Goal: Information Seeking & Learning: Check status

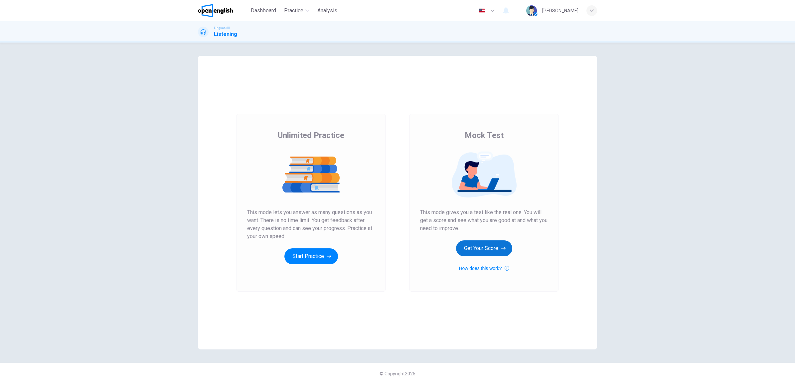
click at [484, 251] on button "Get Your Score" at bounding box center [484, 249] width 56 height 16
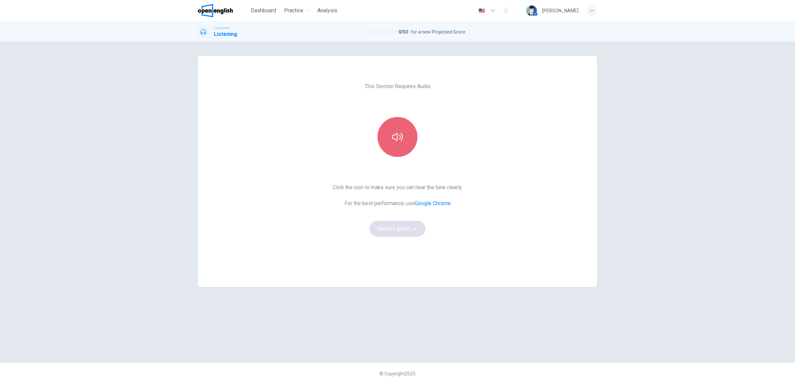
click at [393, 139] on icon "button" at bounding box center [397, 137] width 11 height 11
click at [606, 290] on div "This Section Requires Audio Click the icon to make sure you can hear the tune c…" at bounding box center [397, 203] width 421 height 294
click at [400, 225] on button "Sounds good!" at bounding box center [398, 229] width 56 height 16
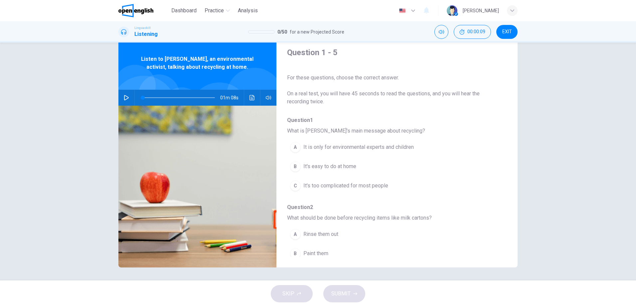
scroll to position [20, 0]
click at [124, 98] on icon "button" at bounding box center [126, 97] width 5 height 5
click at [267, 98] on icon "button" at bounding box center [268, 97] width 5 height 5
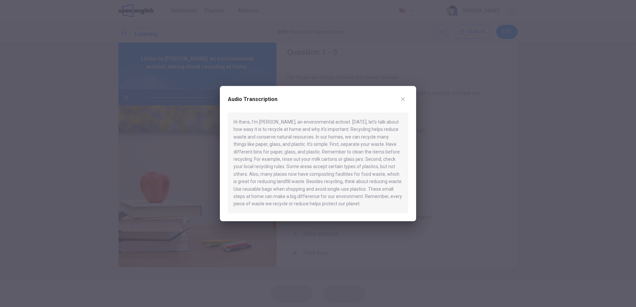
click at [405, 99] on icon "button" at bounding box center [402, 99] width 5 height 5
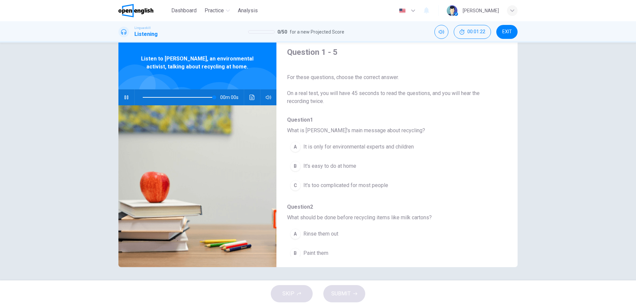
type input "*"
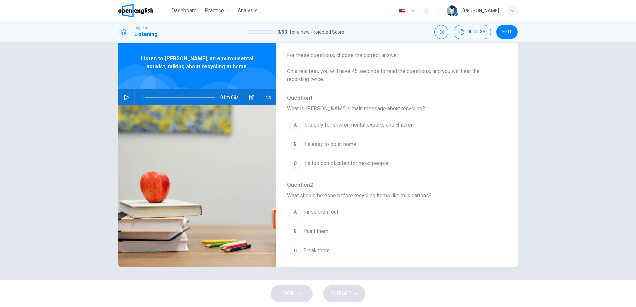
scroll to position [33, 0]
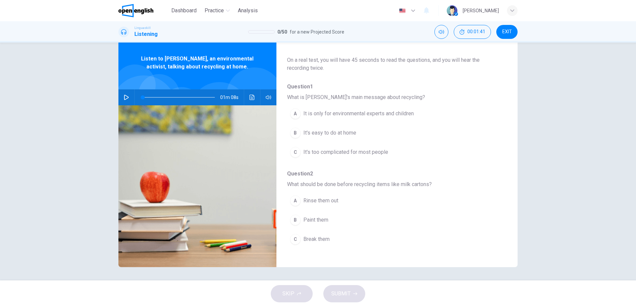
click at [296, 132] on div "B" at bounding box center [295, 133] width 11 height 11
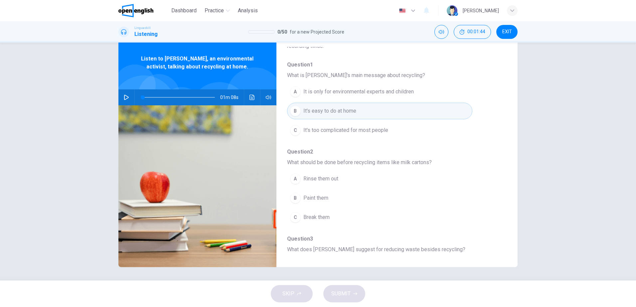
scroll to position [67, 0]
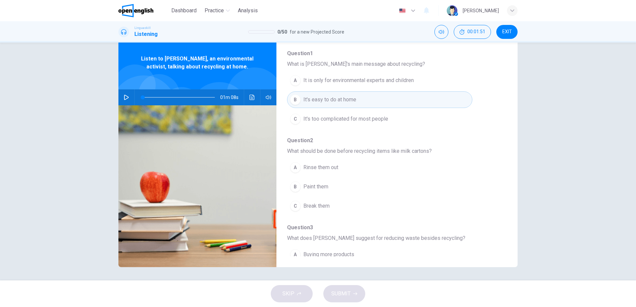
click at [293, 169] on div "A" at bounding box center [295, 167] width 11 height 11
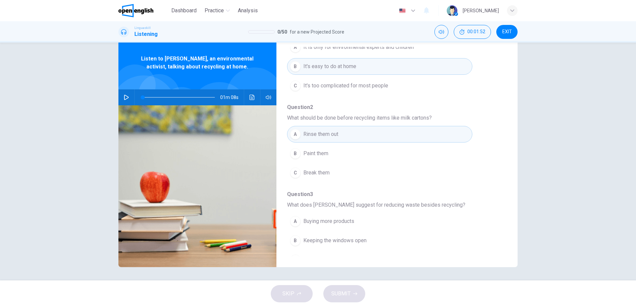
scroll to position [133, 0]
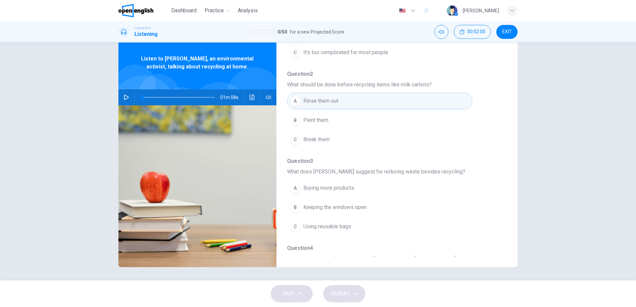
click at [305, 227] on span "Using reusable bags" at bounding box center [327, 227] width 48 height 8
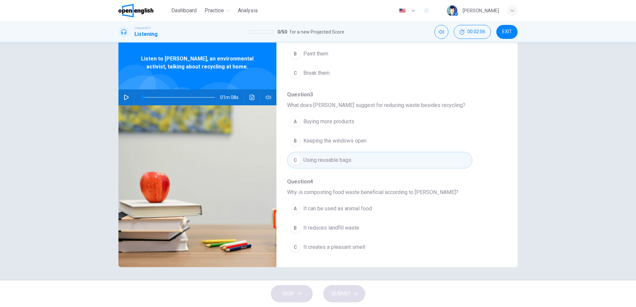
scroll to position [233, 0]
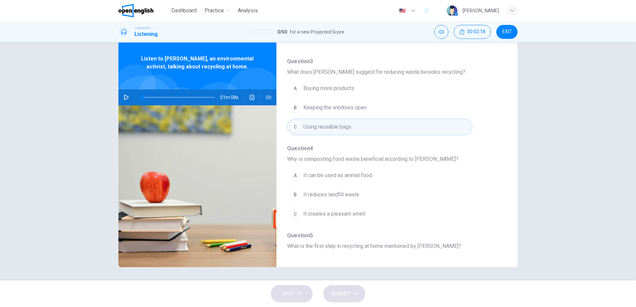
click at [323, 195] on span "It reduces landfill waste" at bounding box center [331, 195] width 56 height 8
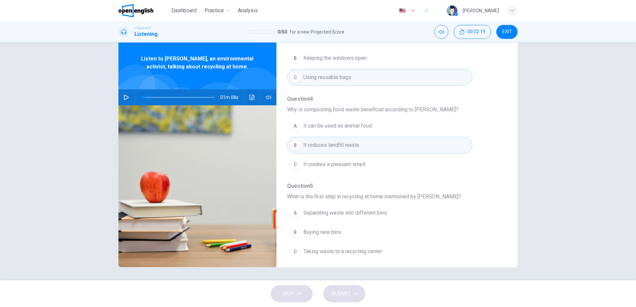
scroll to position [287, 0]
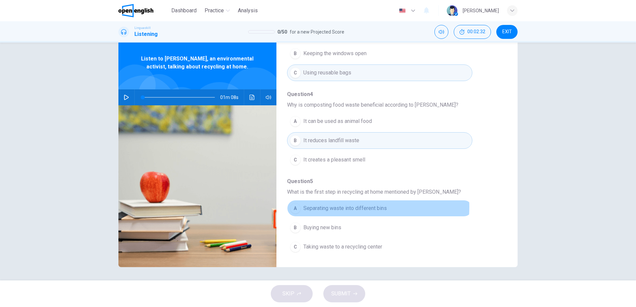
click at [340, 207] on span "Separating waste into different bins" at bounding box center [345, 209] width 84 height 8
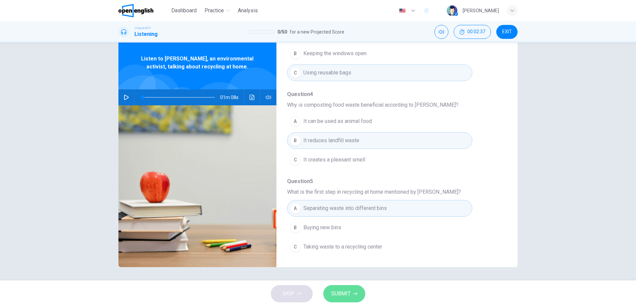
click at [346, 291] on span "SUBMIT" at bounding box center [340, 294] width 19 height 9
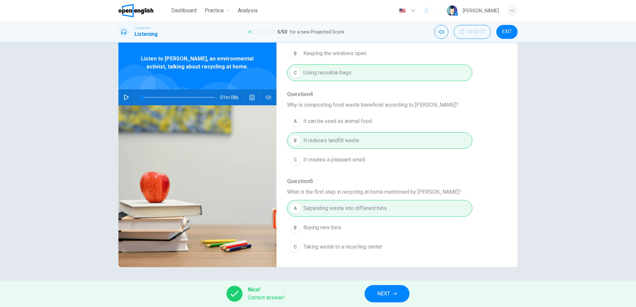
click at [372, 296] on button "NEXT" at bounding box center [387, 294] width 45 height 17
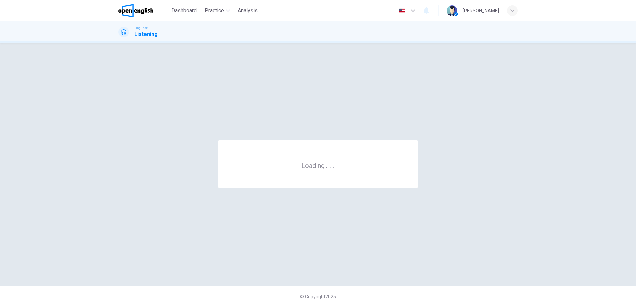
scroll to position [0, 0]
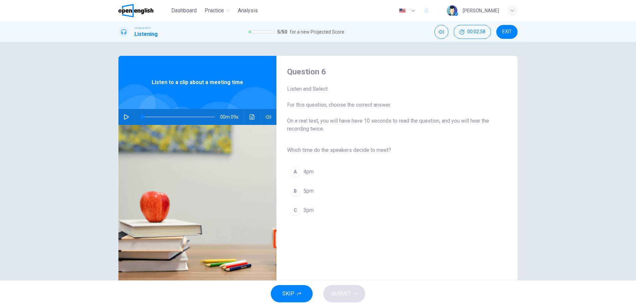
click at [127, 114] on icon "button" at bounding box center [126, 116] width 5 height 5
click at [126, 116] on icon "button" at bounding box center [126, 116] width 5 height 5
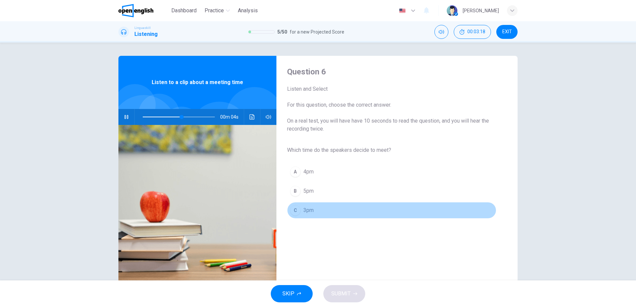
click at [296, 211] on div "C" at bounding box center [295, 210] width 11 height 11
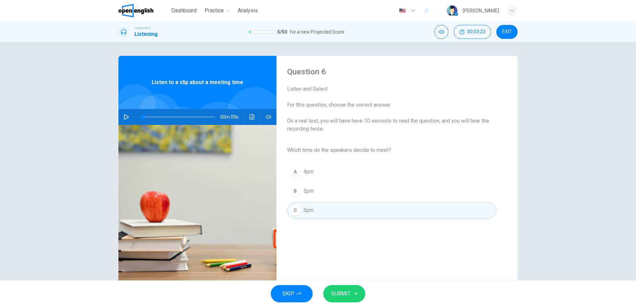
click at [349, 290] on span "SUBMIT" at bounding box center [340, 294] width 19 height 9
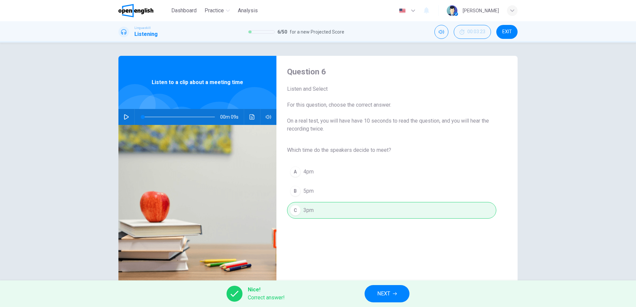
click at [385, 300] on button "NEXT" at bounding box center [387, 294] width 45 height 17
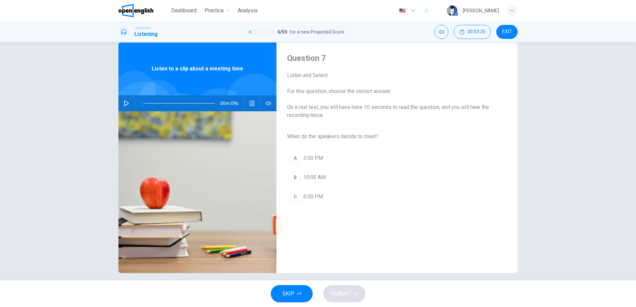
scroll to position [20, 0]
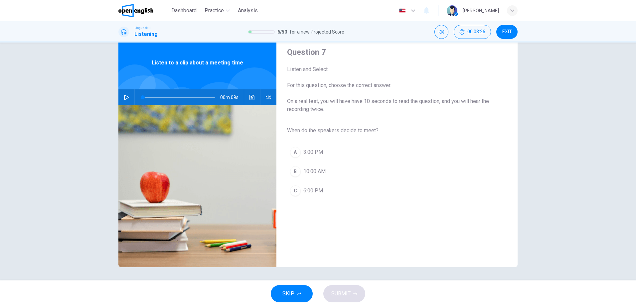
click at [124, 98] on icon "button" at bounding box center [126, 97] width 5 height 5
type input "*"
click at [291, 151] on div "A" at bounding box center [295, 152] width 11 height 11
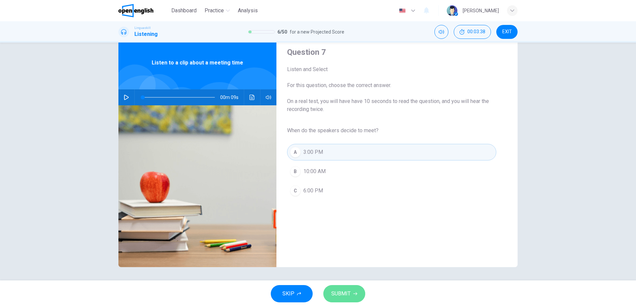
click at [346, 291] on span "SUBMIT" at bounding box center [340, 294] width 19 height 9
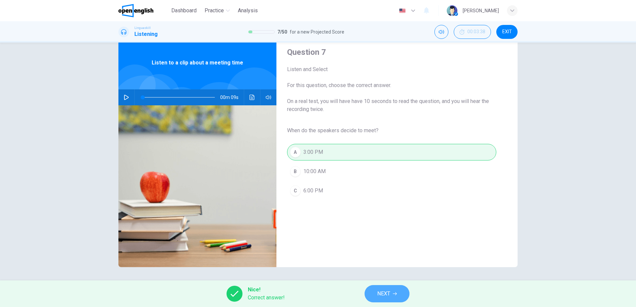
click at [389, 297] on span "NEXT" at bounding box center [383, 294] width 13 height 9
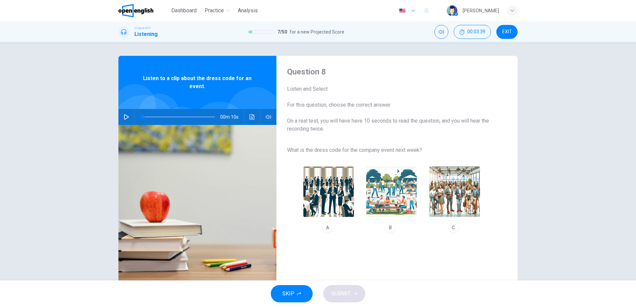
click at [128, 119] on button "button" at bounding box center [126, 117] width 11 height 16
type input "*"
click at [452, 197] on img "button" at bounding box center [455, 192] width 51 height 51
click at [356, 296] on button "SUBMIT" at bounding box center [344, 294] width 42 height 17
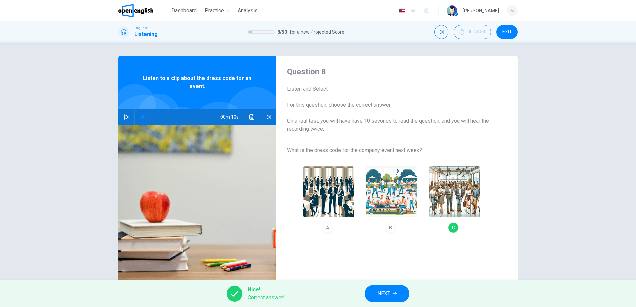
click at [387, 298] on span "NEXT" at bounding box center [383, 294] width 13 height 9
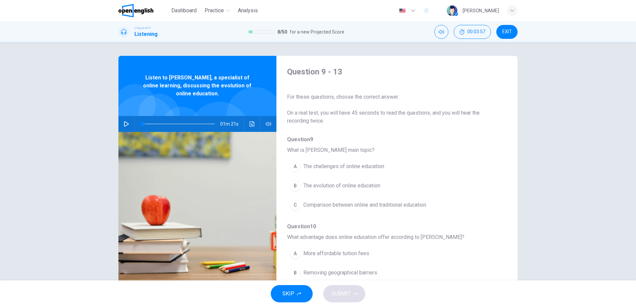
click at [121, 123] on button "button" at bounding box center [126, 124] width 11 height 16
click at [295, 168] on div "A" at bounding box center [295, 166] width 11 height 11
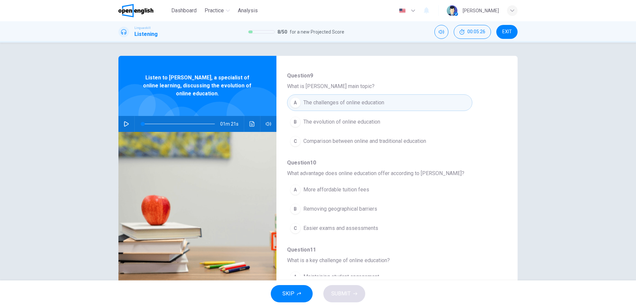
scroll to position [67, 0]
click at [326, 185] on span "More affordable tuition fees" at bounding box center [336, 187] width 66 height 8
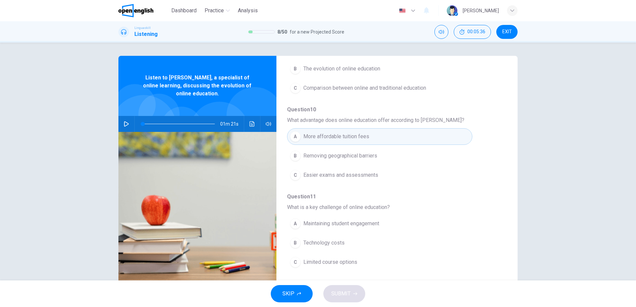
scroll to position [133, 0]
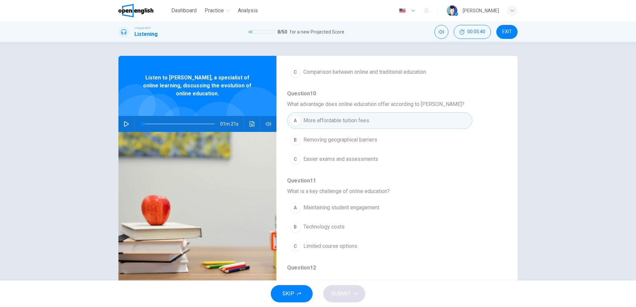
click at [351, 208] on span "Maintaining student engagement" at bounding box center [341, 208] width 76 height 8
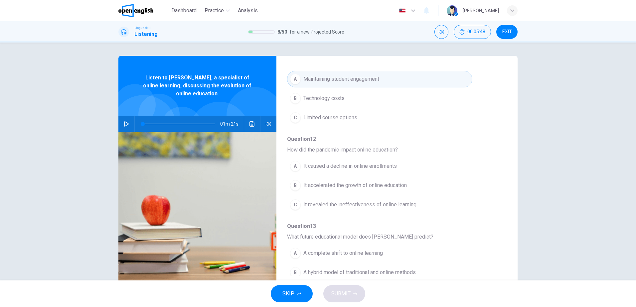
scroll to position [266, 0]
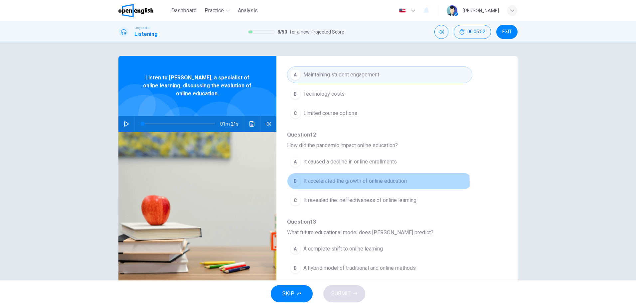
click at [341, 184] on span "It accelerated the growth of online education" at bounding box center [354, 181] width 103 height 8
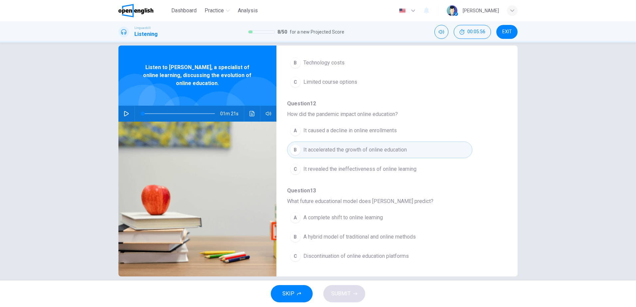
scroll to position [20, 0]
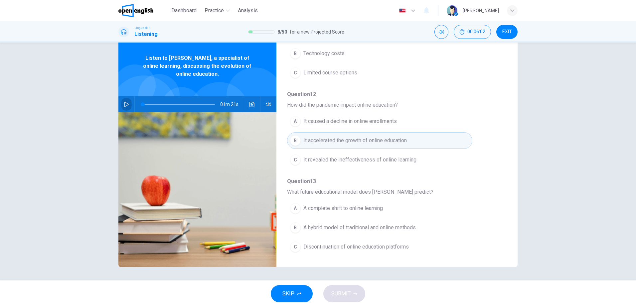
click at [128, 106] on button "button" at bounding box center [126, 105] width 11 height 16
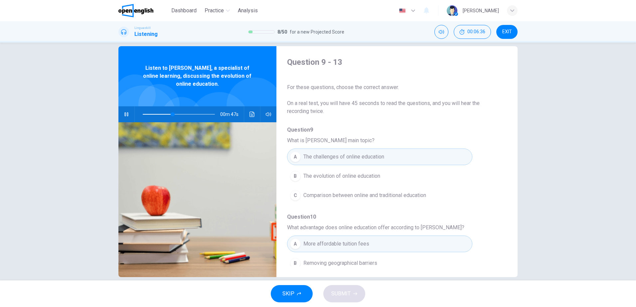
scroll to position [0, 0]
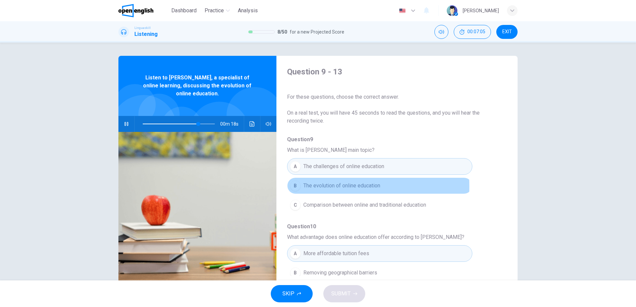
click at [294, 187] on div "B" at bounding box center [295, 186] width 11 height 11
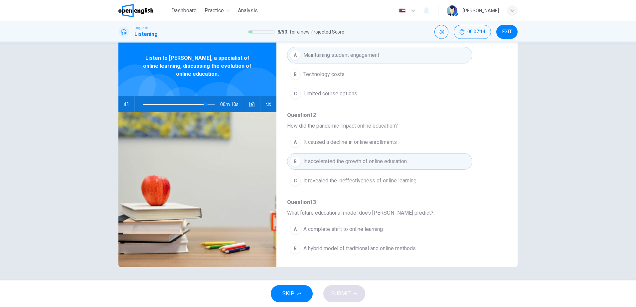
scroll to position [287, 0]
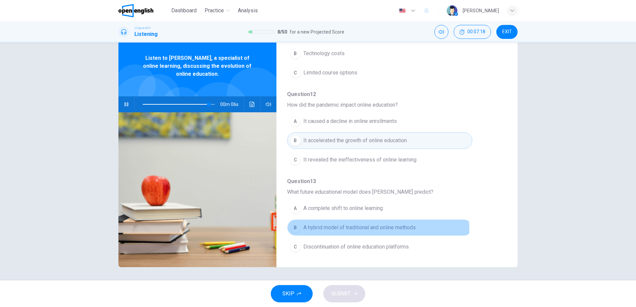
click at [296, 231] on div "B" at bounding box center [295, 228] width 11 height 11
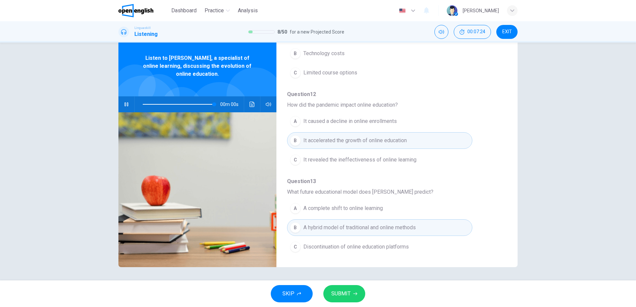
type input "*"
click at [343, 295] on span "SUBMIT" at bounding box center [340, 294] width 19 height 9
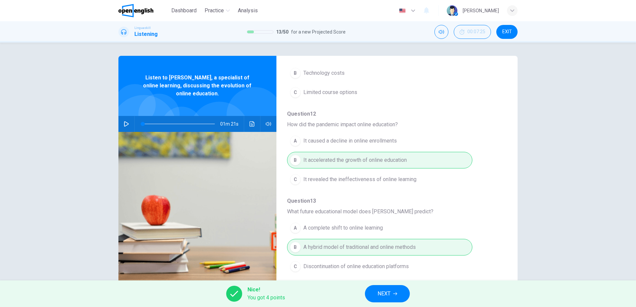
click at [400, 292] on button "NEXT" at bounding box center [387, 294] width 45 height 17
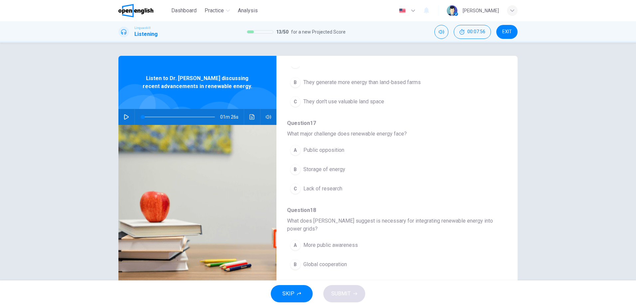
scroll to position [295, 0]
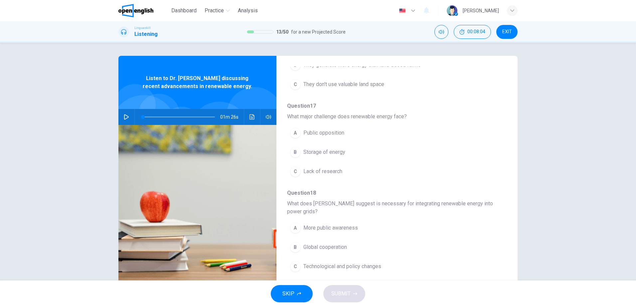
click at [125, 115] on icon "button" at bounding box center [126, 116] width 5 height 5
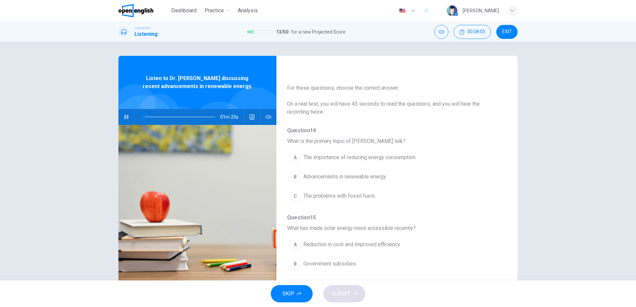
scroll to position [0, 0]
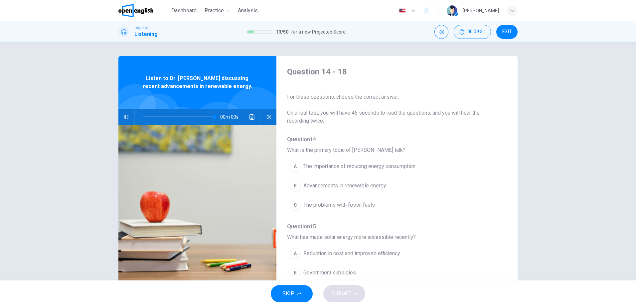
type input "*"
click at [292, 187] on div "B" at bounding box center [295, 186] width 11 height 11
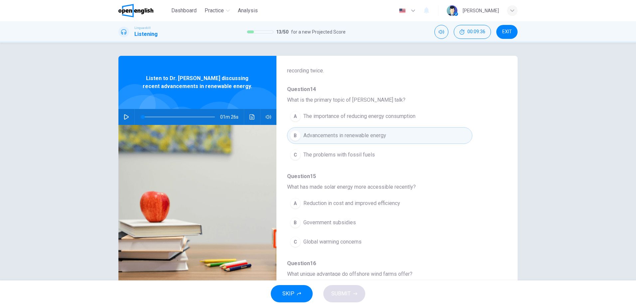
scroll to position [67, 0]
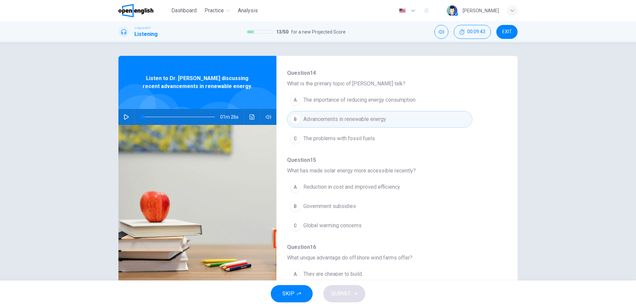
click at [319, 187] on span "Reduction in cost and improved efficiency" at bounding box center [351, 187] width 97 height 8
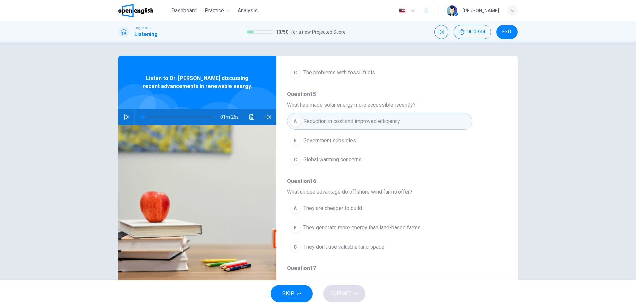
scroll to position [133, 0]
click at [329, 225] on span "They generate more energy than land-based farms" at bounding box center [361, 227] width 117 height 8
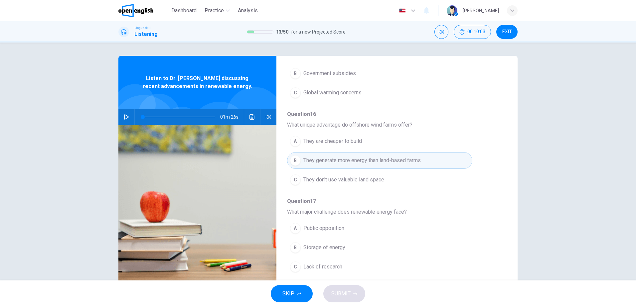
scroll to position [233, 0]
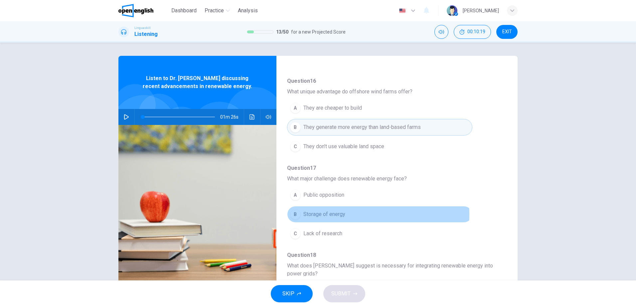
click at [321, 215] on span "Storage of energy" at bounding box center [324, 215] width 42 height 8
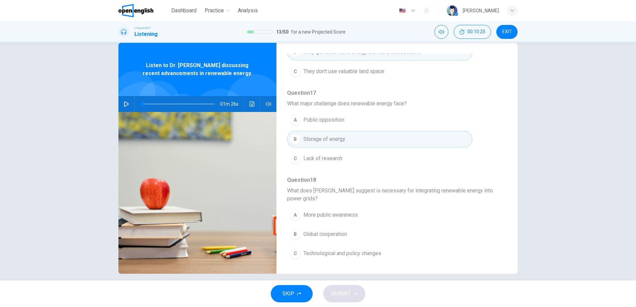
scroll to position [20, 0]
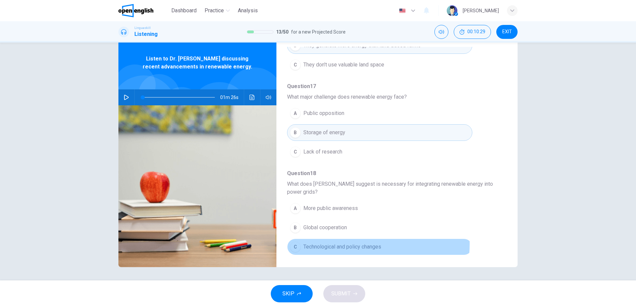
click at [343, 244] on span "Technological and policy changes" at bounding box center [342, 247] width 78 height 8
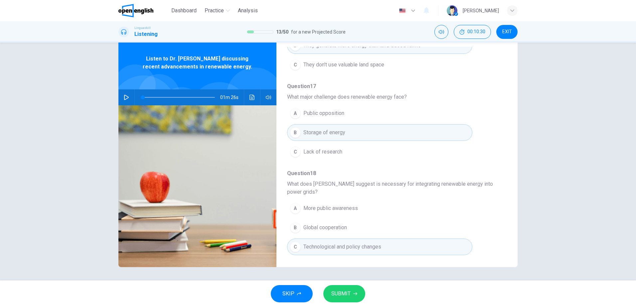
click at [334, 297] on span "SUBMIT" at bounding box center [340, 294] width 19 height 9
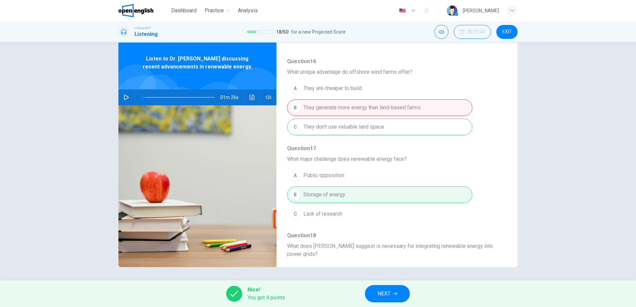
scroll to position [295, 0]
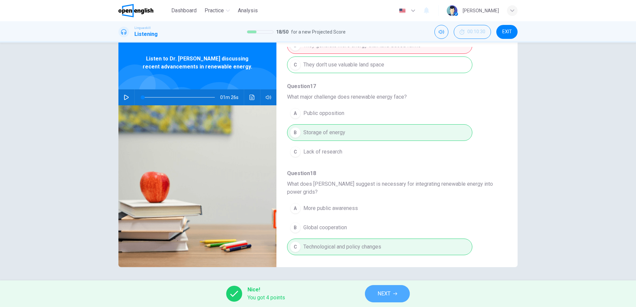
click at [385, 296] on span "NEXT" at bounding box center [384, 294] width 13 height 9
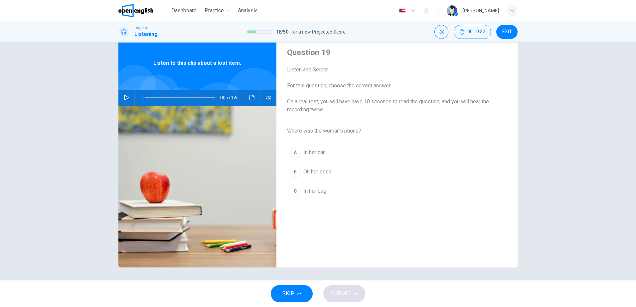
scroll to position [20, 0]
click at [119, 97] on div "00m 12s" at bounding box center [197, 98] width 158 height 16
click at [122, 99] on button "button" at bounding box center [126, 98] width 11 height 16
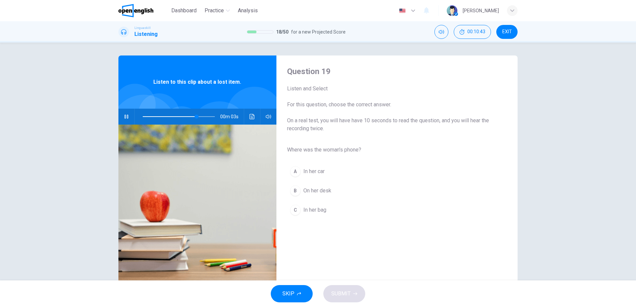
scroll to position [0, 0]
type input "*"
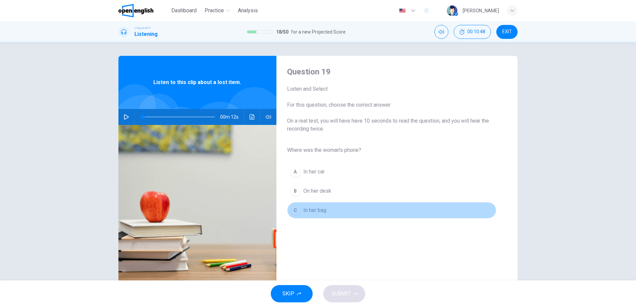
click at [320, 210] on span "In her bag" at bounding box center [314, 211] width 23 height 8
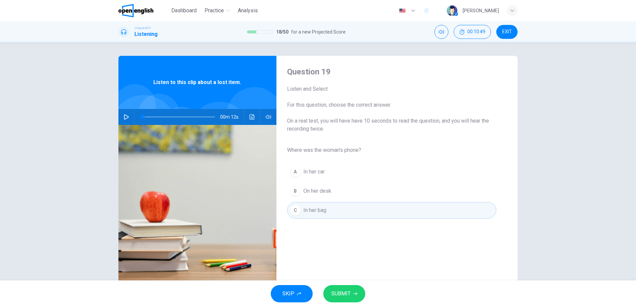
click at [336, 299] on button "SUBMIT" at bounding box center [344, 294] width 42 height 17
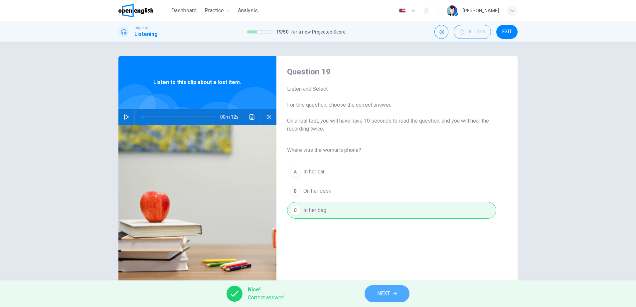
click at [394, 288] on button "NEXT" at bounding box center [387, 294] width 45 height 17
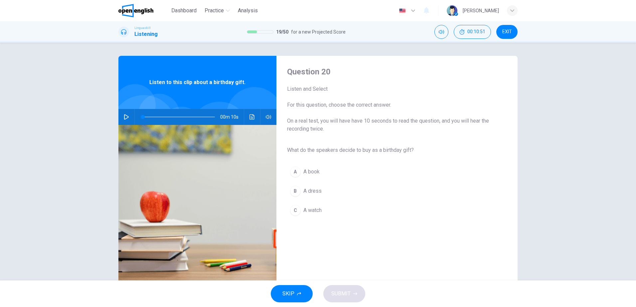
click at [124, 115] on icon "button" at bounding box center [126, 116] width 5 height 5
type input "*"
click at [293, 173] on div "A" at bounding box center [295, 172] width 11 height 11
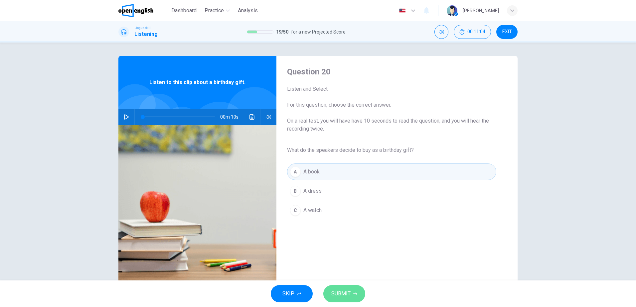
click at [347, 289] on button "SUBMIT" at bounding box center [344, 294] width 42 height 17
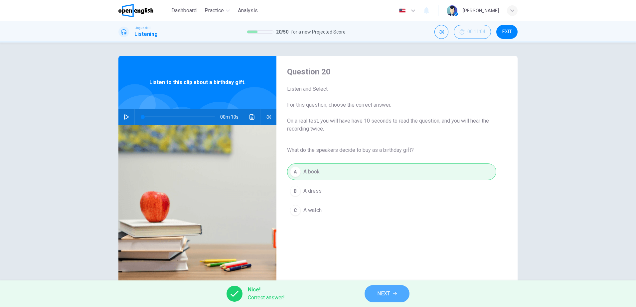
click at [383, 295] on span "NEXT" at bounding box center [383, 294] width 13 height 9
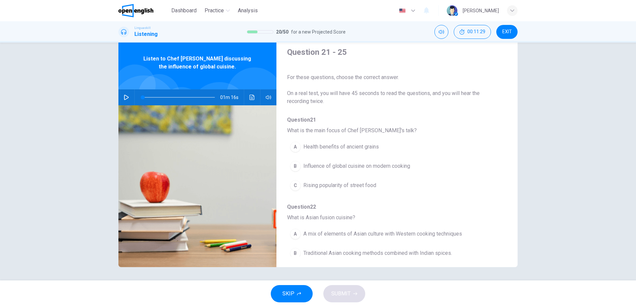
click at [125, 94] on button "button" at bounding box center [126, 98] width 11 height 16
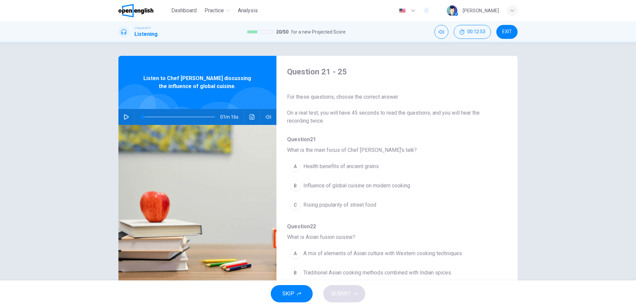
click at [348, 187] on span "Influence of global cuisine on modern cooking" at bounding box center [356, 186] width 107 height 8
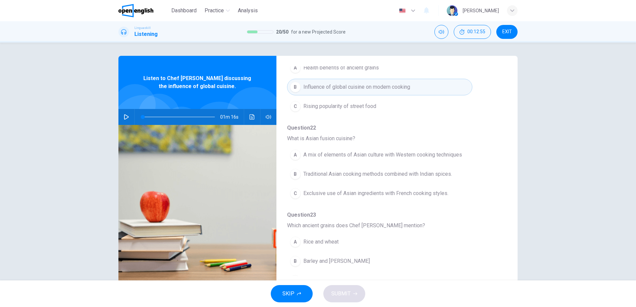
scroll to position [100, 0]
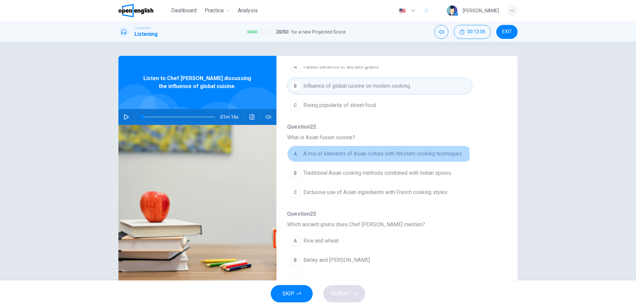
click at [358, 158] on span "A mix of elements of Asian culture with Western cooking techniques" at bounding box center [382, 154] width 159 height 8
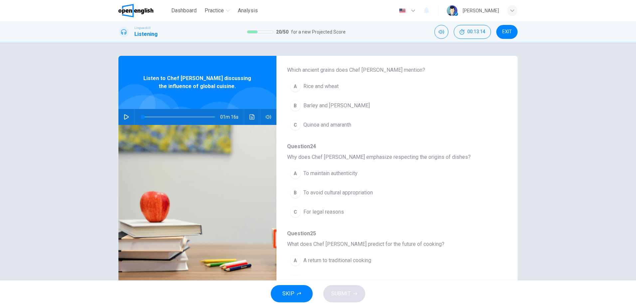
scroll to position [266, 0]
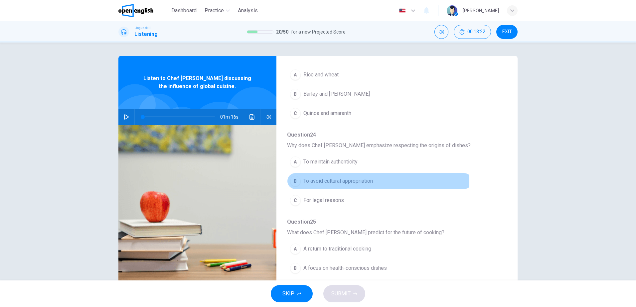
click at [326, 182] on span "To avoid cultural appropriation" at bounding box center [338, 181] width 70 height 8
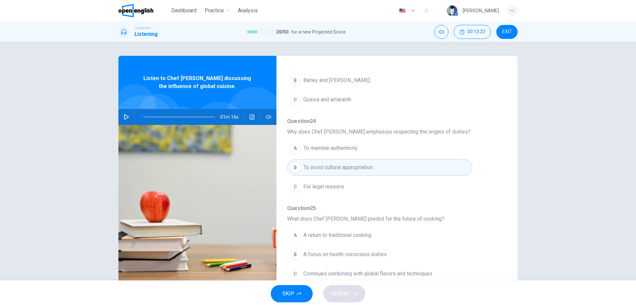
scroll to position [287, 0]
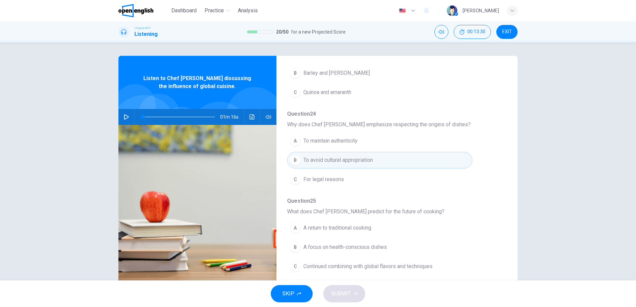
click at [330, 269] on span "Continued combining with global flavors and techniques" at bounding box center [367, 267] width 129 height 8
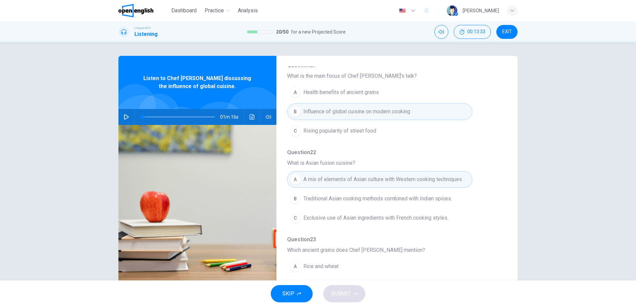
scroll to position [187, 0]
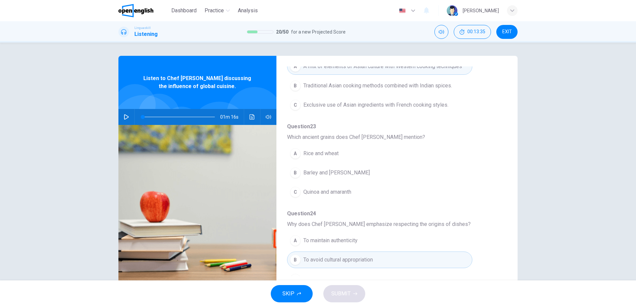
click at [125, 118] on icon "button" at bounding box center [126, 116] width 5 height 5
click at [306, 193] on span "Quinoa and amaranth" at bounding box center [327, 192] width 48 height 8
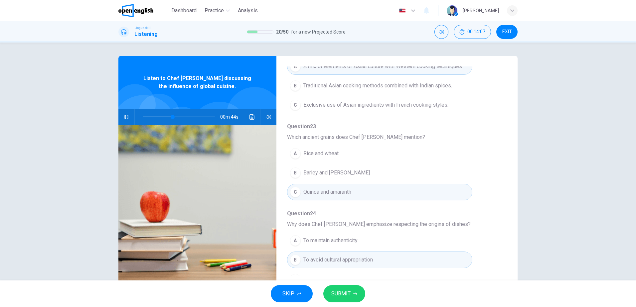
click at [125, 113] on button "button" at bounding box center [126, 117] width 11 height 16
click at [337, 294] on span "SUBMIT" at bounding box center [340, 294] width 19 height 9
type input "**"
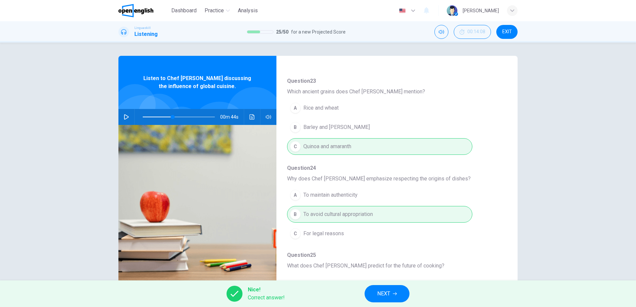
scroll to position [287, 0]
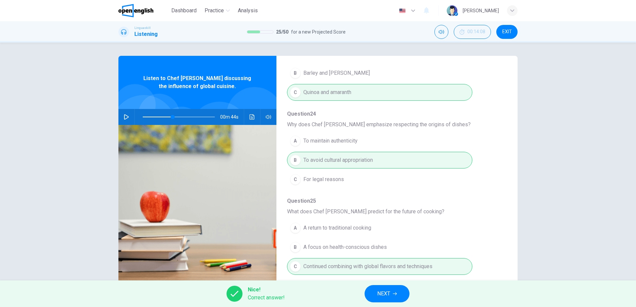
click at [380, 295] on span "NEXT" at bounding box center [383, 294] width 13 height 9
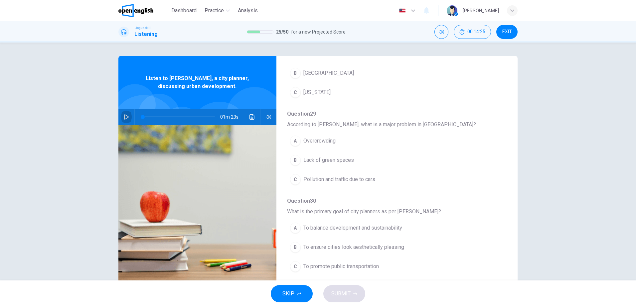
click at [126, 112] on button "button" at bounding box center [126, 117] width 11 height 16
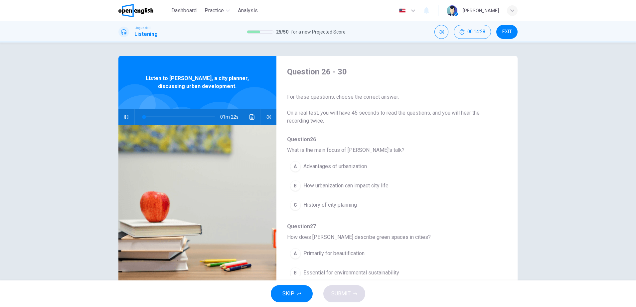
scroll to position [0, 0]
type input "*"
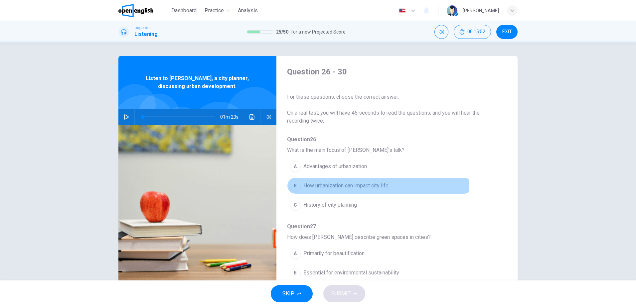
click at [313, 189] on span "How urbanization can impact city life" at bounding box center [345, 186] width 85 height 8
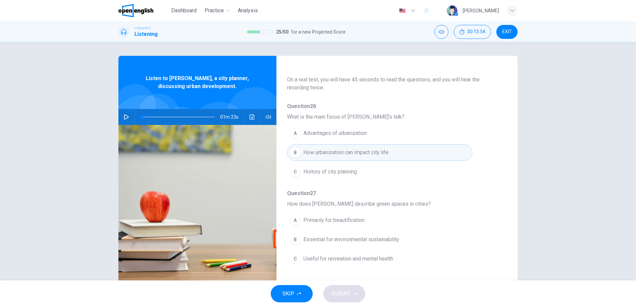
scroll to position [67, 0]
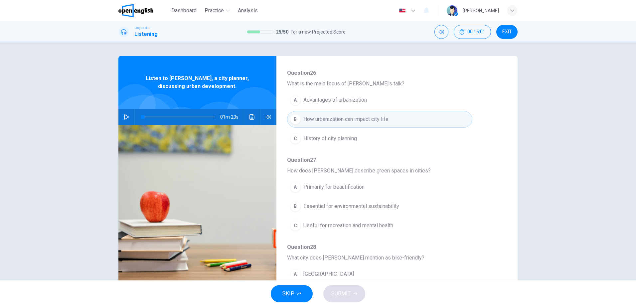
click at [351, 227] on span "Useful for recreation and mental health" at bounding box center [348, 226] width 90 height 8
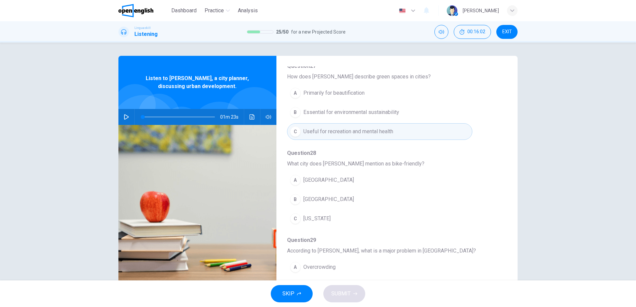
scroll to position [166, 0]
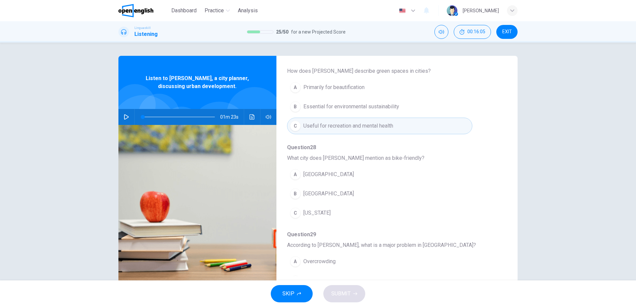
click at [322, 192] on span "Copenhagen" at bounding box center [328, 194] width 51 height 8
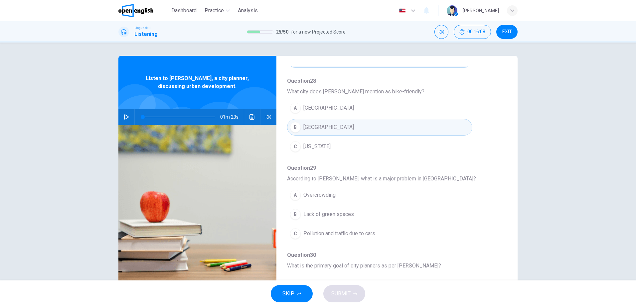
scroll to position [266, 0]
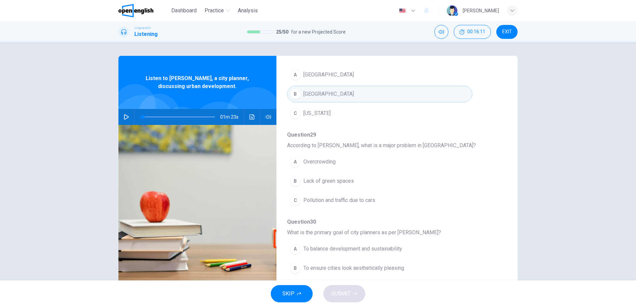
click at [324, 201] on span "Pollution and traffic due to cars" at bounding box center [339, 201] width 72 height 8
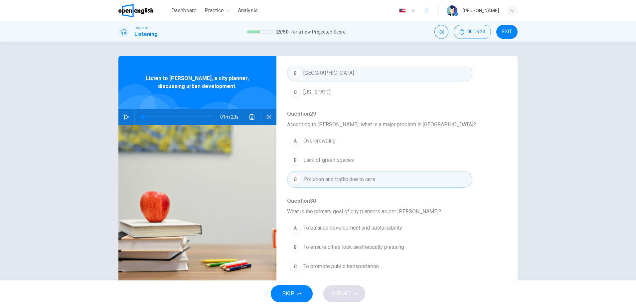
click at [349, 230] on span "To balance development and sustainability" at bounding box center [352, 228] width 99 height 8
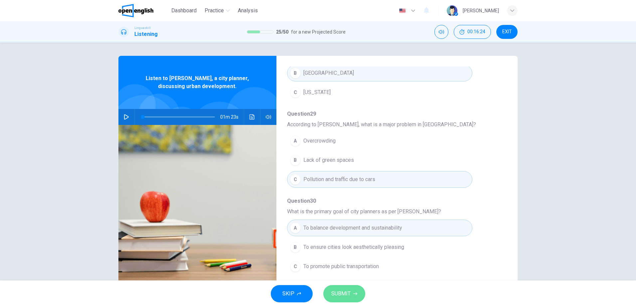
click at [348, 295] on span "SUBMIT" at bounding box center [340, 294] width 19 height 9
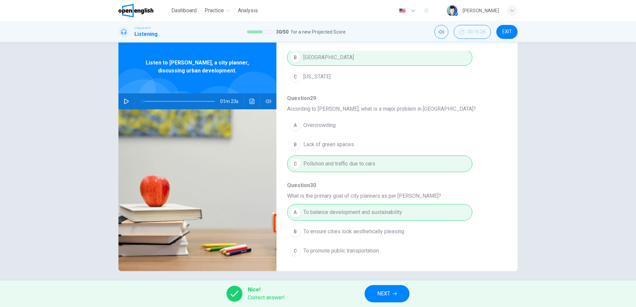
scroll to position [20, 0]
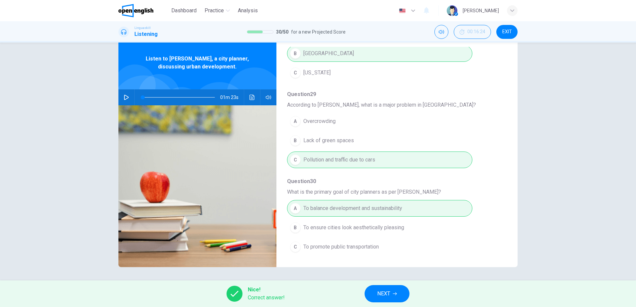
click at [384, 295] on span "NEXT" at bounding box center [383, 294] width 13 height 9
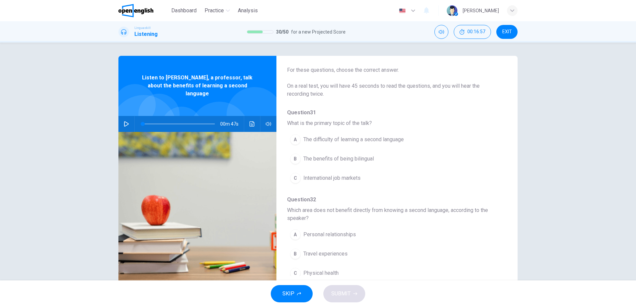
scroll to position [33, 0]
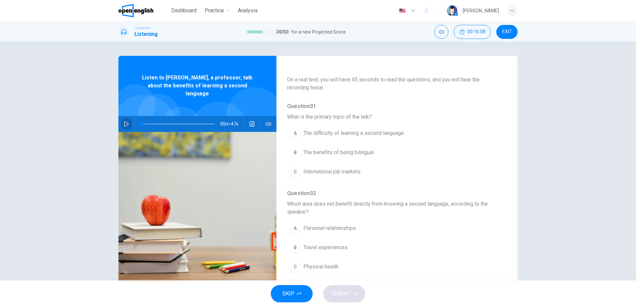
click at [121, 116] on button "button" at bounding box center [126, 124] width 11 height 16
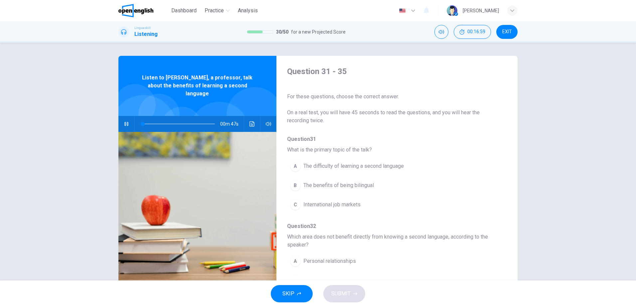
scroll to position [0, 0]
type input "*"
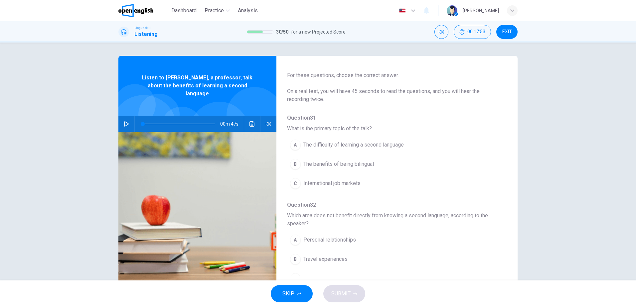
scroll to position [33, 0]
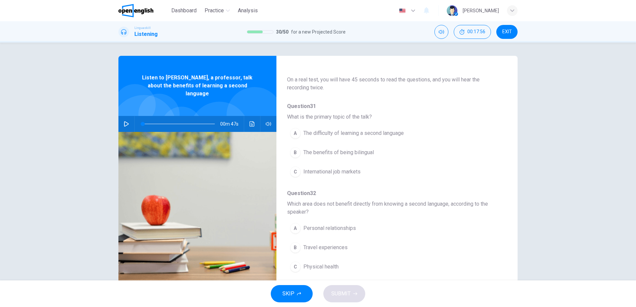
click at [347, 155] on span "The benefits of being bilingual" at bounding box center [338, 153] width 71 height 8
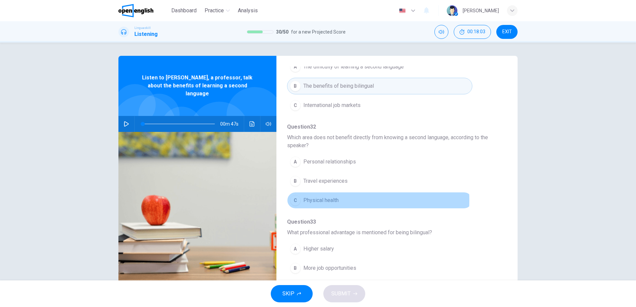
click at [324, 201] on span "Physical health" at bounding box center [320, 201] width 35 height 8
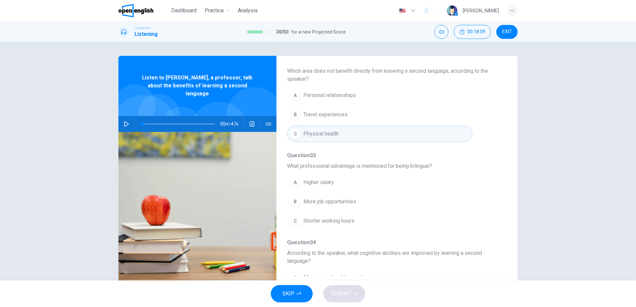
scroll to position [200, 0]
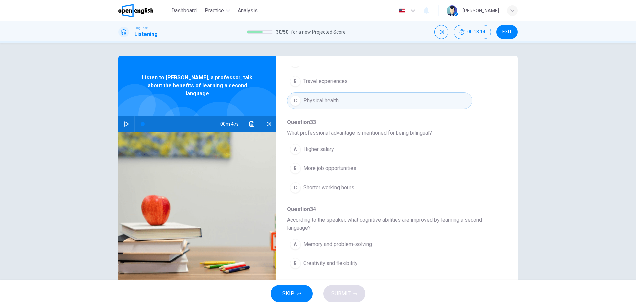
click at [332, 171] on span "More job opportunities" at bounding box center [329, 169] width 53 height 8
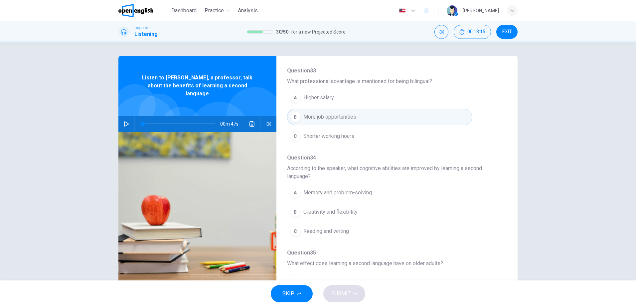
scroll to position [266, 0]
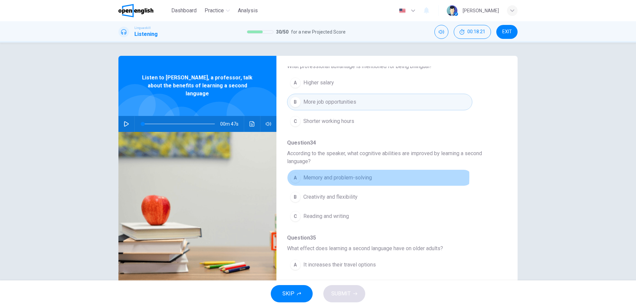
click at [335, 177] on span "Memory and problem-solving" at bounding box center [337, 178] width 69 height 8
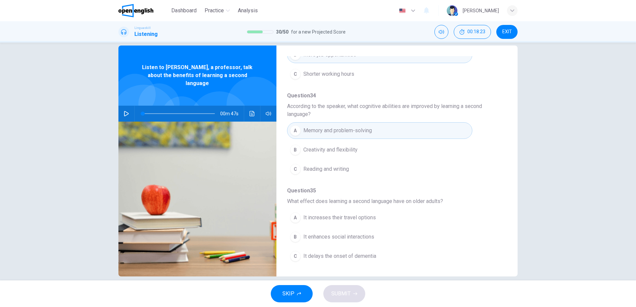
scroll to position [20, 0]
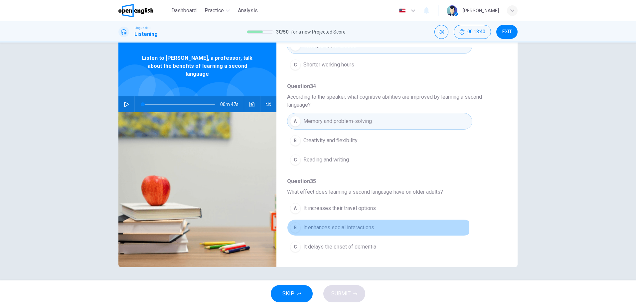
click at [338, 230] on span "It enhances social interactions" at bounding box center [338, 228] width 71 height 8
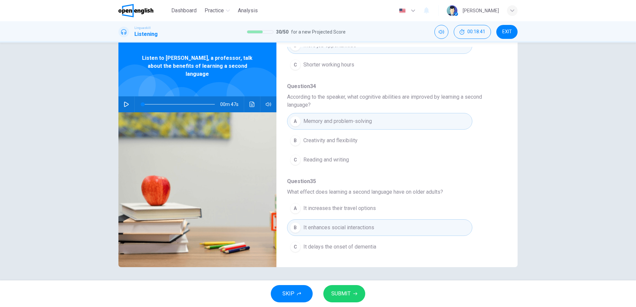
click at [333, 297] on span "SUBMIT" at bounding box center [340, 294] width 19 height 9
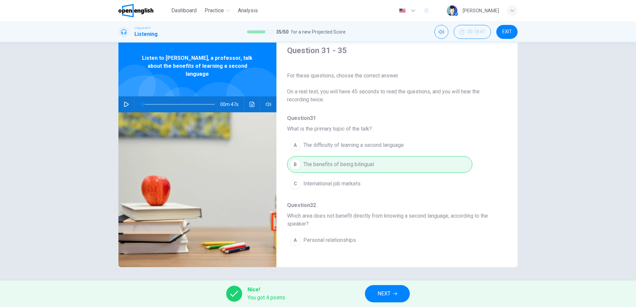
scroll to position [0, 0]
click at [389, 294] on span "NEXT" at bounding box center [384, 294] width 13 height 9
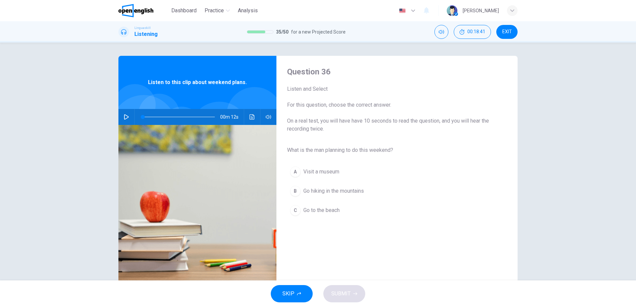
scroll to position [20, 0]
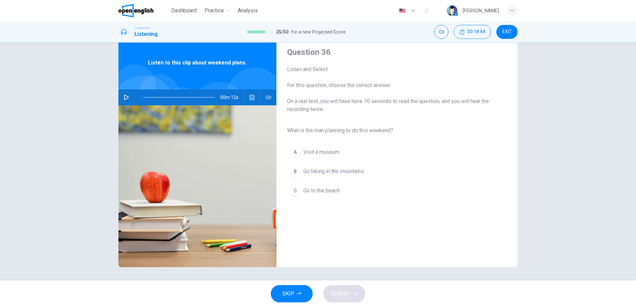
click at [125, 97] on icon "button" at bounding box center [126, 97] width 5 height 5
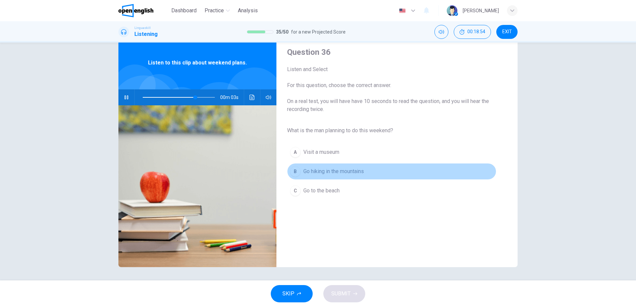
click at [294, 171] on div "B" at bounding box center [295, 171] width 11 height 11
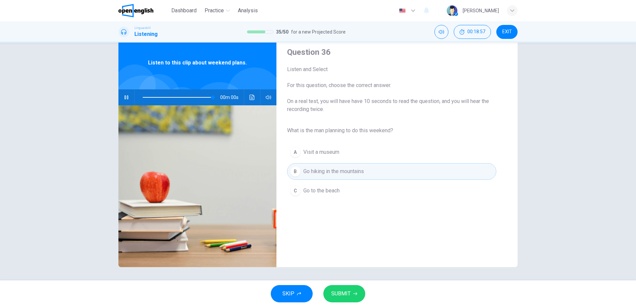
type input "*"
click at [349, 296] on span "SUBMIT" at bounding box center [340, 294] width 19 height 9
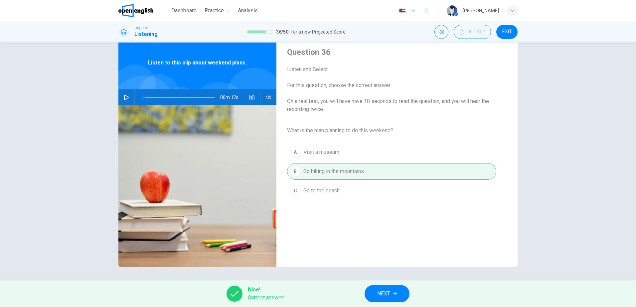
click at [386, 298] on span "NEXT" at bounding box center [383, 294] width 13 height 9
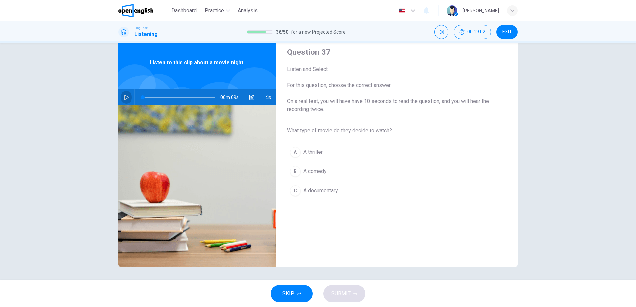
click at [124, 96] on icon "button" at bounding box center [126, 97] width 5 height 5
click at [294, 171] on div "B" at bounding box center [295, 171] width 11 height 11
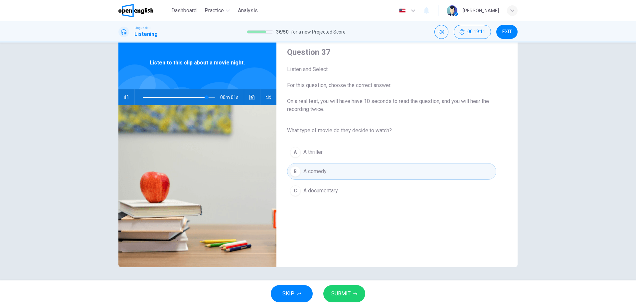
type input "*"
click at [340, 297] on span "SUBMIT" at bounding box center [340, 294] width 19 height 9
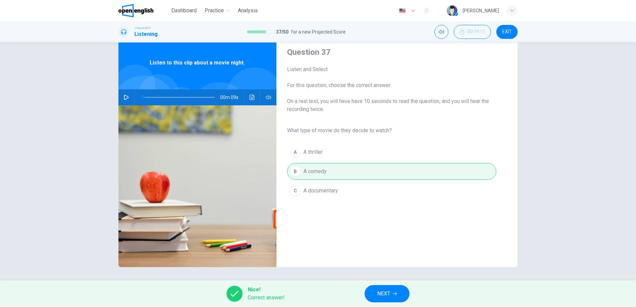
click at [375, 298] on button "NEXT" at bounding box center [387, 294] width 45 height 17
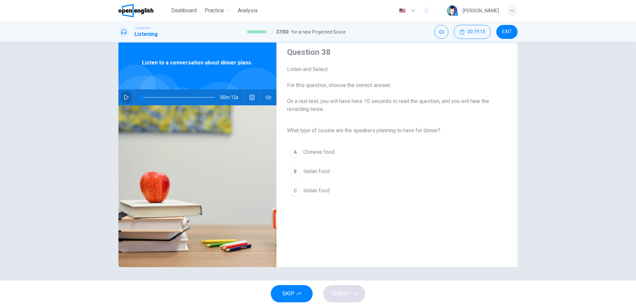
click at [121, 96] on button "button" at bounding box center [126, 98] width 11 height 16
type input "*"
click at [294, 172] on div "B" at bounding box center [295, 171] width 11 height 11
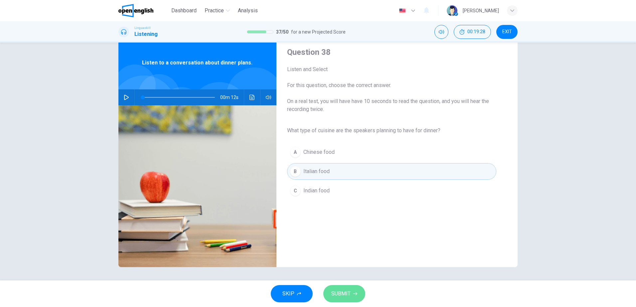
click at [357, 290] on button "SUBMIT" at bounding box center [344, 294] width 42 height 17
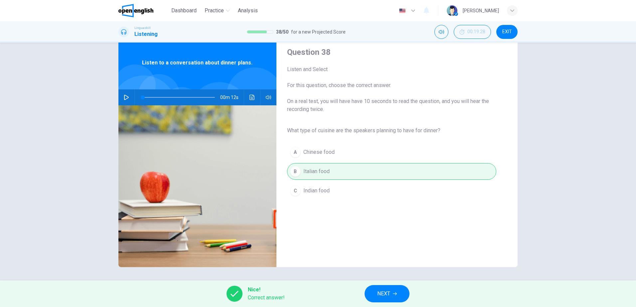
click at [387, 294] on span "NEXT" at bounding box center [383, 294] width 13 height 9
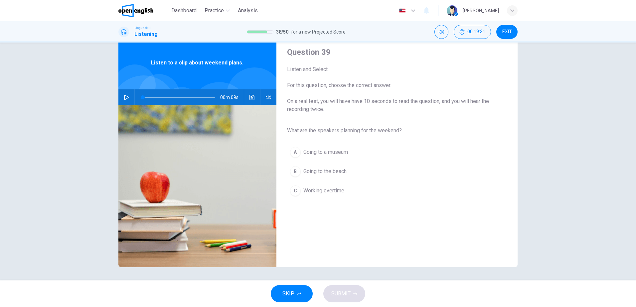
scroll to position [0, 0]
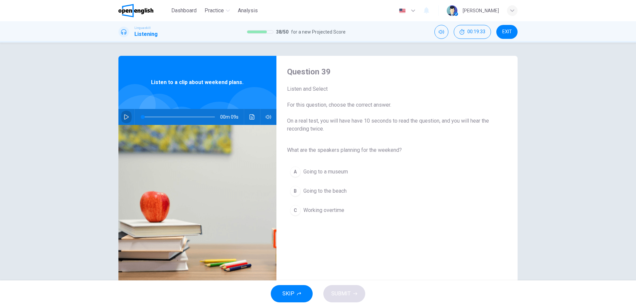
click at [122, 117] on button "button" at bounding box center [126, 117] width 11 height 16
type input "*"
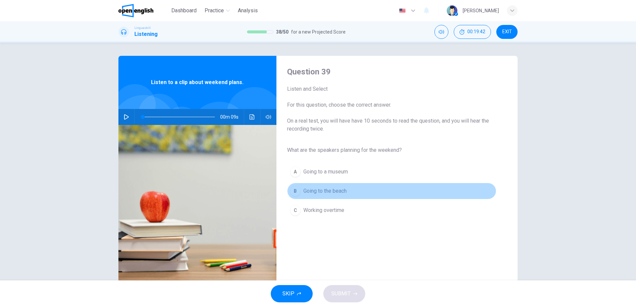
click at [295, 190] on div "B" at bounding box center [295, 191] width 11 height 11
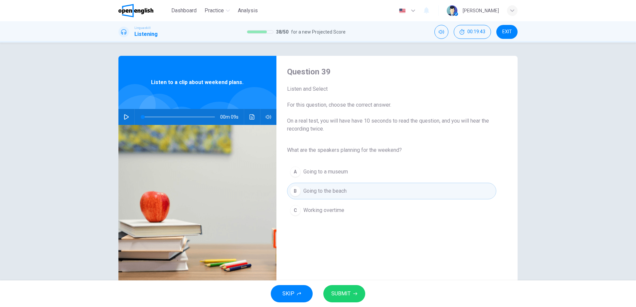
click at [347, 296] on span "SUBMIT" at bounding box center [340, 294] width 19 height 9
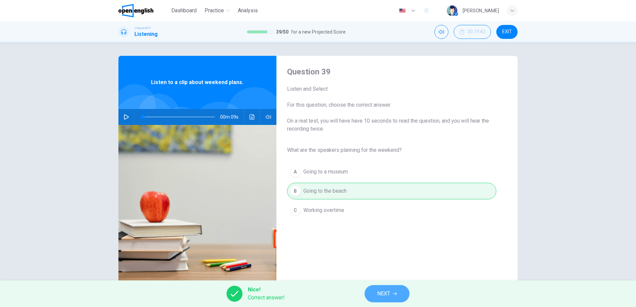
click at [387, 293] on span "NEXT" at bounding box center [383, 294] width 13 height 9
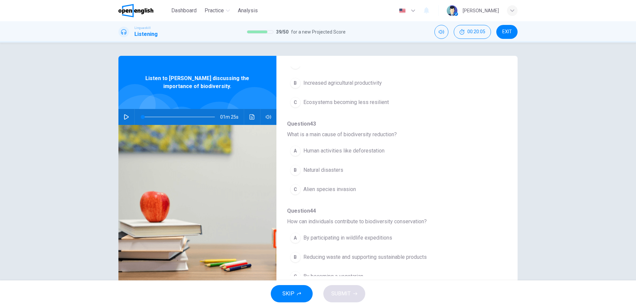
scroll to position [287, 0]
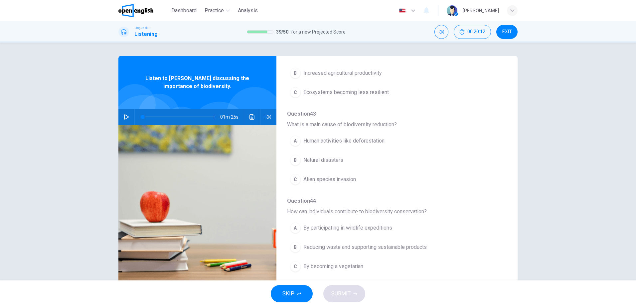
click at [124, 117] on icon "button" at bounding box center [126, 116] width 5 height 5
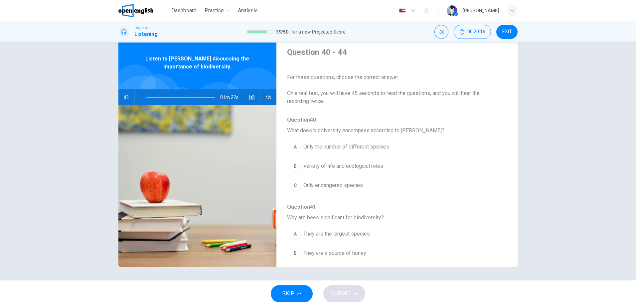
scroll to position [0, 0]
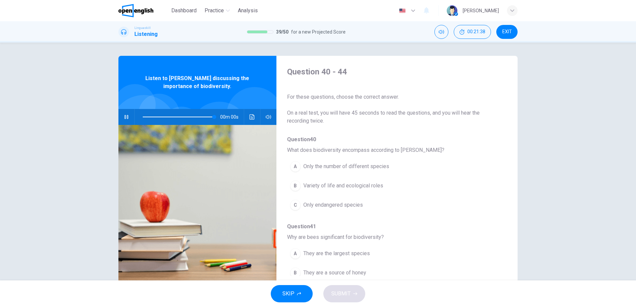
type input "*"
click at [331, 187] on span "Variety of life and ecological roles" at bounding box center [343, 186] width 80 height 8
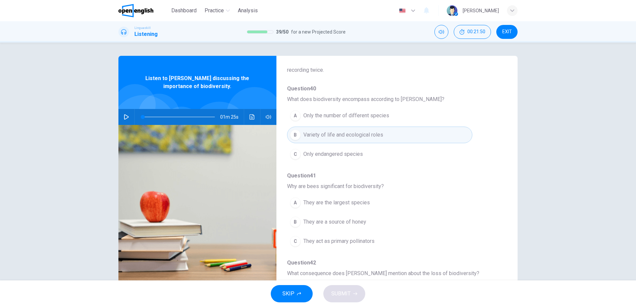
scroll to position [67, 0]
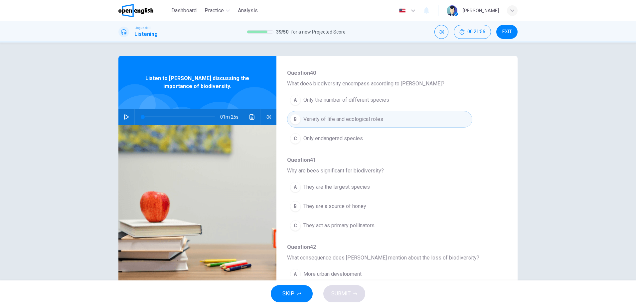
click at [330, 227] on span "They act as primary pollinators" at bounding box center [338, 226] width 71 height 8
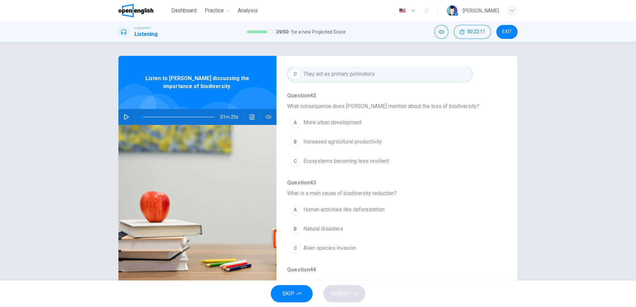
scroll to position [233, 0]
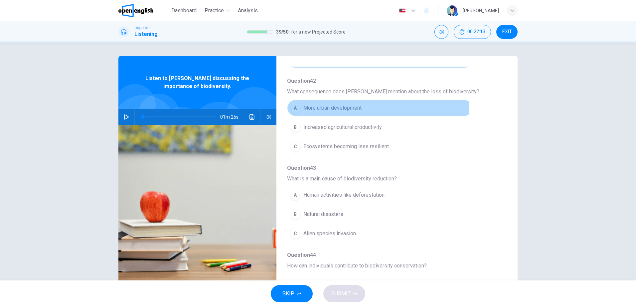
click at [333, 108] on span "More urban development" at bounding box center [332, 108] width 58 height 8
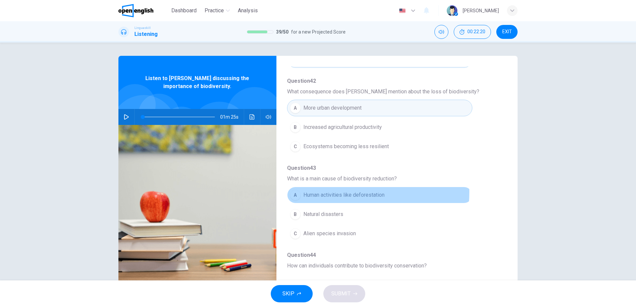
click at [332, 192] on span "Human activities like deforestation" at bounding box center [343, 195] width 81 height 8
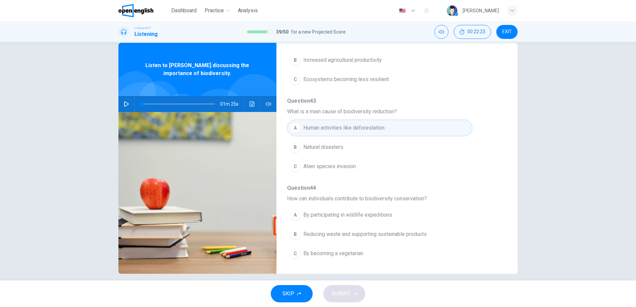
scroll to position [20, 0]
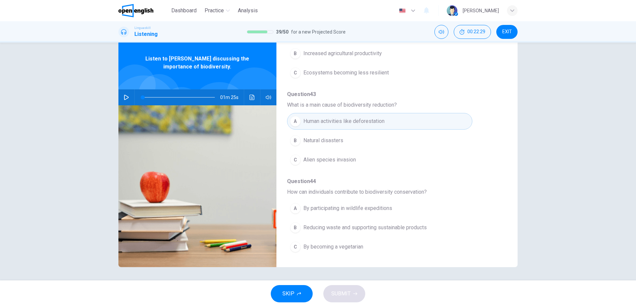
click at [322, 230] on span "Reducing waste and supporting sustainable products" at bounding box center [364, 228] width 123 height 8
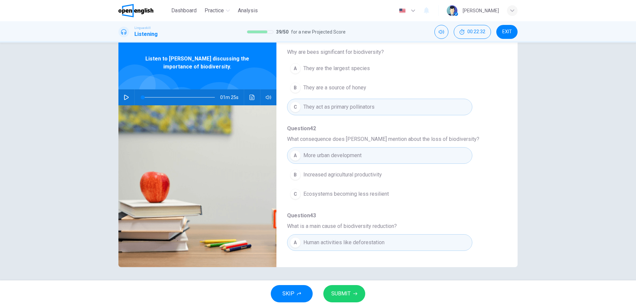
scroll to position [154, 0]
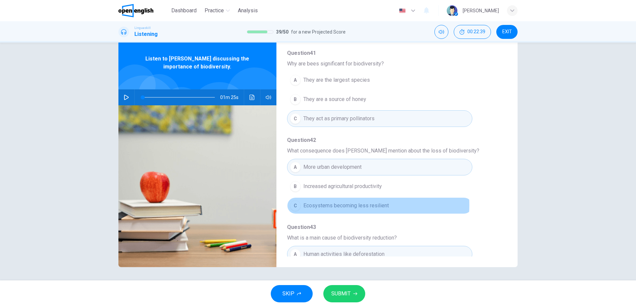
click at [360, 205] on span "Ecosystems becoming less resilient" at bounding box center [346, 206] width 86 height 8
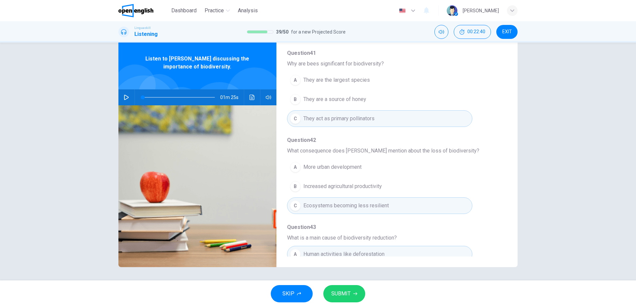
click at [342, 295] on span "SUBMIT" at bounding box center [340, 294] width 19 height 9
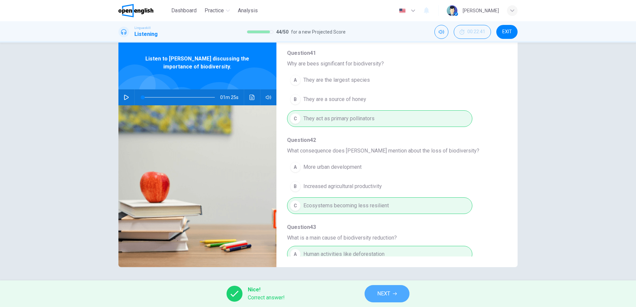
click at [380, 295] on span "NEXT" at bounding box center [383, 294] width 13 height 9
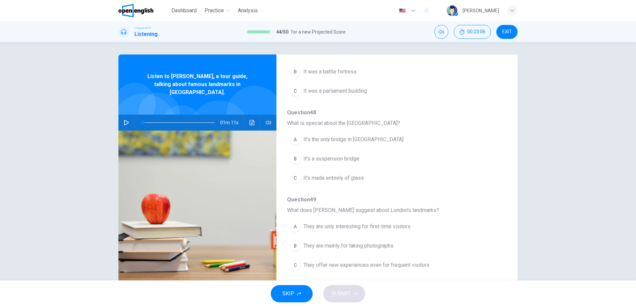
scroll to position [0, 0]
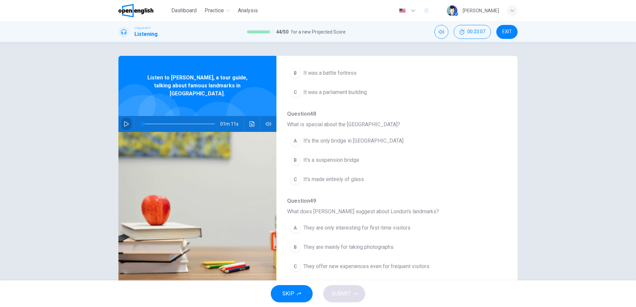
click at [121, 116] on button "button" at bounding box center [126, 124] width 11 height 16
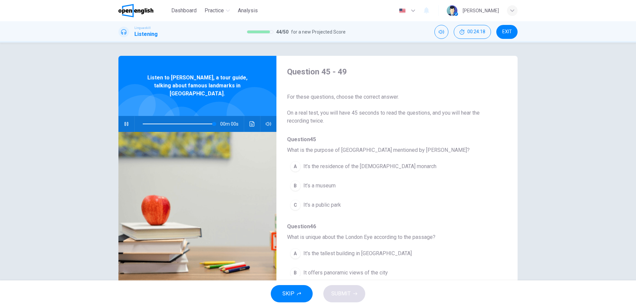
type input "*"
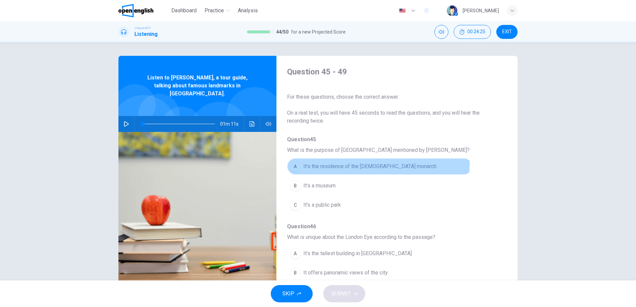
click at [361, 163] on span "It’s the residence of the British monarch" at bounding box center [369, 167] width 133 height 8
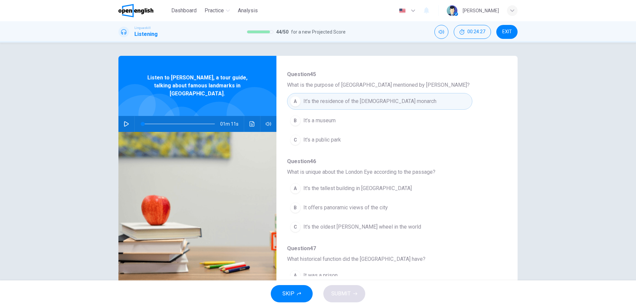
scroll to position [67, 0]
click at [339, 209] on span "It offers panoramic views of the city" at bounding box center [345, 207] width 85 height 8
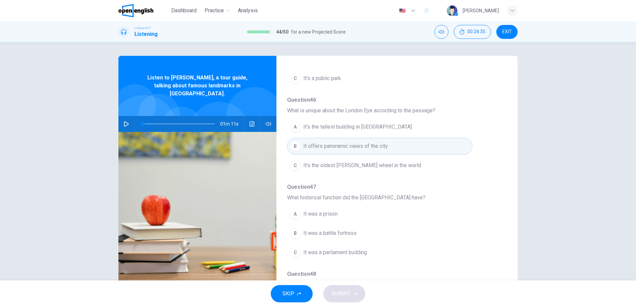
scroll to position [133, 0]
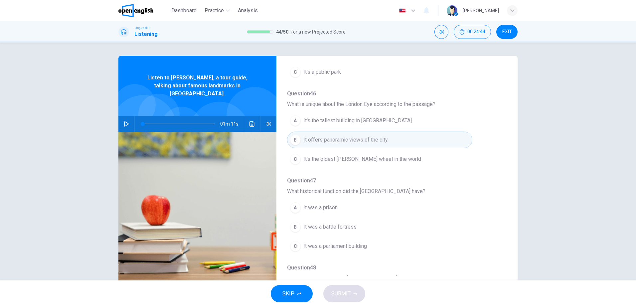
click at [335, 249] on span "It was a parliament building" at bounding box center [335, 247] width 64 height 8
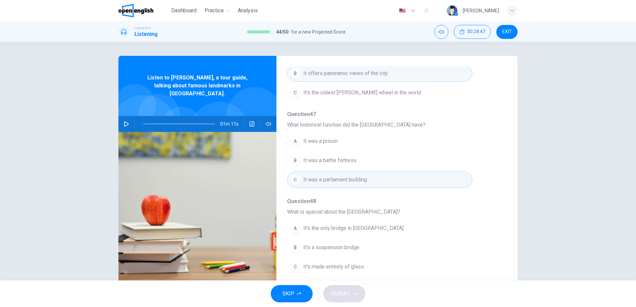
scroll to position [233, 0]
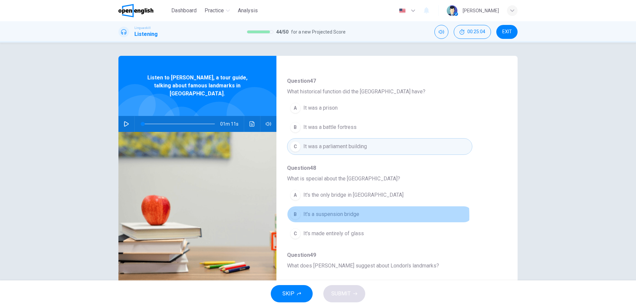
click at [335, 216] on span "It's a suspension bridge" at bounding box center [331, 215] width 56 height 8
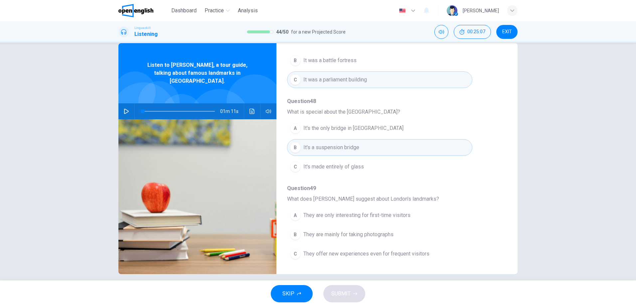
scroll to position [20, 0]
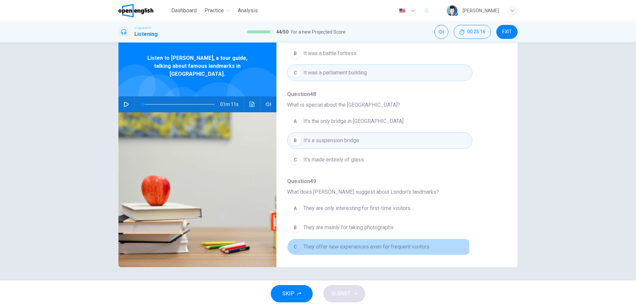
click at [336, 250] on span "They offer new experiences even for frequent visitors" at bounding box center [366, 247] width 126 height 8
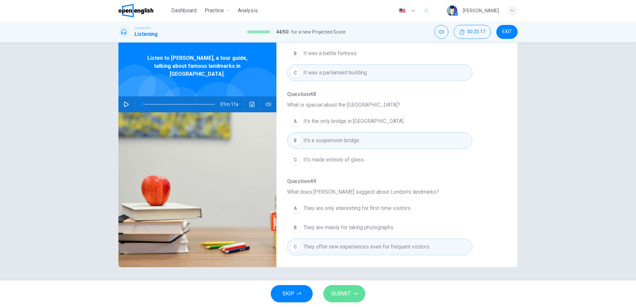
click at [338, 291] on span "SUBMIT" at bounding box center [340, 294] width 19 height 9
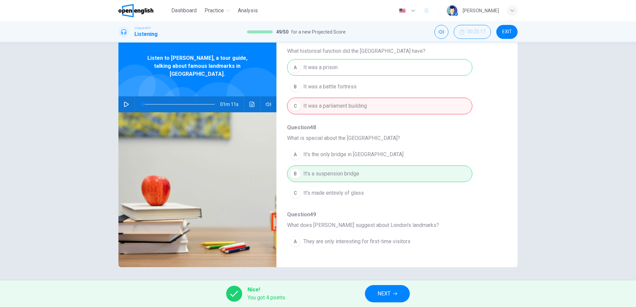
scroll to position [221, 0]
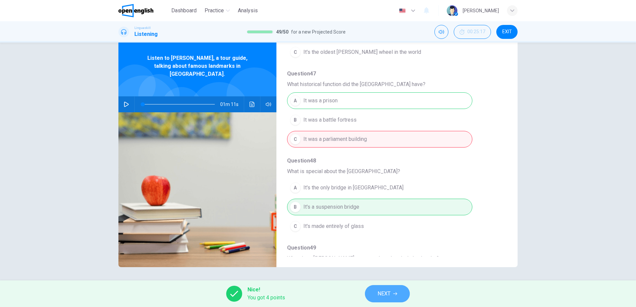
click at [398, 292] on button "NEXT" at bounding box center [387, 294] width 45 height 17
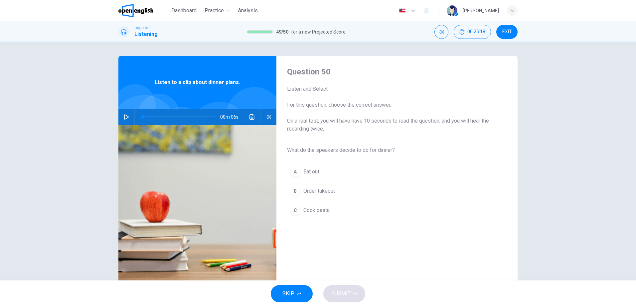
scroll to position [20, 0]
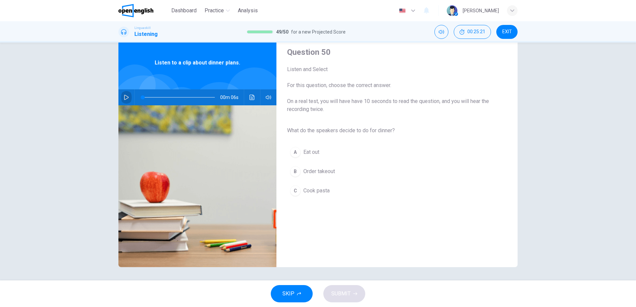
click at [127, 99] on icon "button" at bounding box center [126, 97] width 5 height 5
type input "*"
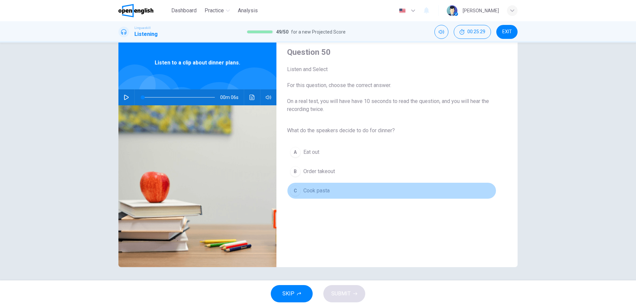
click at [294, 189] on div "C" at bounding box center [295, 191] width 11 height 11
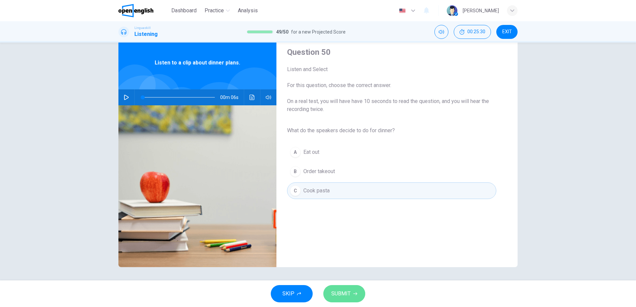
click at [359, 294] on button "SUBMIT" at bounding box center [344, 294] width 42 height 17
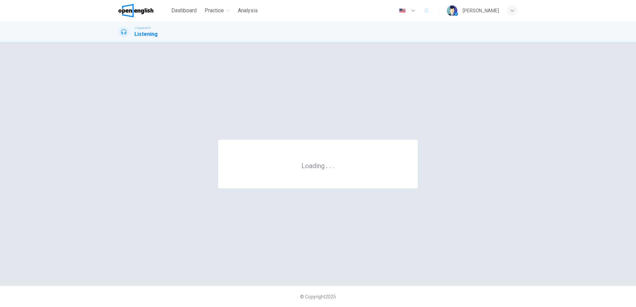
scroll to position [0, 0]
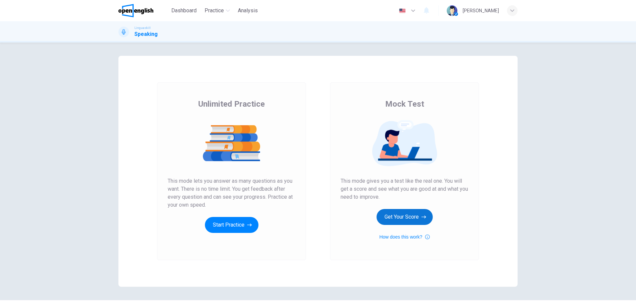
click at [396, 219] on button "Get Your Score" at bounding box center [405, 217] width 56 height 16
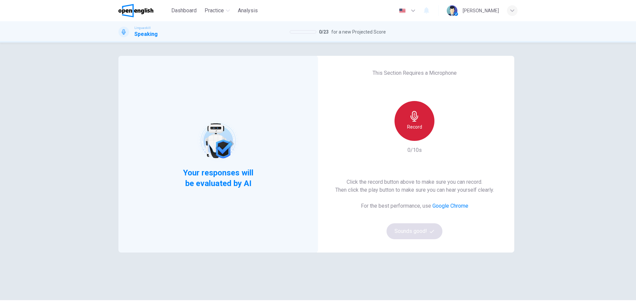
click at [420, 124] on h6 "Record" at bounding box center [414, 127] width 15 height 8
click at [417, 129] on h6 "Stop" at bounding box center [415, 127] width 10 height 8
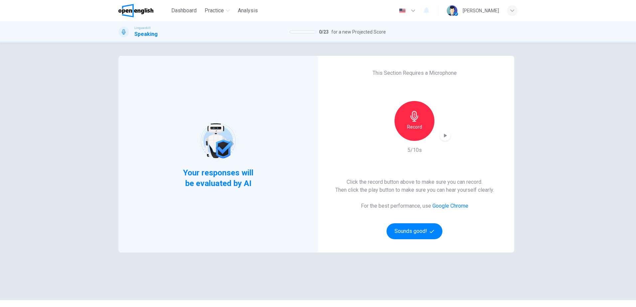
click at [445, 135] on icon "button" at bounding box center [445, 135] width 7 height 7
click at [444, 136] on icon "button" at bounding box center [445, 135] width 7 height 7
click at [419, 129] on h6 "Record" at bounding box center [414, 127] width 15 height 8
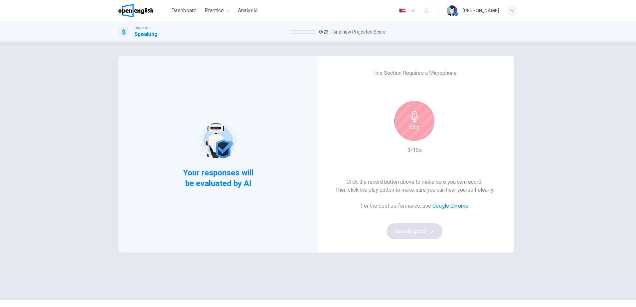
click at [416, 123] on div "Stop" at bounding box center [415, 121] width 40 height 40
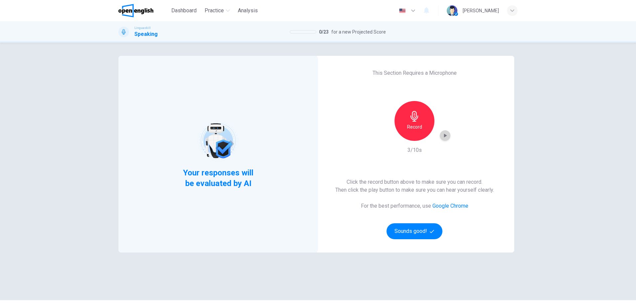
click at [445, 137] on icon "button" at bounding box center [445, 135] width 7 height 7
click at [403, 122] on div "Record" at bounding box center [415, 121] width 40 height 40
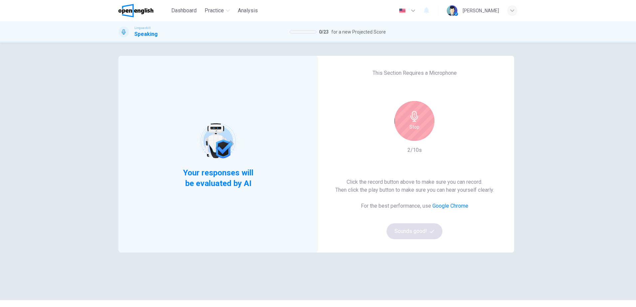
click at [403, 122] on div "Stop" at bounding box center [415, 121] width 40 height 40
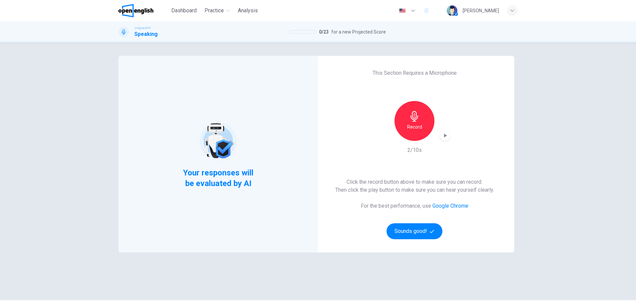
click at [446, 132] on div "button" at bounding box center [445, 135] width 11 height 11
click at [394, 238] on button "Sounds good!" at bounding box center [415, 232] width 56 height 16
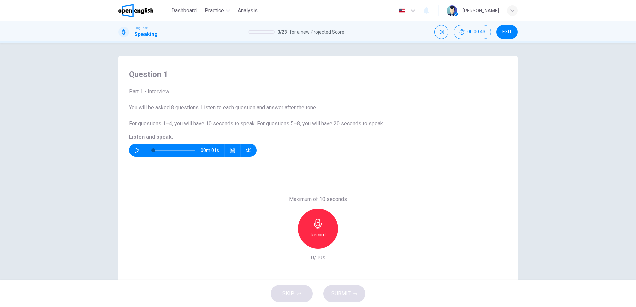
click at [135, 150] on icon "button" at bounding box center [137, 150] width 5 height 5
click at [134, 150] on icon "button" at bounding box center [136, 150] width 5 height 5
type input "*"
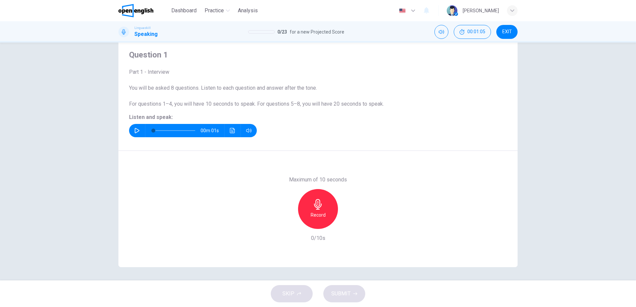
click at [313, 213] on h6 "Record" at bounding box center [318, 215] width 15 height 8
click at [315, 207] on icon "button" at bounding box center [318, 204] width 11 height 11
click at [345, 228] on div "button" at bounding box center [348, 224] width 11 height 11
click at [347, 291] on span "SUBMIT" at bounding box center [340, 294] width 19 height 9
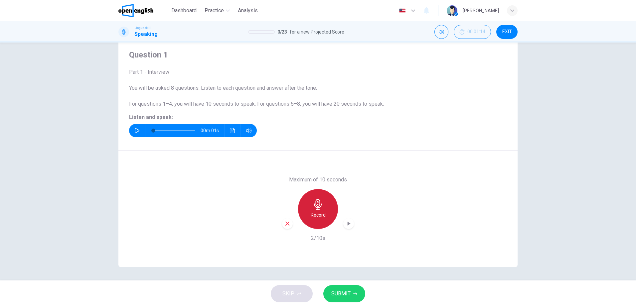
click at [316, 217] on h6 "Record" at bounding box center [318, 215] width 15 height 8
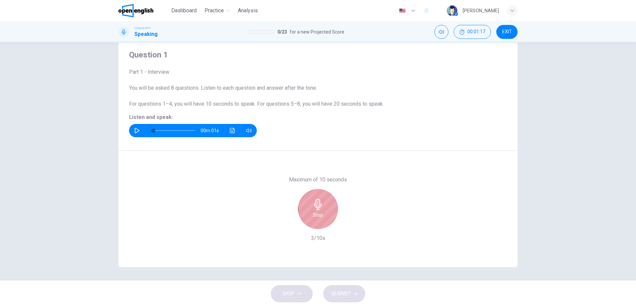
click at [316, 217] on h6 "Stop" at bounding box center [318, 215] width 10 height 8
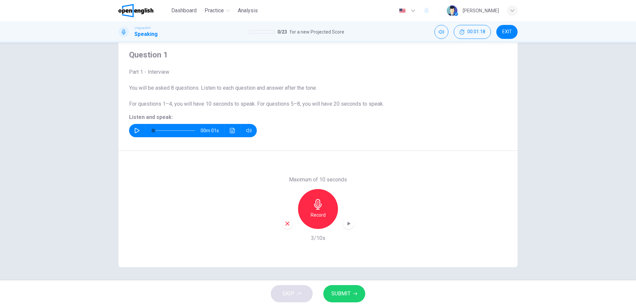
click at [345, 225] on icon "button" at bounding box center [348, 224] width 7 height 7
click at [344, 295] on span "SUBMIT" at bounding box center [340, 294] width 19 height 9
click at [289, 225] on div "button" at bounding box center [287, 224] width 11 height 11
click at [321, 209] on icon "button" at bounding box center [318, 204] width 11 height 11
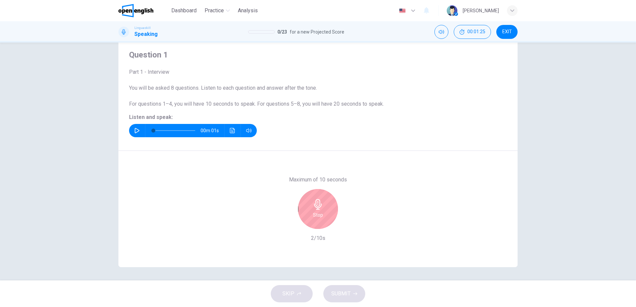
click at [320, 208] on icon "button" at bounding box center [318, 204] width 11 height 11
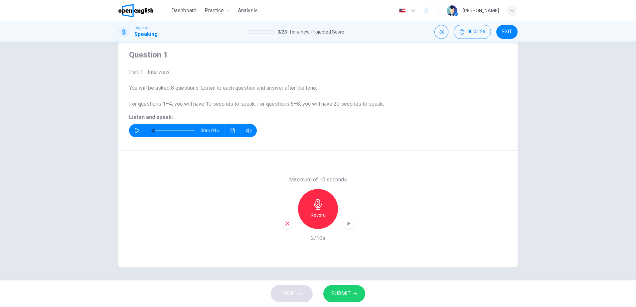
click at [347, 227] on div "button" at bounding box center [348, 224] width 11 height 11
click at [250, 209] on div "Maximum of 10 seconds Record 2/10s" at bounding box center [317, 209] width 399 height 116
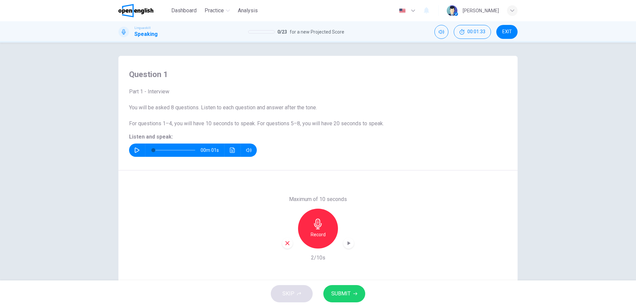
click at [342, 291] on span "SUBMIT" at bounding box center [340, 294] width 19 height 9
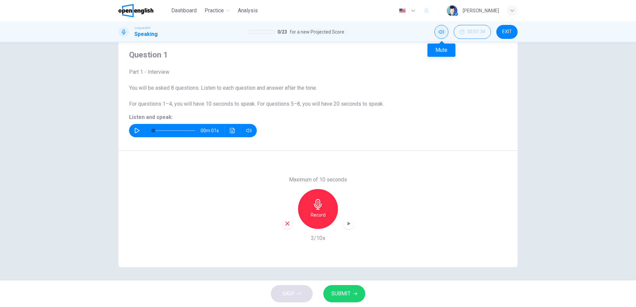
click at [441, 31] on icon "Mute" at bounding box center [441, 32] width 5 height 4
click at [441, 33] on icon "Unmute" at bounding box center [441, 32] width 5 height 4
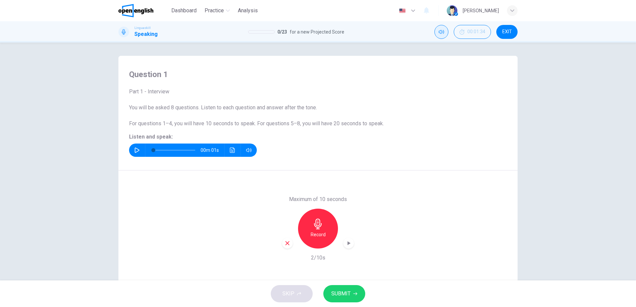
click at [286, 248] on div "button" at bounding box center [287, 243] width 11 height 11
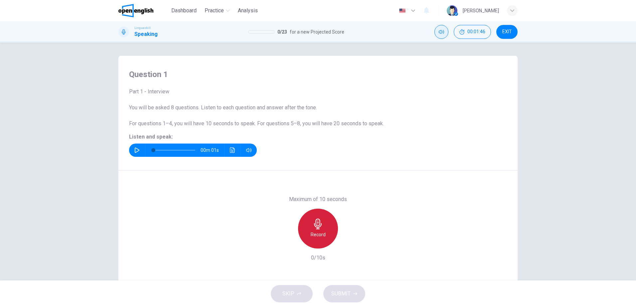
click at [317, 227] on icon "button" at bounding box center [318, 224] width 11 height 11
click at [323, 229] on div "Stop" at bounding box center [318, 229] width 40 height 40
click at [349, 293] on span "SUBMIT" at bounding box center [340, 294] width 19 height 9
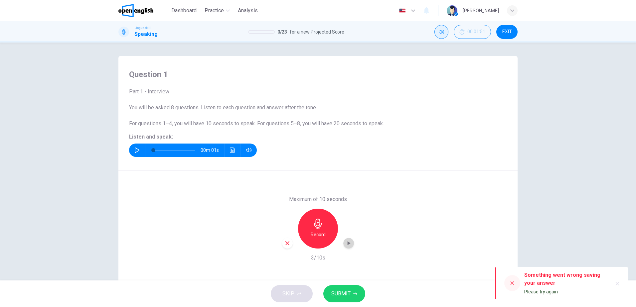
click at [348, 245] on icon "button" at bounding box center [349, 244] width 3 height 4
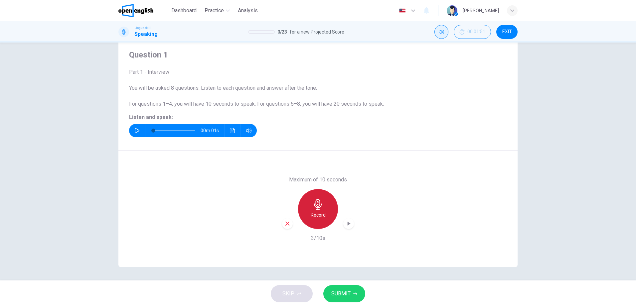
click at [315, 207] on icon "button" at bounding box center [318, 204] width 11 height 11
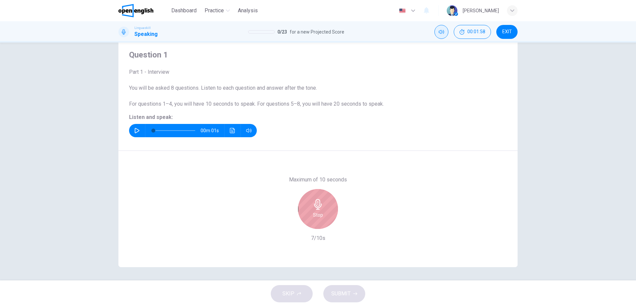
click at [321, 213] on div "Stop" at bounding box center [318, 209] width 40 height 40
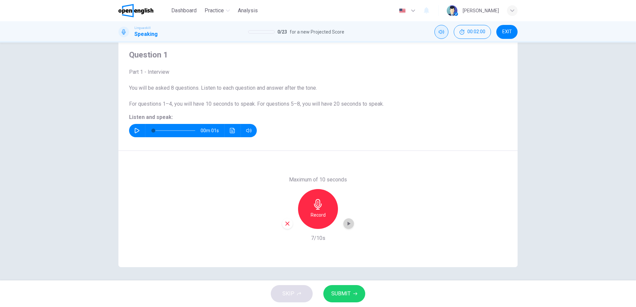
click at [349, 223] on icon "button" at bounding box center [348, 224] width 7 height 7
click at [282, 225] on div "button" at bounding box center [287, 224] width 11 height 11
click at [322, 220] on div "Record" at bounding box center [318, 209] width 40 height 40
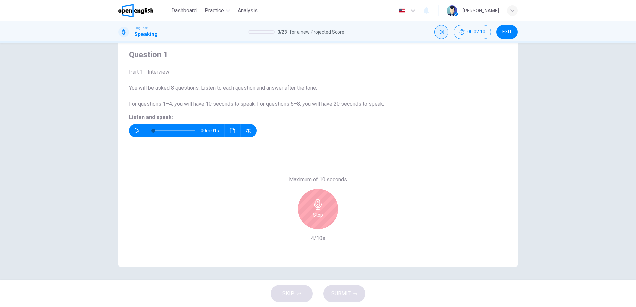
click at [322, 207] on div "Stop" at bounding box center [318, 209] width 40 height 40
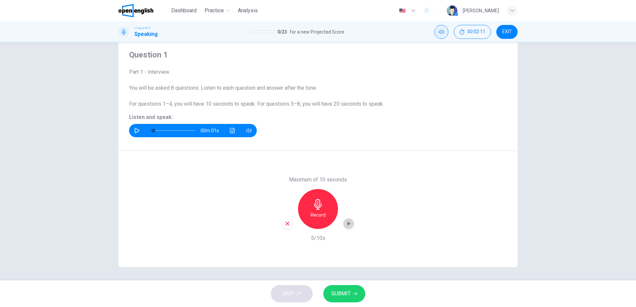
click at [348, 222] on icon "button" at bounding box center [349, 224] width 3 height 4
click at [340, 300] on button "SUBMIT" at bounding box center [344, 294] width 42 height 17
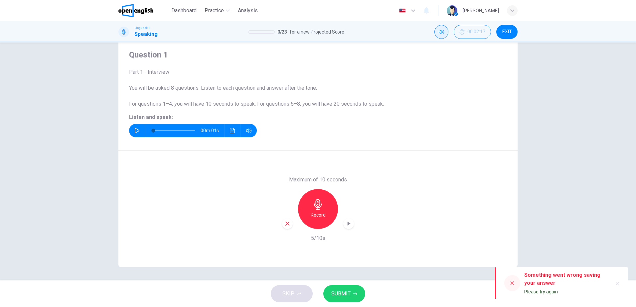
click at [583, 291] on div "Something went wrong saving your answer Please try again" at bounding box center [565, 284] width 83 height 28
click at [617, 286] on icon "button" at bounding box center [617, 284] width 5 height 5
click at [340, 287] on button "SUBMIT" at bounding box center [344, 294] width 42 height 17
click at [340, 293] on span "SUBMIT" at bounding box center [340, 294] width 19 height 9
click at [618, 287] on icon "button" at bounding box center [617, 284] width 5 height 5
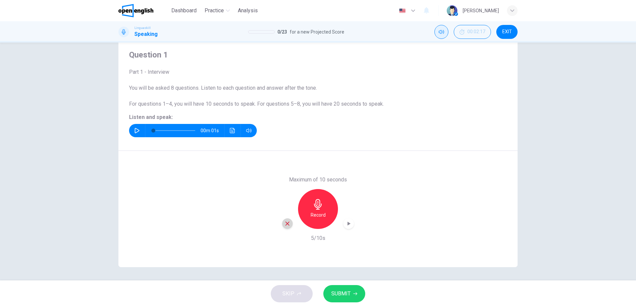
click at [286, 224] on icon "button" at bounding box center [288, 224] width 4 height 4
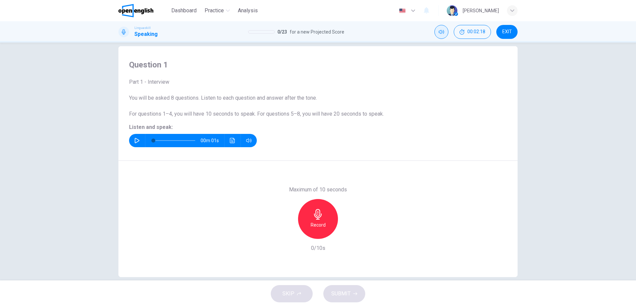
scroll to position [0, 0]
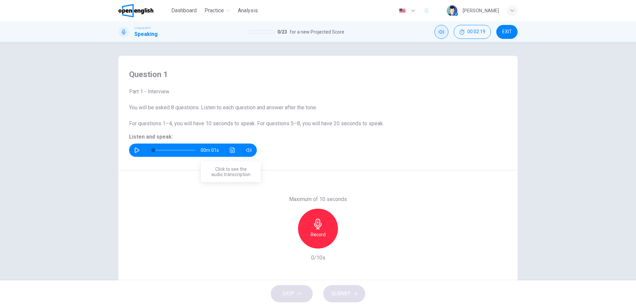
click at [230, 151] on icon "Click to see the audio transcription" at bounding box center [232, 150] width 5 height 5
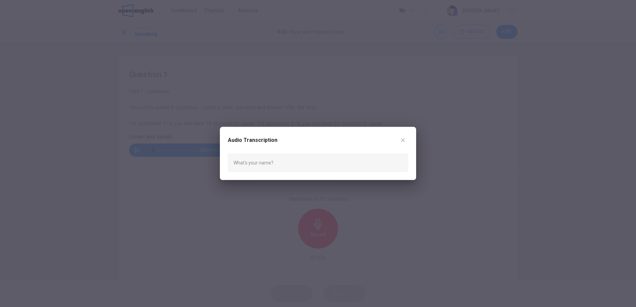
click at [394, 140] on div "Audio Transcription" at bounding box center [318, 144] width 180 height 19
click at [404, 144] on button "button" at bounding box center [403, 140] width 11 height 11
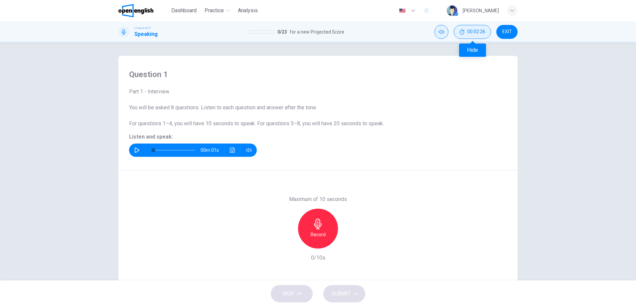
click at [467, 36] on button "00:02:26" at bounding box center [472, 32] width 37 height 14
click at [484, 38] on button "Show" at bounding box center [484, 32] width 14 height 14
click at [445, 33] on button "Mute" at bounding box center [442, 32] width 14 height 14
click at [445, 32] on button "Unmute" at bounding box center [442, 32] width 14 height 14
click at [508, 34] on span "EXIT" at bounding box center [507, 31] width 10 height 5
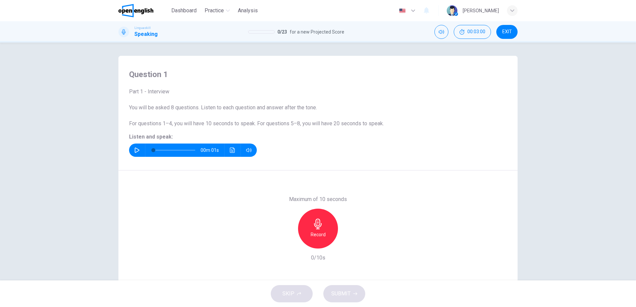
click at [309, 231] on div "Record" at bounding box center [318, 229] width 40 height 40
click at [321, 242] on div "Stop" at bounding box center [318, 229] width 40 height 40
click at [346, 241] on icon "button" at bounding box center [348, 243] width 7 height 7
click at [345, 294] on span "SUBMIT" at bounding box center [340, 294] width 19 height 9
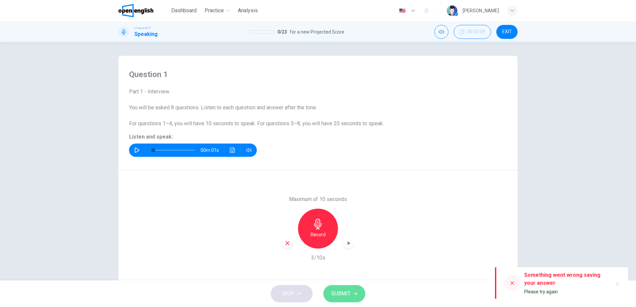
click at [345, 294] on span "SUBMIT" at bounding box center [340, 294] width 19 height 9
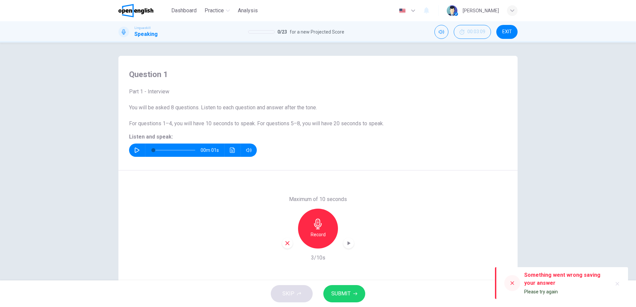
click at [345, 294] on span "SUBMIT" at bounding box center [340, 294] width 19 height 9
click at [621, 280] on button "button" at bounding box center [617, 284] width 11 height 11
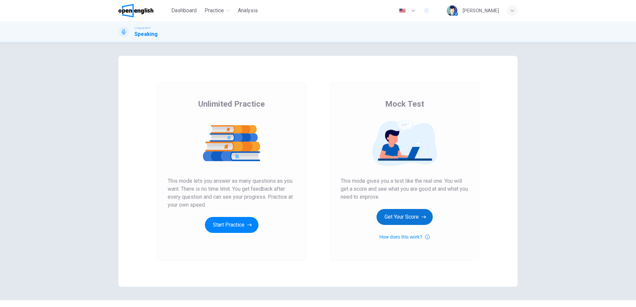
click at [397, 216] on button "Get Your Score" at bounding box center [405, 217] width 56 height 16
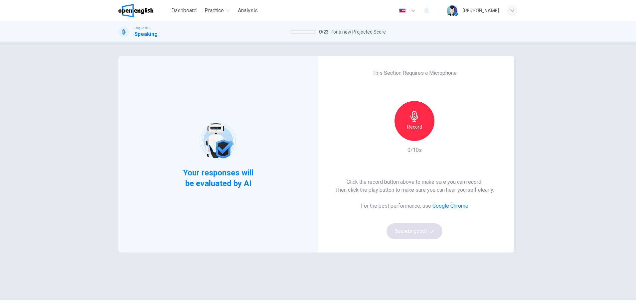
click at [407, 125] on h6 "Record" at bounding box center [414, 127] width 15 height 8
click at [421, 134] on div "Stop" at bounding box center [415, 121] width 40 height 40
click at [445, 135] on icon "button" at bounding box center [445, 135] width 7 height 7
click at [403, 233] on button "Sounds good!" at bounding box center [415, 232] width 56 height 16
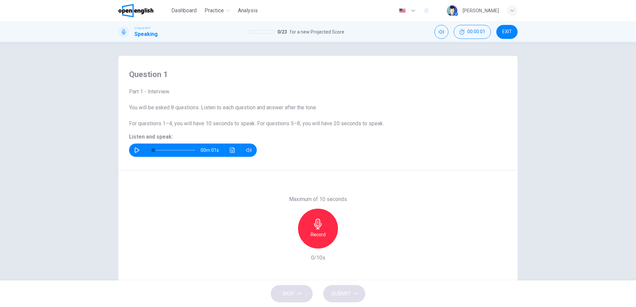
click at [135, 150] on icon "button" at bounding box center [136, 150] width 5 height 5
type input "*"
click at [314, 234] on h6 "Record" at bounding box center [318, 235] width 15 height 8
click at [319, 232] on h6 "Stop" at bounding box center [318, 235] width 10 height 8
click at [348, 243] on icon "button" at bounding box center [348, 243] width 7 height 7
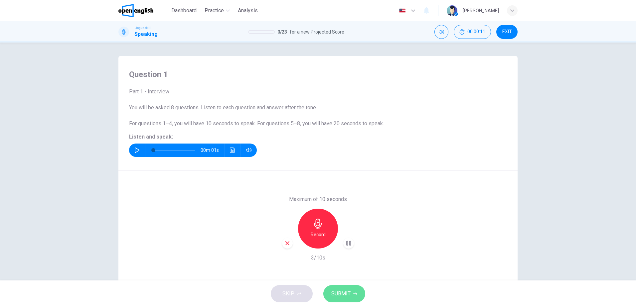
click at [349, 295] on span "SUBMIT" at bounding box center [340, 294] width 19 height 9
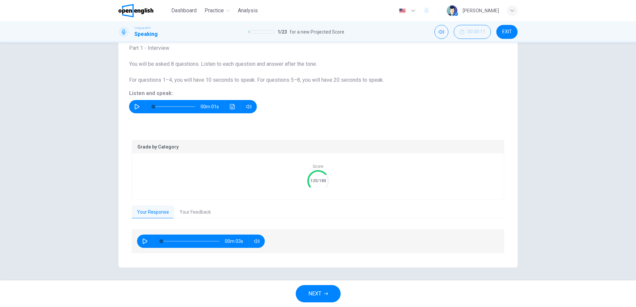
scroll to position [44, 0]
click at [140, 244] on button "button" at bounding box center [145, 241] width 11 height 13
type input "*"
click at [194, 211] on button "Your Feedback" at bounding box center [195, 212] width 42 height 14
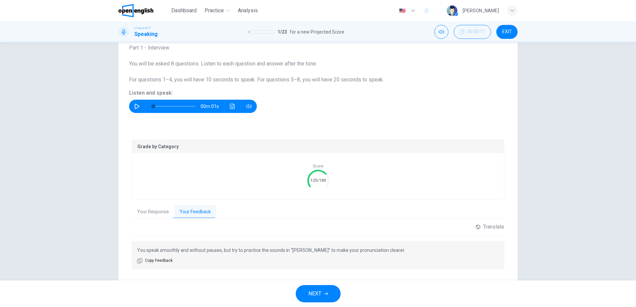
click at [327, 294] on icon "button" at bounding box center [326, 294] width 4 height 4
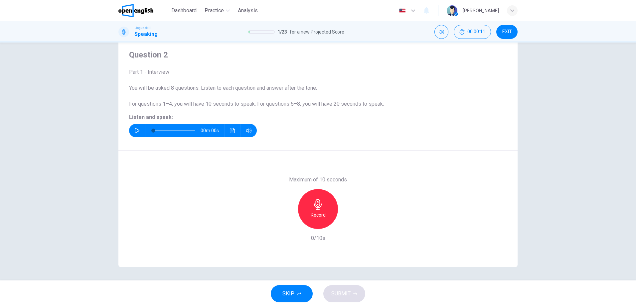
scroll to position [20, 0]
click at [139, 129] on button "button" at bounding box center [137, 130] width 11 height 13
click at [134, 130] on icon "button" at bounding box center [136, 130] width 5 height 5
type input "*"
click at [324, 215] on div "Record" at bounding box center [318, 209] width 40 height 40
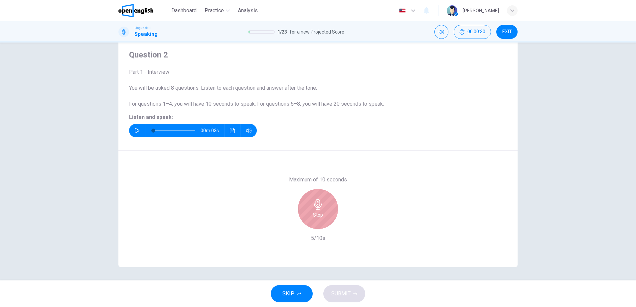
click at [322, 208] on div "Stop" at bounding box center [318, 209] width 40 height 40
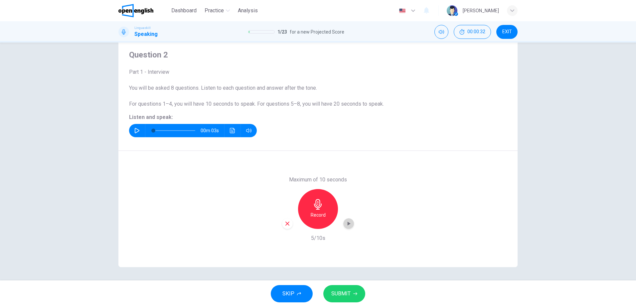
click at [348, 226] on icon "button" at bounding box center [348, 224] width 7 height 7
click at [345, 226] on icon "button" at bounding box center [348, 224] width 7 height 7
click at [340, 295] on span "SUBMIT" at bounding box center [340, 294] width 19 height 9
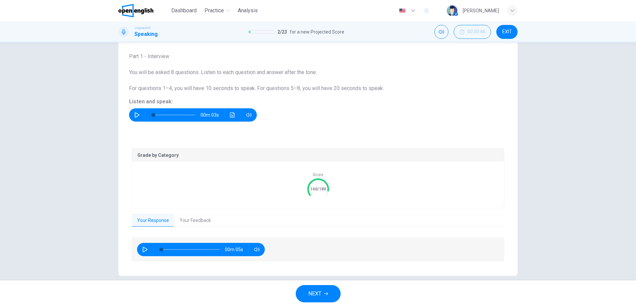
scroll to position [44, 0]
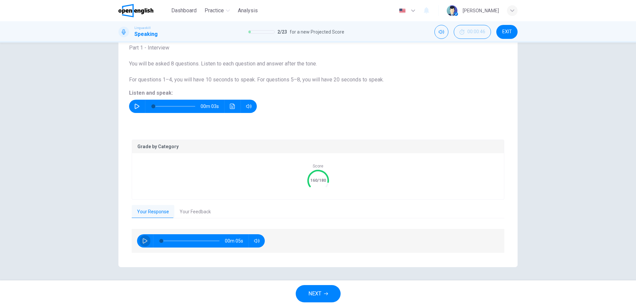
click at [140, 240] on button "button" at bounding box center [145, 241] width 11 height 13
type input "**"
click at [187, 215] on button "Your Feedback" at bounding box center [195, 212] width 42 height 14
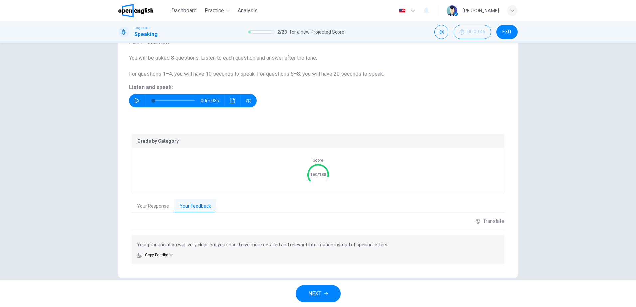
scroll to position [60, 0]
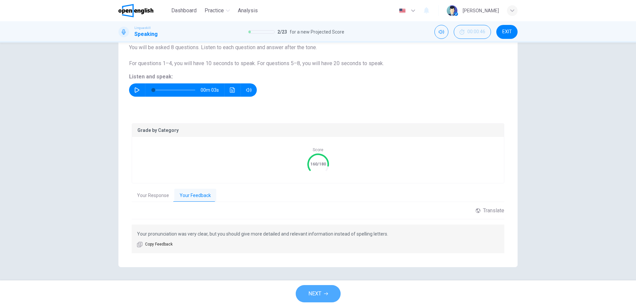
click at [311, 293] on span "NEXT" at bounding box center [314, 294] width 13 height 9
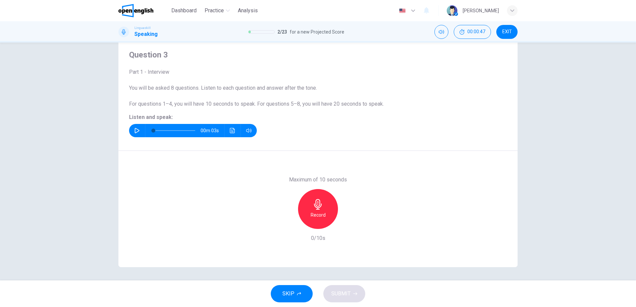
click at [135, 128] on icon "button" at bounding box center [137, 130] width 5 height 5
type input "*"
click at [314, 216] on h6 "Record" at bounding box center [318, 215] width 15 height 8
click at [317, 217] on h6 "Stop" at bounding box center [318, 215] width 10 height 8
click at [348, 224] on icon "button" at bounding box center [349, 224] width 3 height 4
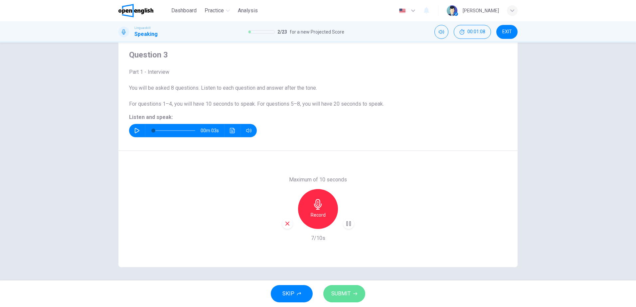
click at [347, 298] on span "SUBMIT" at bounding box center [340, 294] width 19 height 9
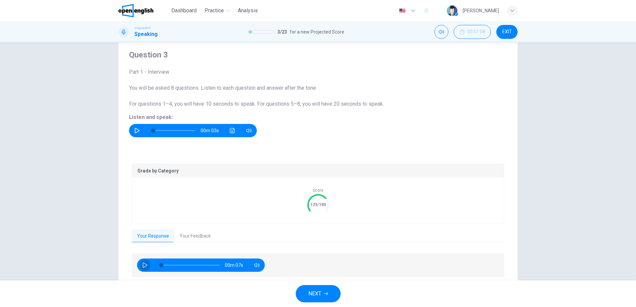
click at [140, 264] on button "button" at bounding box center [145, 265] width 11 height 13
type input "*"
click at [189, 235] on button "Your Feedback" at bounding box center [195, 237] width 42 height 14
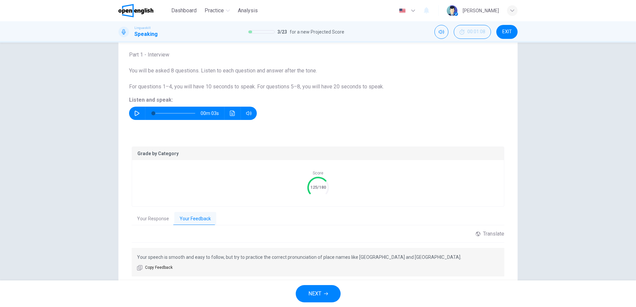
scroll to position [53, 0]
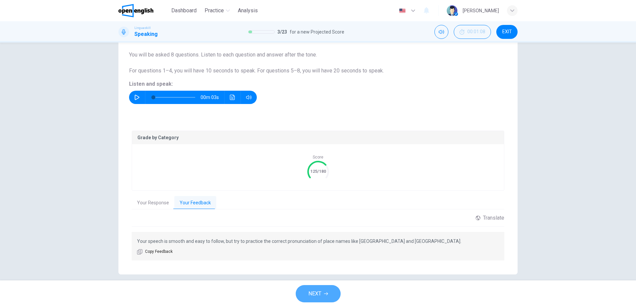
click at [324, 297] on button "NEXT" at bounding box center [318, 294] width 45 height 17
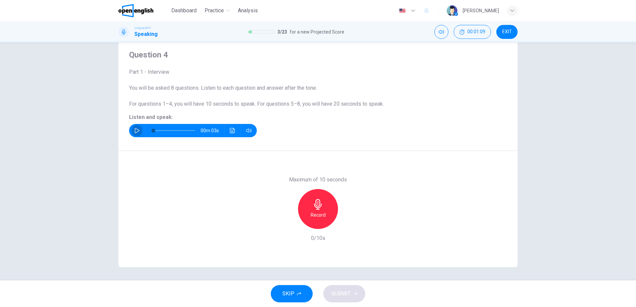
click at [138, 128] on button "button" at bounding box center [137, 130] width 11 height 13
click at [323, 217] on h6 "Record" at bounding box center [318, 215] width 15 height 8
click at [322, 208] on div "Stop" at bounding box center [318, 209] width 40 height 40
click at [347, 230] on div "Maximum of 10 seconds Record 7/10s" at bounding box center [318, 209] width 72 height 67
click at [348, 223] on icon "button" at bounding box center [349, 224] width 3 height 4
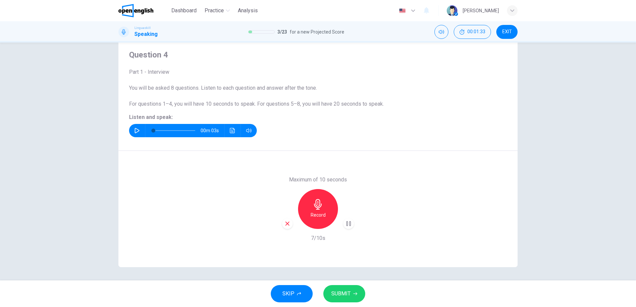
click at [285, 224] on icon "button" at bounding box center [288, 224] width 6 height 6
click at [317, 214] on h6 "Record" at bounding box center [318, 215] width 15 height 8
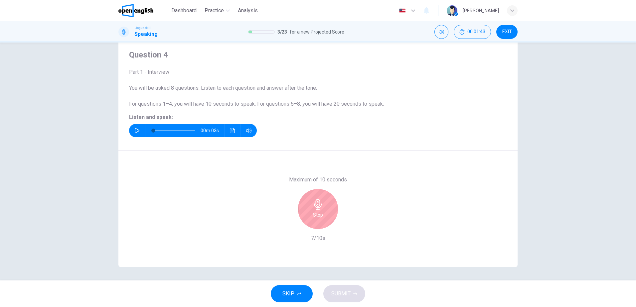
click at [317, 214] on h6 "Stop" at bounding box center [318, 215] width 10 height 8
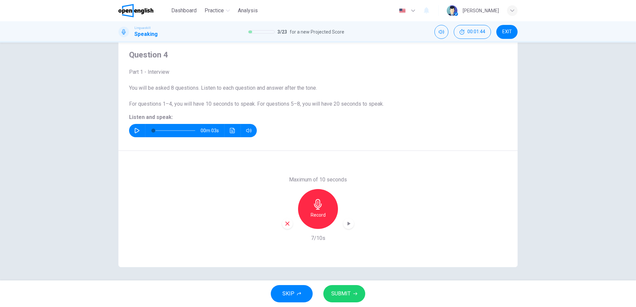
click at [345, 227] on icon "button" at bounding box center [348, 224] width 7 height 7
click at [329, 291] on button "SUBMIT" at bounding box center [344, 294] width 42 height 17
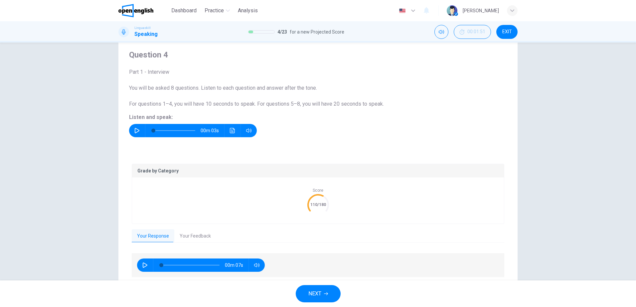
click at [143, 266] on icon "button" at bounding box center [144, 265] width 5 height 5
click at [197, 235] on button "Your Feedback" at bounding box center [195, 237] width 42 height 14
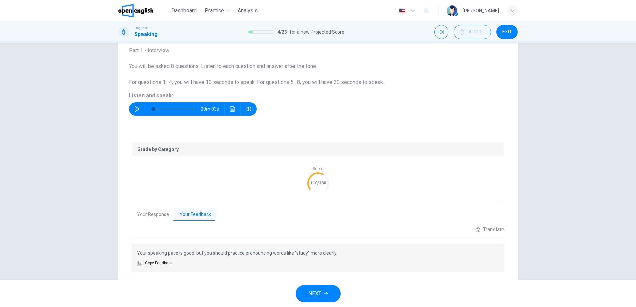
scroll to position [53, 0]
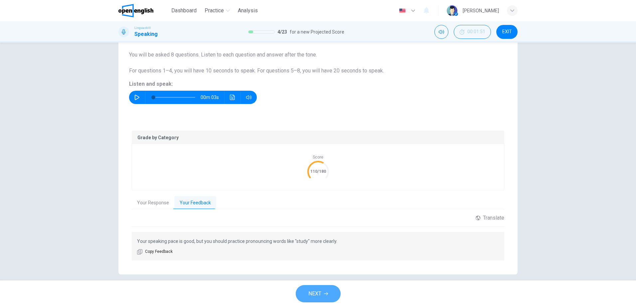
click at [324, 294] on button "NEXT" at bounding box center [318, 294] width 45 height 17
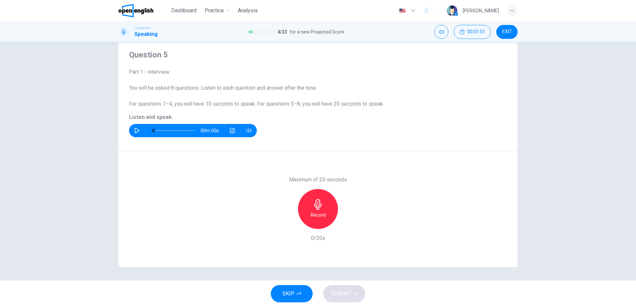
scroll to position [20, 0]
click at [132, 132] on button "button" at bounding box center [137, 130] width 11 height 13
type input "*"
click at [313, 208] on icon "button" at bounding box center [318, 204] width 11 height 11
click at [326, 207] on div "Stop" at bounding box center [318, 209] width 40 height 40
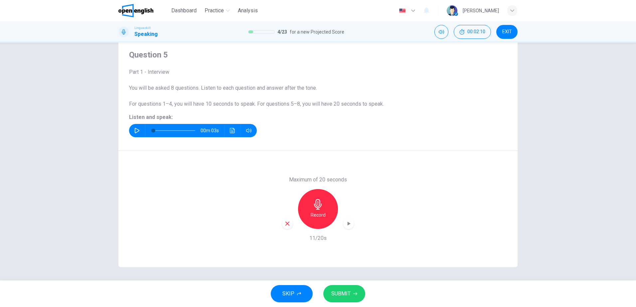
click at [345, 227] on icon "button" at bounding box center [348, 224] width 7 height 7
click at [287, 222] on icon "button" at bounding box center [288, 224] width 6 height 6
click at [316, 216] on h6 "Record" at bounding box center [318, 215] width 15 height 8
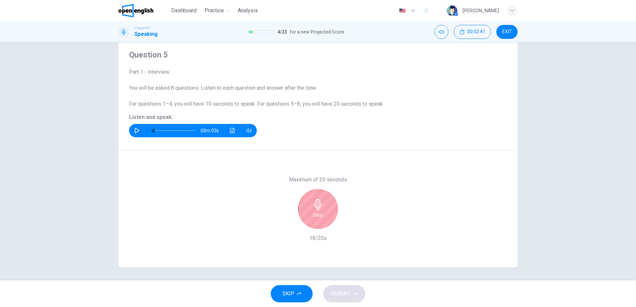
click at [316, 216] on h6 "Stop" at bounding box center [318, 215] width 10 height 8
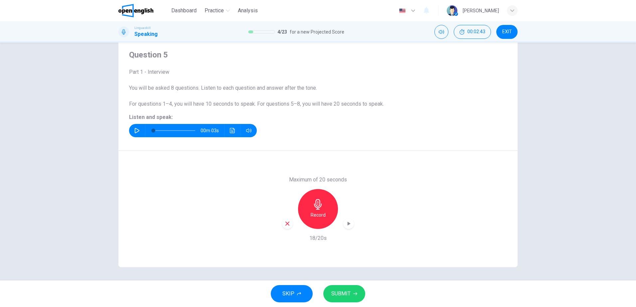
click at [350, 226] on icon "button" at bounding box center [348, 224] width 7 height 7
click at [342, 294] on span "SUBMIT" at bounding box center [340, 294] width 19 height 9
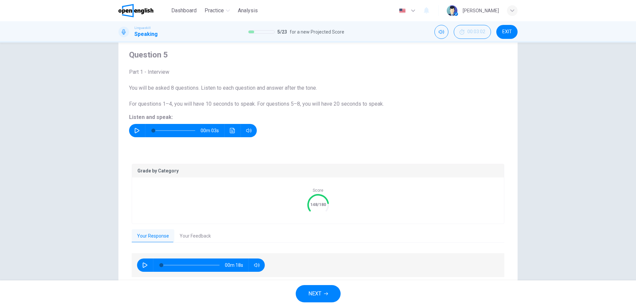
click at [143, 264] on icon "button" at bounding box center [145, 265] width 5 height 5
type input "*"
click at [193, 234] on button "Your Feedback" at bounding box center [195, 237] width 42 height 14
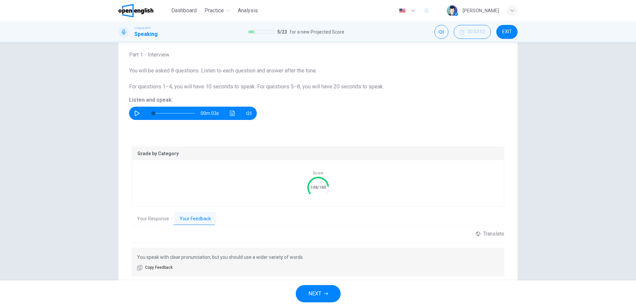
scroll to position [53, 0]
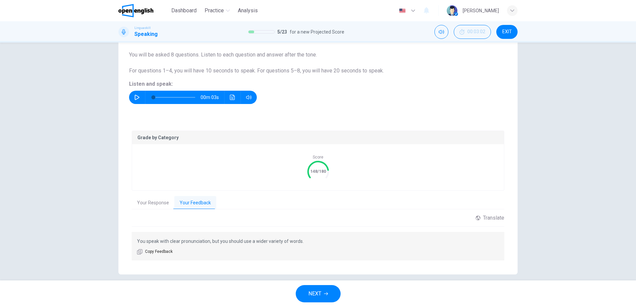
click at [325, 291] on button "NEXT" at bounding box center [318, 294] width 45 height 17
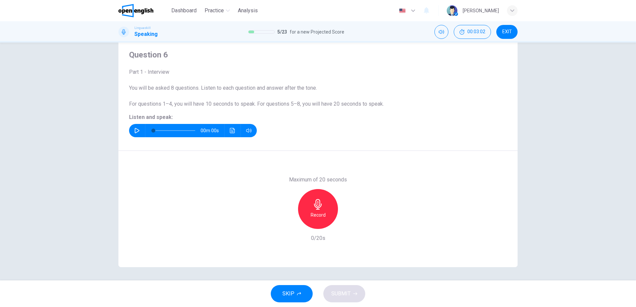
scroll to position [20, 0]
click at [136, 133] on icon "button" at bounding box center [136, 130] width 5 height 5
click at [318, 205] on icon "button" at bounding box center [318, 204] width 8 height 11
click at [347, 226] on icon "button" at bounding box center [348, 224] width 7 height 7
click at [288, 222] on icon "button" at bounding box center [288, 224] width 6 height 6
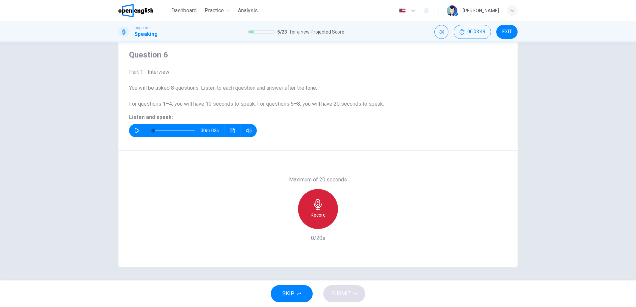
click at [317, 214] on h6 "Record" at bounding box center [318, 215] width 15 height 8
click at [317, 214] on h6 "Stop" at bounding box center [318, 215] width 10 height 8
click at [345, 225] on icon "button" at bounding box center [348, 224] width 7 height 7
click at [337, 291] on span "SUBMIT" at bounding box center [340, 294] width 19 height 9
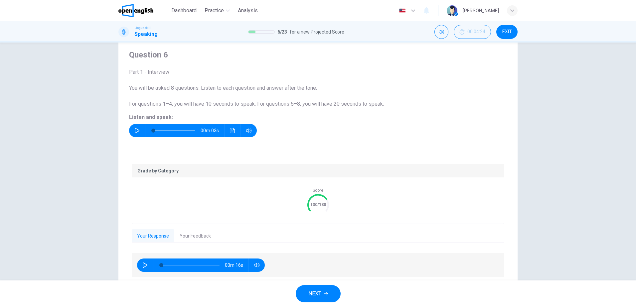
click at [185, 236] on button "Your Feedback" at bounding box center [195, 237] width 42 height 14
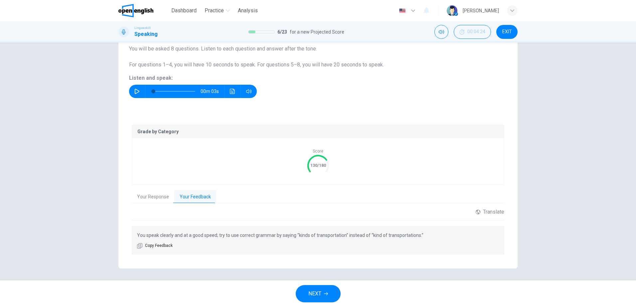
scroll to position [60, 0]
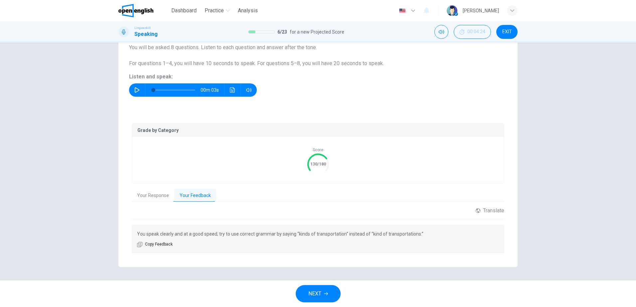
click at [323, 295] on button "NEXT" at bounding box center [318, 294] width 45 height 17
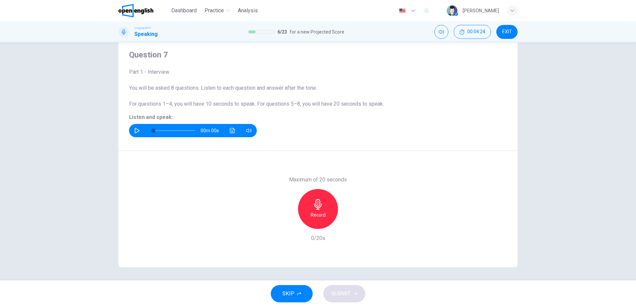
scroll to position [20, 0]
click at [137, 130] on icon "button" at bounding box center [137, 130] width 5 height 5
click at [317, 233] on div "Maximum of 20 seconds Record 0/20s" at bounding box center [318, 209] width 72 height 67
click at [320, 219] on div "Record" at bounding box center [318, 209] width 40 height 40
click at [320, 216] on h6 "Stop" at bounding box center [318, 215] width 10 height 8
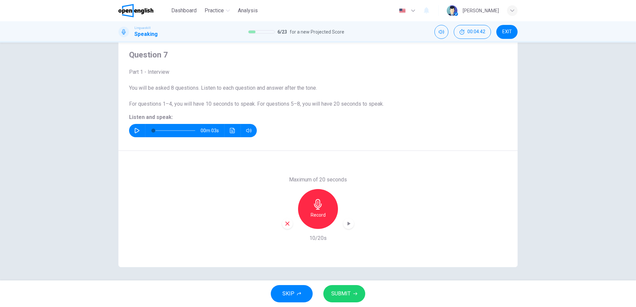
click at [350, 226] on icon "button" at bounding box center [348, 224] width 7 height 7
click at [346, 295] on span "SUBMIT" at bounding box center [340, 294] width 19 height 9
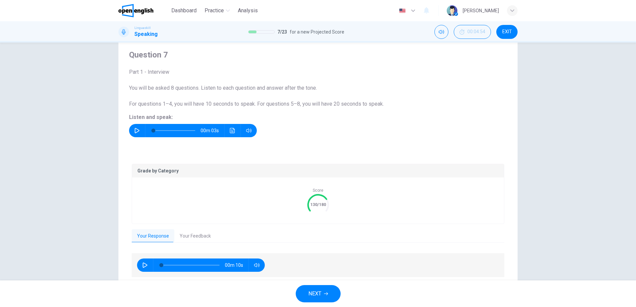
scroll to position [44, 0]
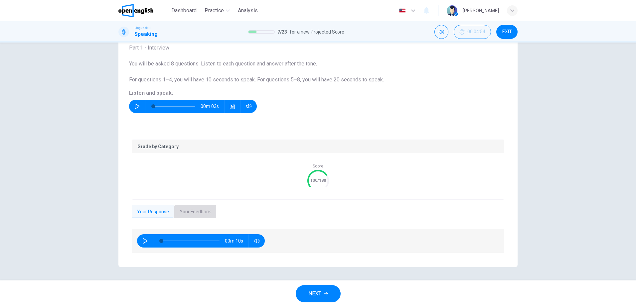
click at [190, 212] on button "Your Feedback" at bounding box center [195, 212] width 42 height 14
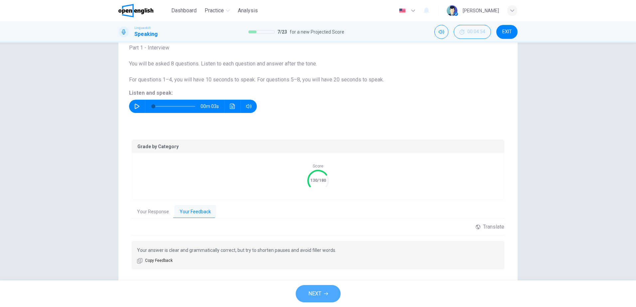
click at [324, 293] on icon "button" at bounding box center [326, 294] width 4 height 4
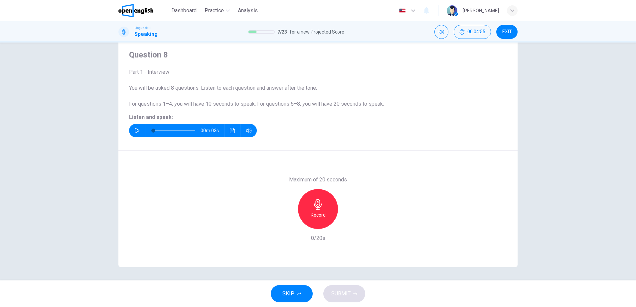
click at [137, 129] on icon "button" at bounding box center [136, 130] width 5 height 5
type input "*"
click at [319, 204] on icon "button" at bounding box center [318, 204] width 11 height 11
click at [315, 204] on icon "button" at bounding box center [318, 204] width 11 height 11
click at [286, 225] on icon "button" at bounding box center [288, 224] width 4 height 4
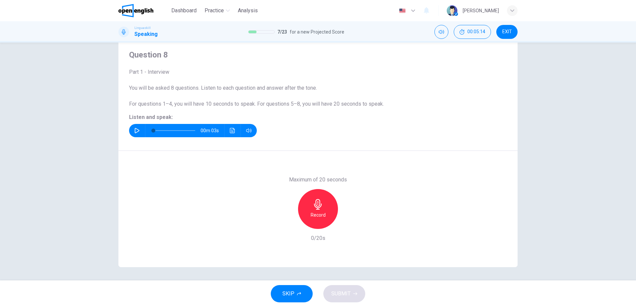
click at [324, 217] on div "Record" at bounding box center [318, 209] width 40 height 40
click at [324, 217] on div "Stop" at bounding box center [318, 209] width 40 height 40
click at [347, 228] on div "button" at bounding box center [348, 224] width 11 height 11
click at [288, 222] on icon "button" at bounding box center [288, 224] width 6 height 6
click at [307, 214] on div "Record" at bounding box center [318, 209] width 40 height 40
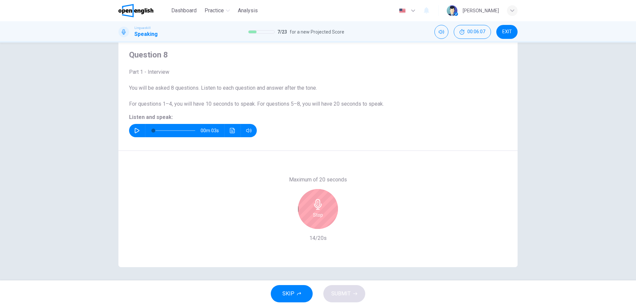
click at [307, 214] on div "Stop" at bounding box center [318, 209] width 40 height 40
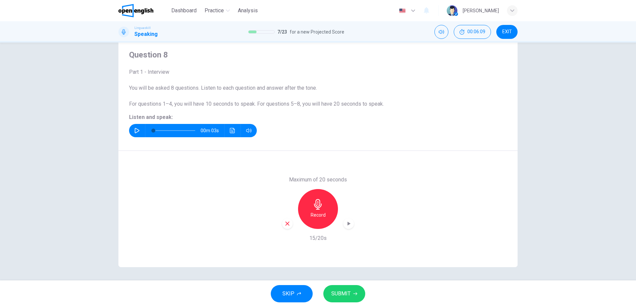
click at [348, 225] on icon "button" at bounding box center [348, 224] width 7 height 7
click at [345, 295] on span "SUBMIT" at bounding box center [340, 294] width 19 height 9
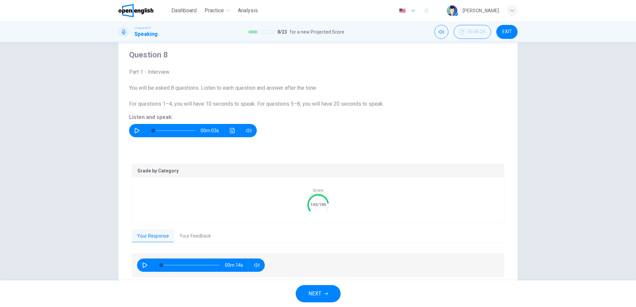
click at [188, 235] on button "Your Feedback" at bounding box center [195, 237] width 42 height 14
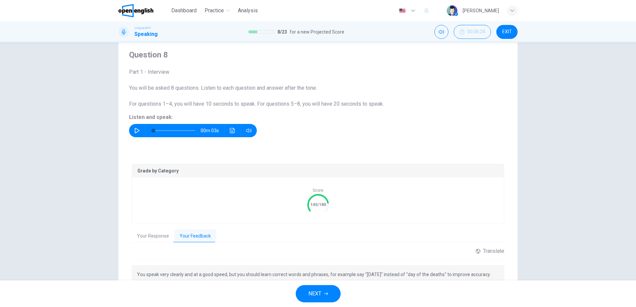
scroll to position [53, 0]
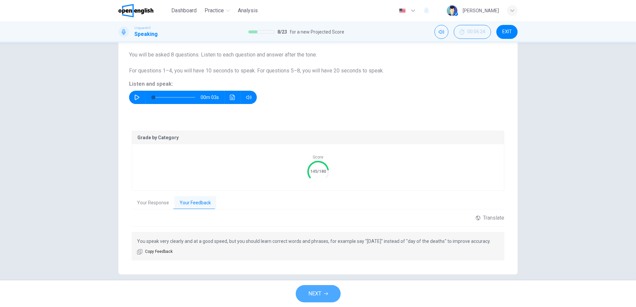
click at [324, 294] on icon "button" at bounding box center [326, 294] width 4 height 4
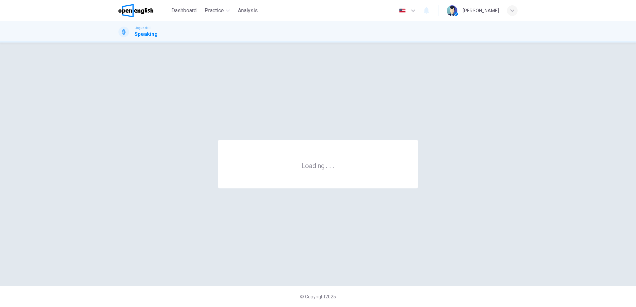
scroll to position [0, 0]
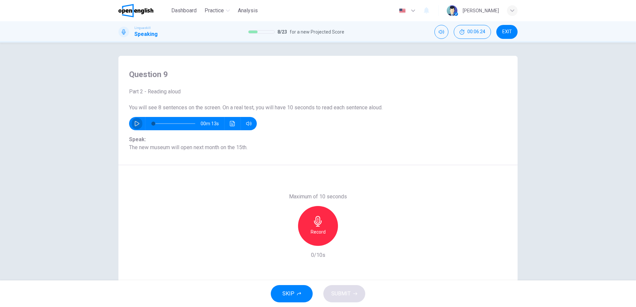
click at [136, 124] on icon "button" at bounding box center [136, 123] width 5 height 5
click at [320, 221] on icon "button" at bounding box center [318, 221] width 11 height 11
click at [326, 226] on div "Stop" at bounding box center [318, 226] width 40 height 40
click at [348, 241] on icon "button" at bounding box center [349, 241] width 3 height 4
click at [287, 239] on icon "button" at bounding box center [288, 241] width 6 height 6
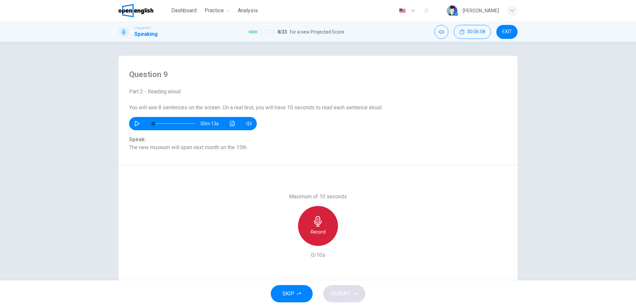
click at [323, 225] on div "Record" at bounding box center [318, 226] width 40 height 40
click at [323, 225] on div "Stop" at bounding box center [318, 226] width 40 height 40
click at [349, 241] on icon "button" at bounding box center [349, 241] width 3 height 4
click at [342, 294] on span "SUBMIT" at bounding box center [340, 294] width 19 height 9
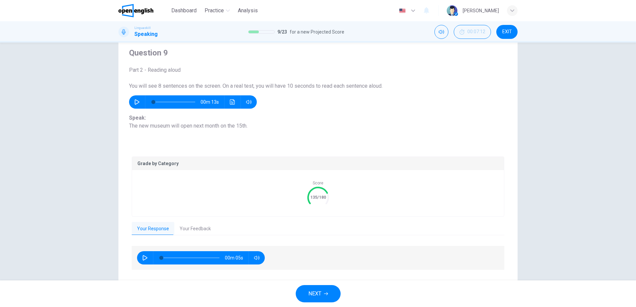
scroll to position [33, 0]
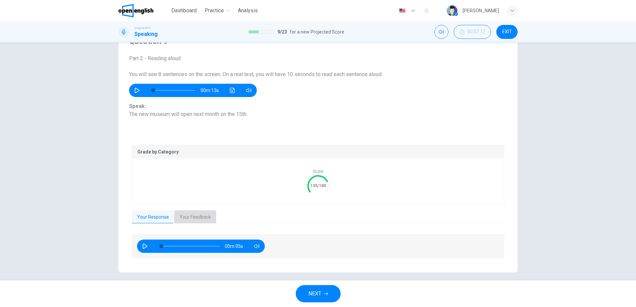
click at [192, 219] on button "Your Feedback" at bounding box center [195, 218] width 42 height 14
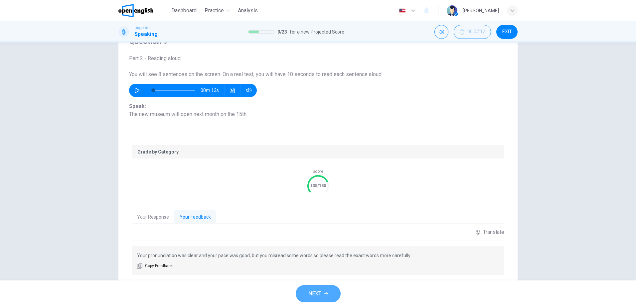
click at [321, 292] on span "NEXT" at bounding box center [314, 294] width 13 height 9
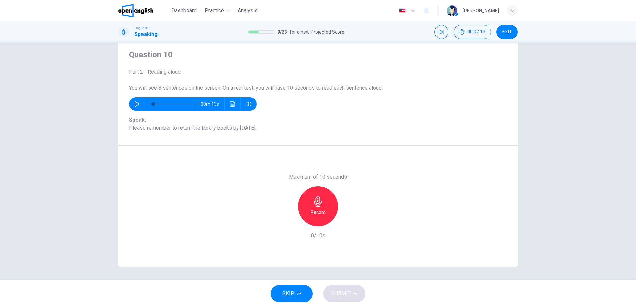
click at [132, 104] on button "button" at bounding box center [137, 104] width 11 height 13
click at [134, 101] on icon "button" at bounding box center [136, 103] width 5 height 5
type input "*"
drag, startPoint x: 162, startPoint y: 101, endPoint x: 146, endPoint y: 100, distance: 16.3
click at [152, 102] on span at bounding box center [154, 104] width 4 height 4
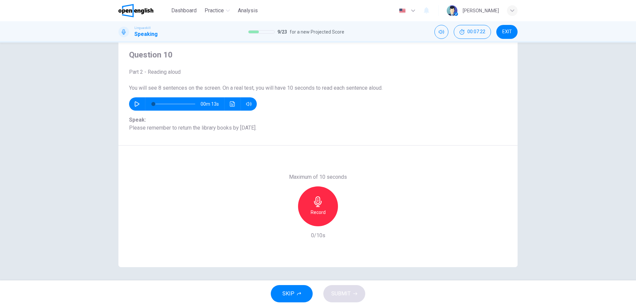
click at [316, 213] on h6 "Record" at bounding box center [318, 213] width 15 height 8
click at [317, 214] on h6 "Stop" at bounding box center [318, 213] width 10 height 8
click at [348, 222] on icon "button" at bounding box center [349, 221] width 3 height 4
click at [286, 221] on icon "button" at bounding box center [288, 221] width 4 height 4
click at [322, 212] on h6 "Record" at bounding box center [318, 213] width 15 height 8
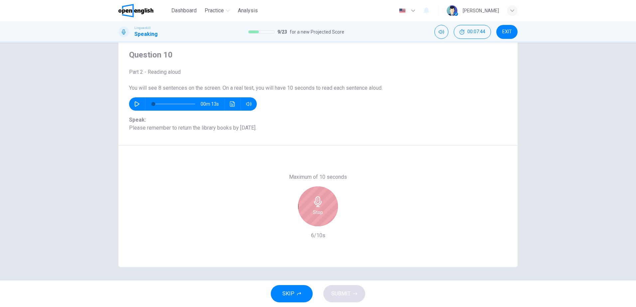
click at [322, 212] on div "Stop" at bounding box center [318, 207] width 40 height 40
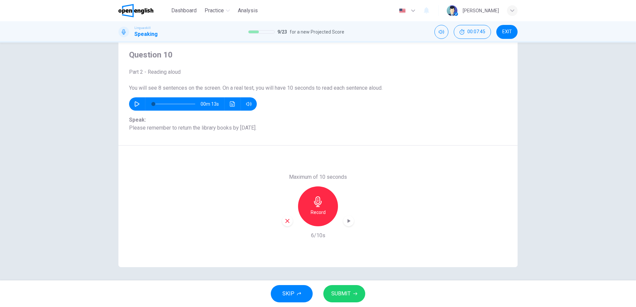
click at [336, 296] on span "SUBMIT" at bounding box center [340, 294] width 19 height 9
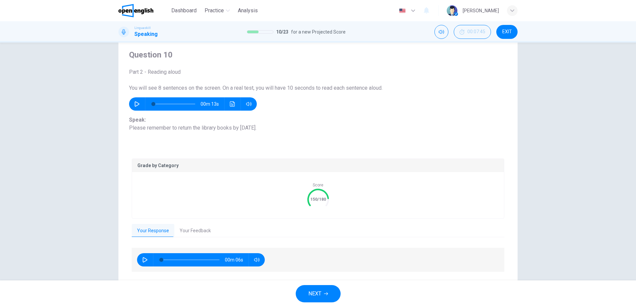
click at [212, 230] on button "Your Feedback" at bounding box center [195, 231] width 42 height 14
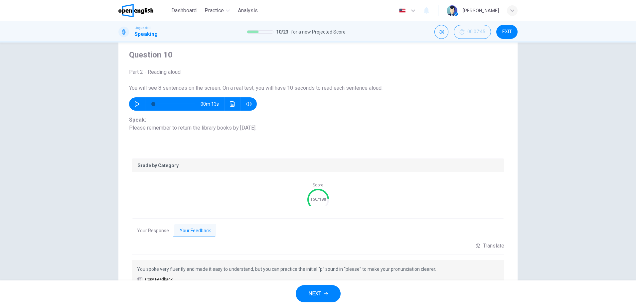
scroll to position [53, 0]
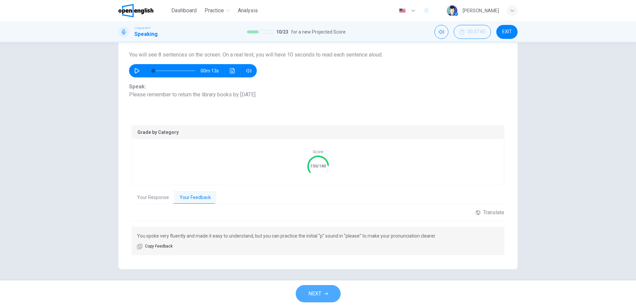
click at [321, 290] on span "NEXT" at bounding box center [314, 294] width 13 height 9
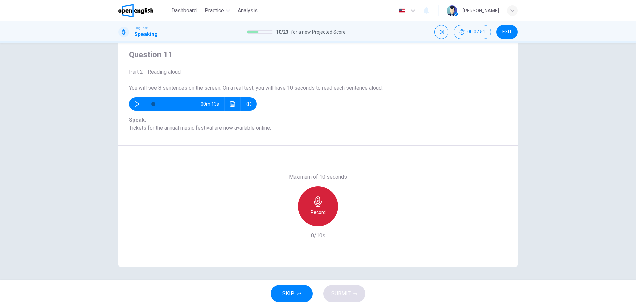
click at [314, 209] on h6 "Record" at bounding box center [318, 213] width 15 height 8
click at [316, 210] on h6 "Stop" at bounding box center [318, 213] width 10 height 8
click at [348, 221] on icon "button" at bounding box center [349, 221] width 3 height 4
click at [285, 221] on icon "button" at bounding box center [288, 221] width 6 height 6
click at [322, 203] on div "Record" at bounding box center [318, 207] width 40 height 40
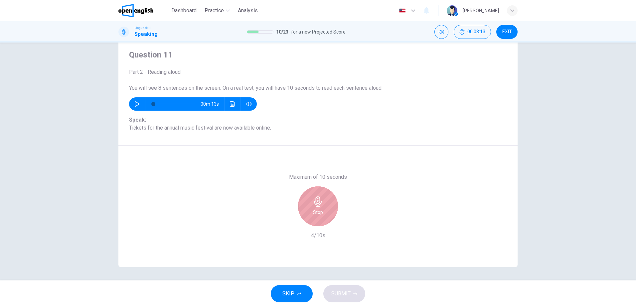
click at [322, 203] on div "Stop" at bounding box center [318, 207] width 40 height 40
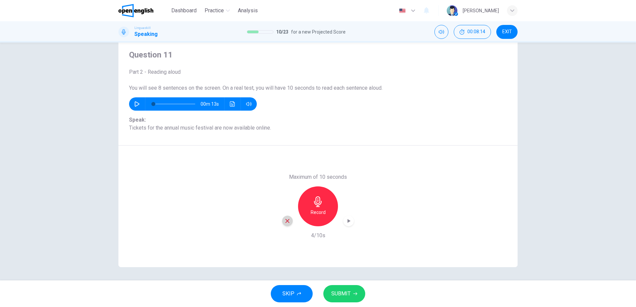
click at [285, 223] on icon "button" at bounding box center [288, 221] width 6 height 6
click at [318, 209] on h6 "Record" at bounding box center [318, 213] width 15 height 8
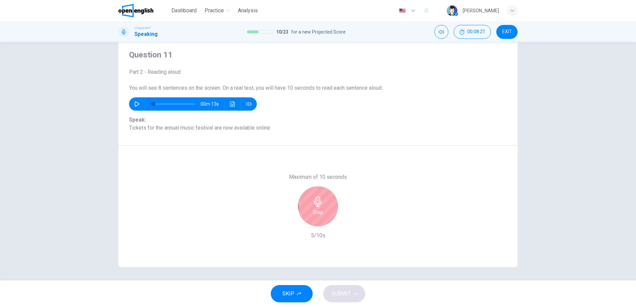
click at [318, 209] on h6 "Stop" at bounding box center [318, 213] width 10 height 8
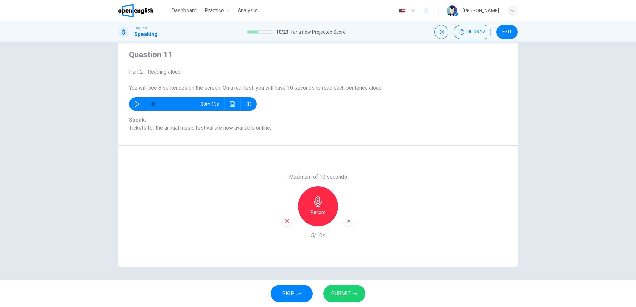
click at [345, 225] on div "button" at bounding box center [348, 221] width 11 height 11
click at [351, 284] on div "SKIP SUBMIT" at bounding box center [318, 294] width 636 height 27
click at [348, 300] on button "SUBMIT" at bounding box center [344, 294] width 42 height 17
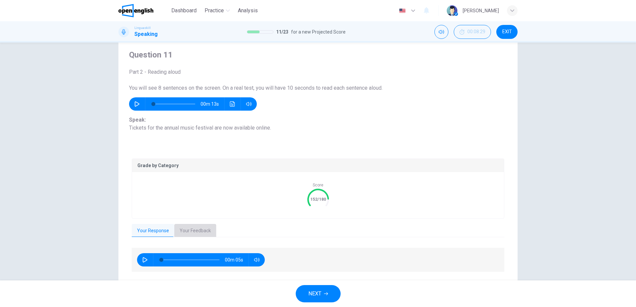
click at [198, 233] on button "Your Feedback" at bounding box center [195, 231] width 42 height 14
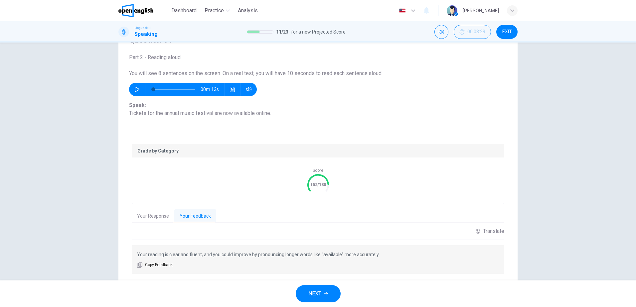
scroll to position [39, 0]
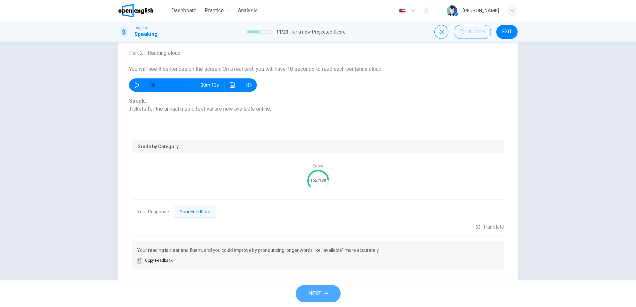
click at [326, 290] on button "NEXT" at bounding box center [318, 294] width 45 height 17
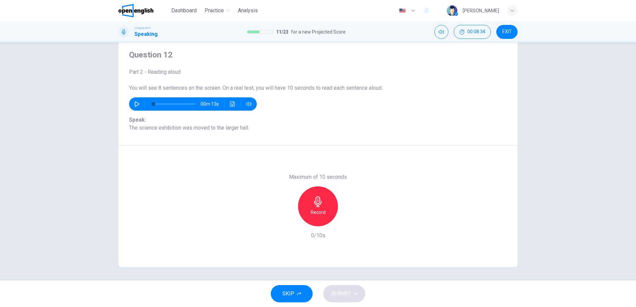
click at [314, 197] on icon "button" at bounding box center [318, 202] width 11 height 11
click at [338, 299] on button "SUBMIT" at bounding box center [344, 294] width 42 height 17
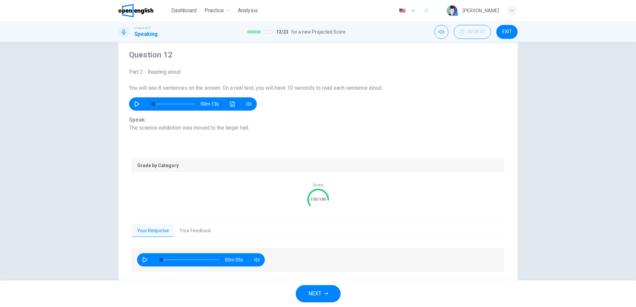
click at [194, 234] on button "Your Feedback" at bounding box center [195, 231] width 42 height 14
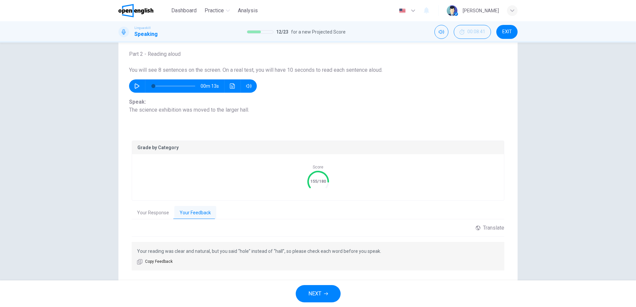
scroll to position [53, 0]
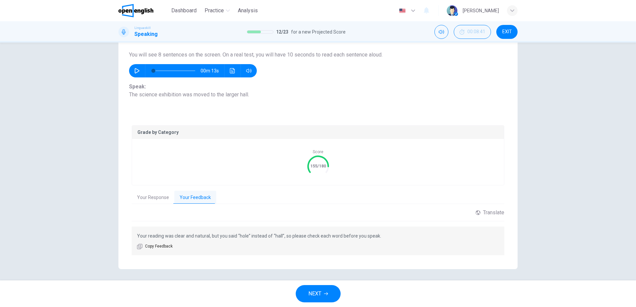
click at [306, 238] on p "Your reading was clear and natural, but you said “hole” instead of “hall”, so p…" at bounding box center [318, 236] width 362 height 8
click at [310, 289] on button "NEXT" at bounding box center [318, 294] width 45 height 17
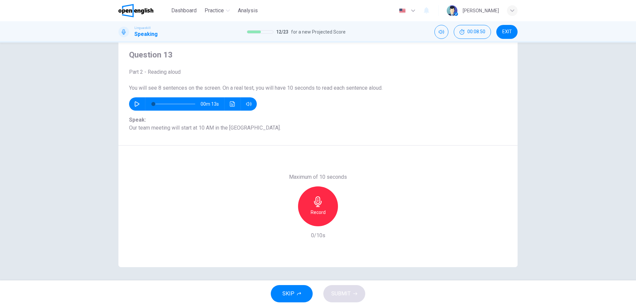
click at [322, 200] on div "Record" at bounding box center [318, 207] width 40 height 40
click at [322, 200] on div "Stop" at bounding box center [318, 207] width 40 height 40
click at [347, 219] on icon "button" at bounding box center [348, 221] width 7 height 7
click at [288, 221] on icon "button" at bounding box center [288, 221] width 6 height 6
click at [325, 210] on div "Record" at bounding box center [318, 207] width 40 height 40
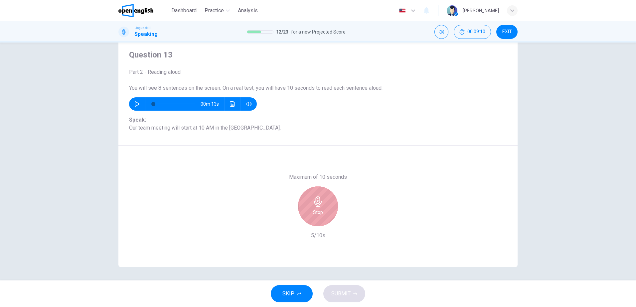
click at [325, 210] on div "Stop" at bounding box center [318, 207] width 40 height 40
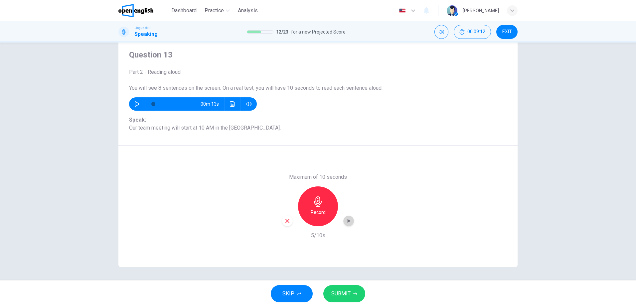
click at [349, 219] on icon "button" at bounding box center [348, 221] width 7 height 7
click at [336, 291] on span "SUBMIT" at bounding box center [340, 294] width 19 height 9
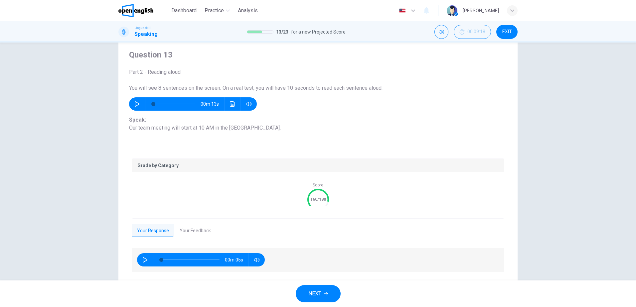
click at [194, 229] on button "Your Feedback" at bounding box center [195, 231] width 42 height 14
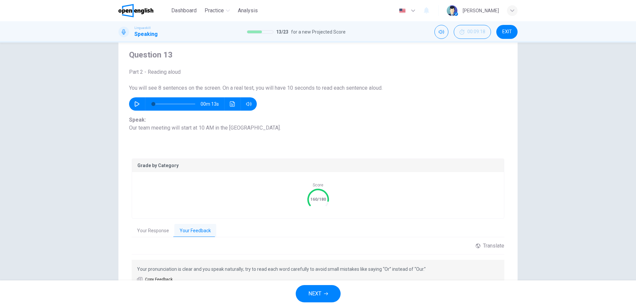
click at [314, 296] on span "NEXT" at bounding box center [314, 294] width 13 height 9
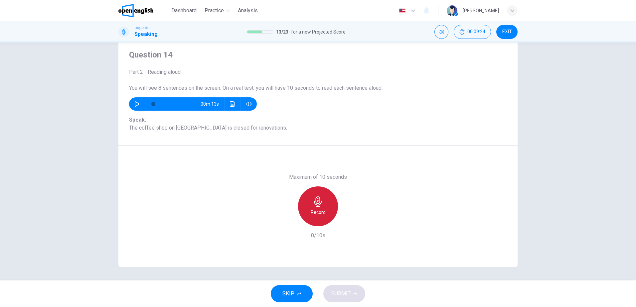
click at [320, 213] on h6 "Record" at bounding box center [318, 213] width 15 height 8
click at [315, 210] on h6 "Stop" at bounding box center [318, 213] width 10 height 8
click at [346, 224] on icon "button" at bounding box center [348, 221] width 7 height 7
click at [288, 220] on icon "button" at bounding box center [288, 221] width 4 height 4
click at [317, 205] on icon "button" at bounding box center [318, 202] width 8 height 11
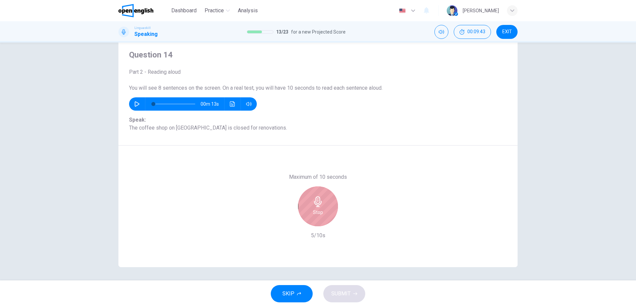
click at [317, 205] on icon "button" at bounding box center [318, 202] width 8 height 11
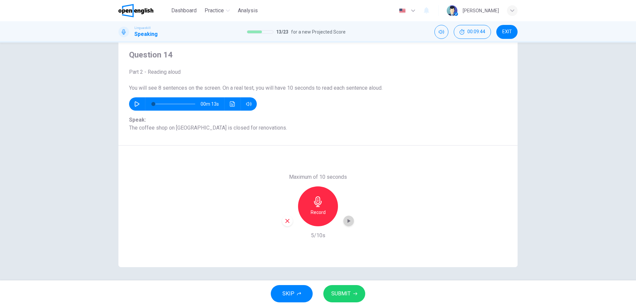
click at [349, 222] on icon "button" at bounding box center [348, 221] width 7 height 7
click at [344, 298] on span "SUBMIT" at bounding box center [340, 294] width 19 height 9
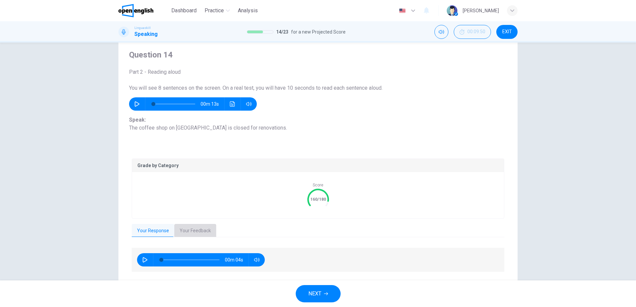
click at [201, 229] on button "Your Feedback" at bounding box center [195, 231] width 42 height 14
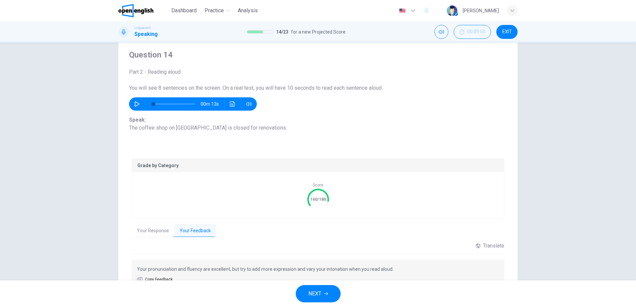
scroll to position [53, 0]
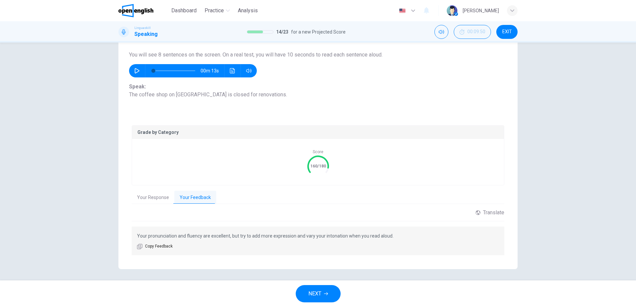
click at [308, 291] on span "NEXT" at bounding box center [314, 294] width 13 height 9
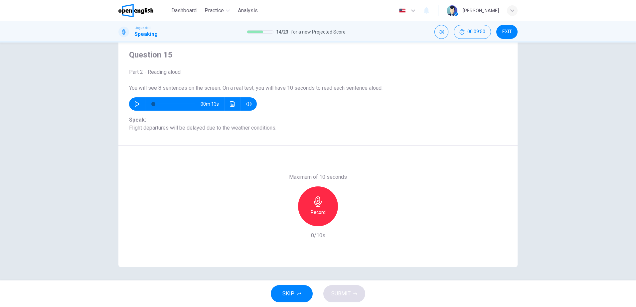
scroll to position [20, 0]
click at [321, 207] on icon "button" at bounding box center [318, 202] width 11 height 11
click at [345, 221] on icon "button" at bounding box center [348, 221] width 7 height 7
click at [350, 295] on span "SUBMIT" at bounding box center [340, 294] width 19 height 9
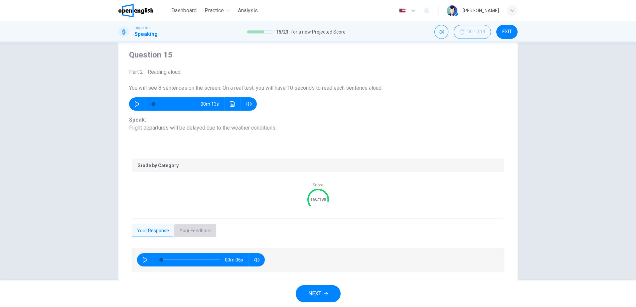
click at [180, 229] on button "Your Feedback" at bounding box center [195, 231] width 42 height 14
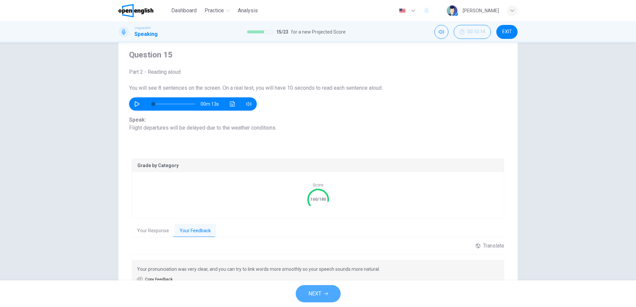
click at [320, 291] on span "NEXT" at bounding box center [314, 294] width 13 height 9
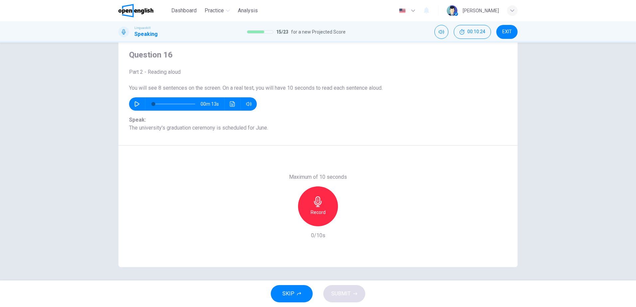
click at [309, 204] on div "Record" at bounding box center [318, 207] width 40 height 40
click at [318, 202] on icon "button" at bounding box center [318, 202] width 11 height 11
click at [348, 221] on icon "button" at bounding box center [349, 221] width 3 height 4
click at [343, 290] on span "SUBMIT" at bounding box center [340, 294] width 19 height 9
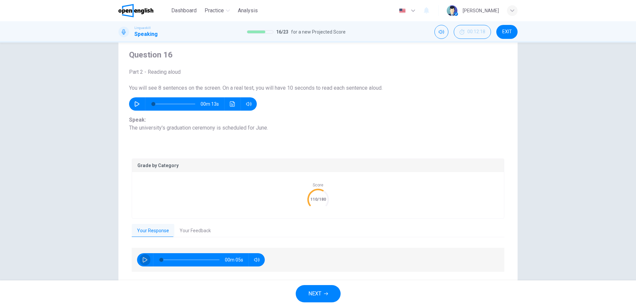
click at [140, 263] on button "button" at bounding box center [145, 260] width 11 height 13
type input "**"
click at [186, 233] on button "Your Feedback" at bounding box center [195, 231] width 42 height 14
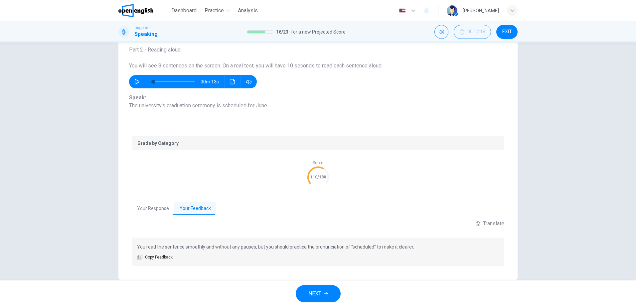
scroll to position [53, 0]
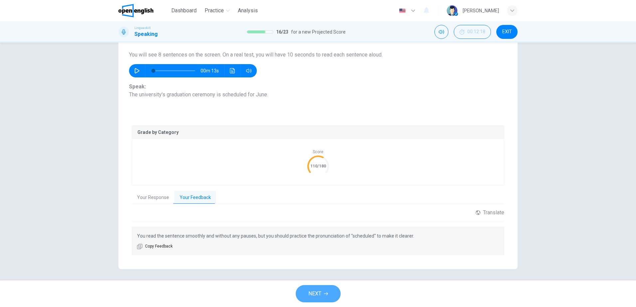
click at [299, 296] on button "NEXT" at bounding box center [318, 294] width 45 height 17
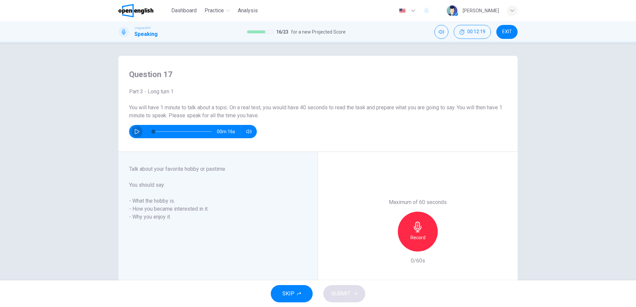
click at [132, 129] on button "button" at bounding box center [137, 131] width 11 height 13
type input "*"
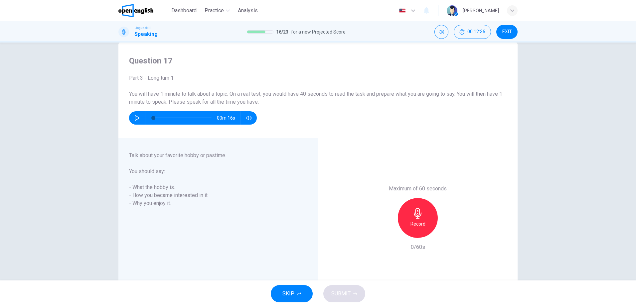
scroll to position [33, 0]
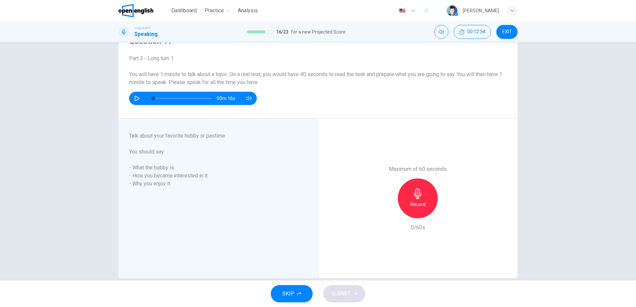
click at [419, 194] on icon "button" at bounding box center [418, 194] width 11 height 11
click at [418, 196] on icon "button" at bounding box center [418, 194] width 8 height 11
click at [446, 216] on icon "button" at bounding box center [448, 213] width 7 height 7
click at [348, 297] on span "SUBMIT" at bounding box center [340, 294] width 19 height 9
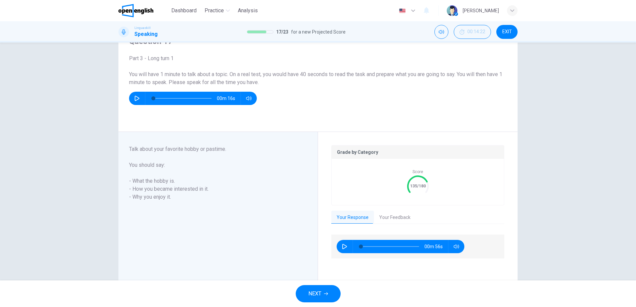
click at [393, 220] on button "Your Feedback" at bounding box center [395, 218] width 42 height 14
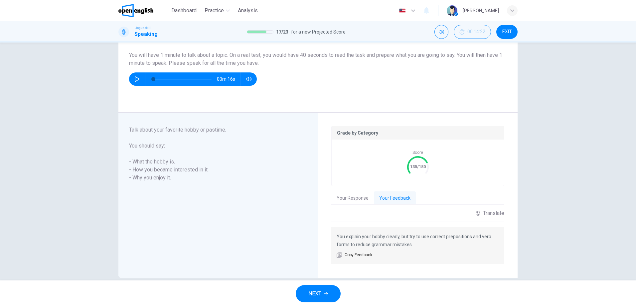
scroll to position [63, 0]
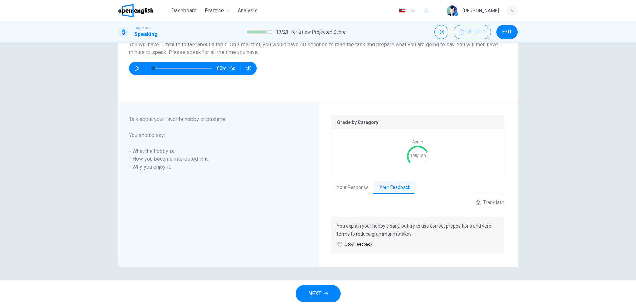
click at [319, 282] on div "NEXT" at bounding box center [318, 294] width 636 height 27
click at [318, 298] on span "NEXT" at bounding box center [314, 294] width 13 height 9
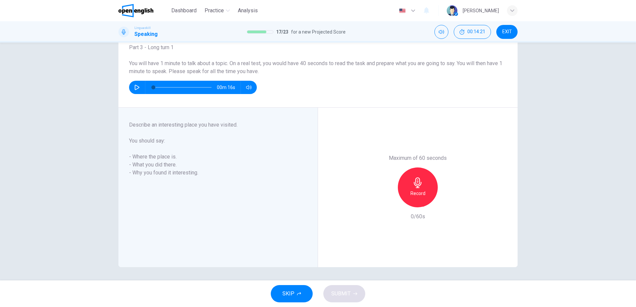
scroll to position [44, 0]
click at [415, 181] on icon "button" at bounding box center [418, 183] width 11 height 11
click at [418, 175] on div "Stop" at bounding box center [418, 188] width 40 height 40
click at [385, 204] on icon "button" at bounding box center [387, 202] width 6 height 6
click at [413, 193] on h6 "Record" at bounding box center [418, 194] width 15 height 8
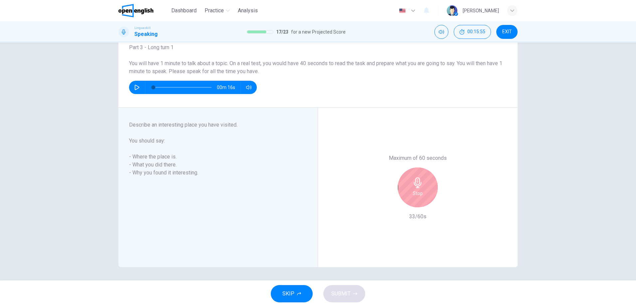
click at [413, 193] on h6 "Stop" at bounding box center [418, 194] width 10 height 8
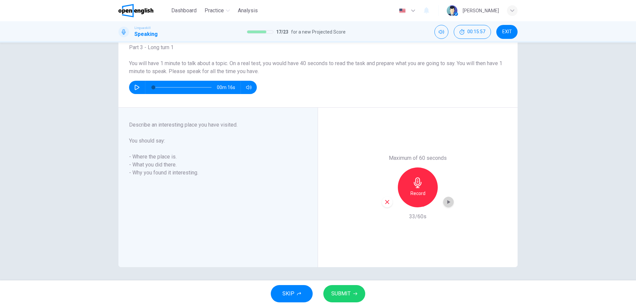
click at [447, 204] on icon "button" at bounding box center [448, 202] width 7 height 7
click at [392, 201] on div "Record" at bounding box center [418, 188] width 72 height 40
click at [387, 201] on icon "button" at bounding box center [387, 202] width 6 height 6
click at [422, 183] on div "Record" at bounding box center [418, 188] width 40 height 40
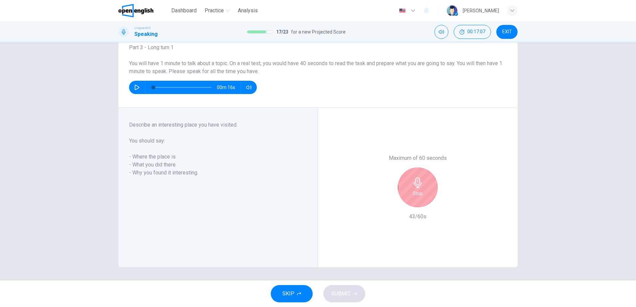
click at [422, 183] on div "Stop" at bounding box center [418, 188] width 40 height 40
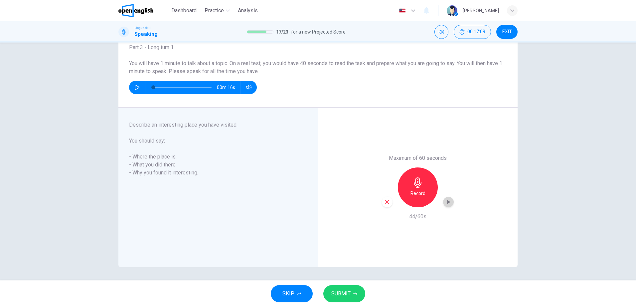
click at [445, 205] on icon "button" at bounding box center [448, 202] width 7 height 7
click at [345, 296] on span "SUBMIT" at bounding box center [340, 294] width 19 height 9
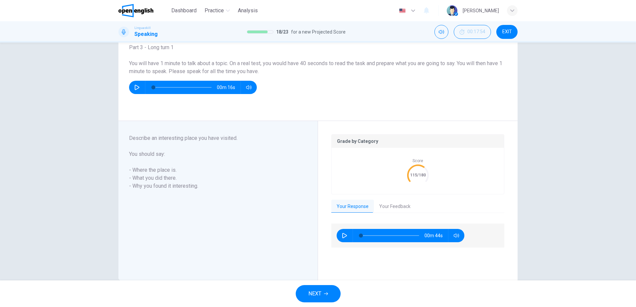
click at [393, 206] on button "Your Feedback" at bounding box center [395, 207] width 42 height 14
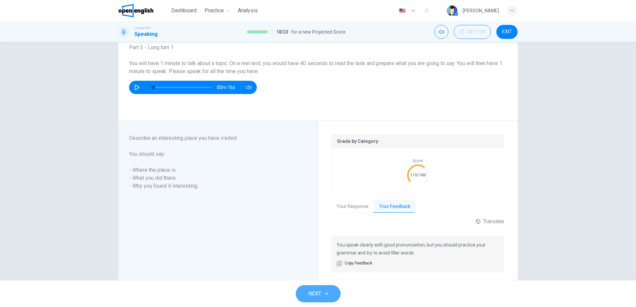
click at [323, 295] on button "NEXT" at bounding box center [318, 294] width 45 height 17
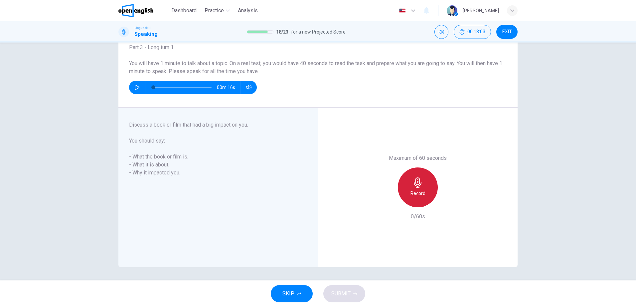
click at [418, 190] on h6 "Record" at bounding box center [418, 194] width 15 height 8
click at [416, 182] on icon "button" at bounding box center [418, 183] width 11 height 11
click at [385, 204] on icon "button" at bounding box center [387, 202] width 6 height 6
click at [415, 193] on h6 "Record" at bounding box center [418, 194] width 15 height 8
click at [426, 178] on div "Stop" at bounding box center [418, 188] width 40 height 40
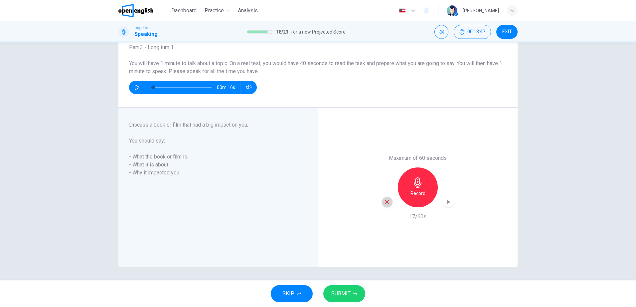
click at [386, 202] on icon "button" at bounding box center [387, 202] width 4 height 4
click at [420, 188] on div "Record" at bounding box center [418, 188] width 40 height 40
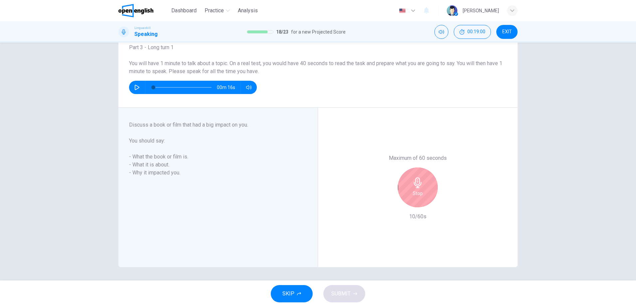
click at [420, 188] on div "Stop" at bounding box center [418, 188] width 40 height 40
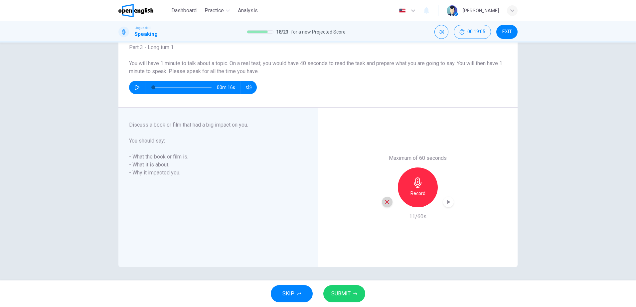
click at [386, 205] on div "button" at bounding box center [387, 202] width 11 height 11
click at [407, 201] on div "Record" at bounding box center [418, 188] width 40 height 40
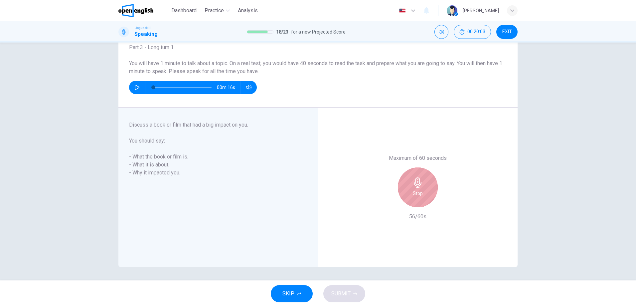
click at [407, 201] on div "Stop" at bounding box center [418, 188] width 40 height 40
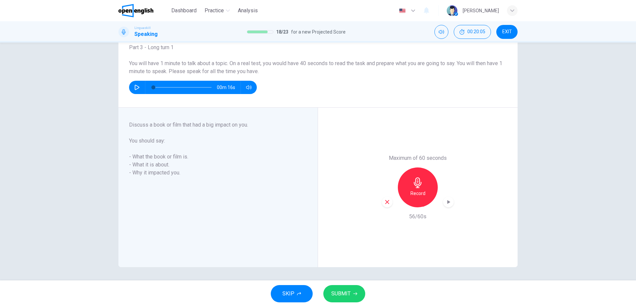
click at [445, 203] on icon "button" at bounding box center [448, 202] width 7 height 7
click at [386, 203] on icon "button" at bounding box center [387, 202] width 4 height 4
click at [419, 195] on h6 "Record" at bounding box center [418, 194] width 15 height 8
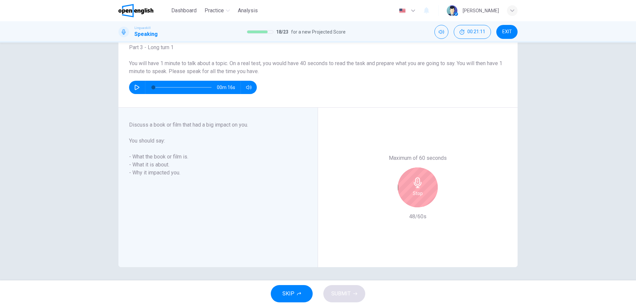
click at [419, 195] on h6 "Stop" at bounding box center [418, 194] width 10 height 8
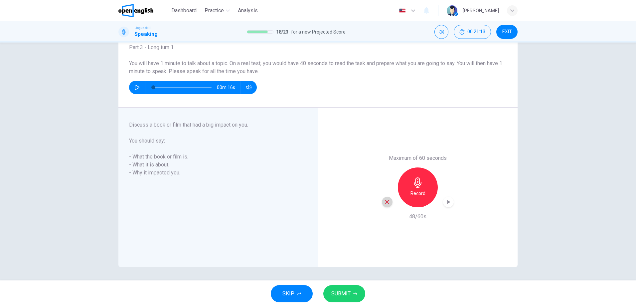
click at [385, 201] on icon "button" at bounding box center [387, 202] width 6 height 6
click at [420, 189] on div "Record" at bounding box center [418, 188] width 40 height 40
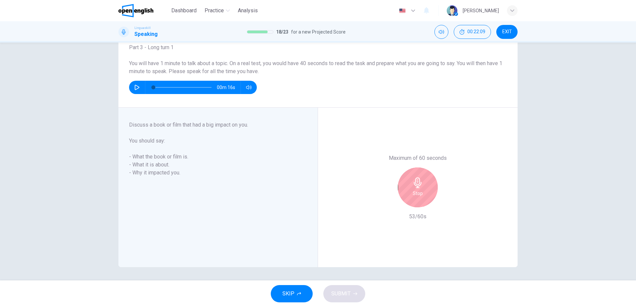
click at [420, 189] on div "Stop" at bounding box center [418, 188] width 40 height 40
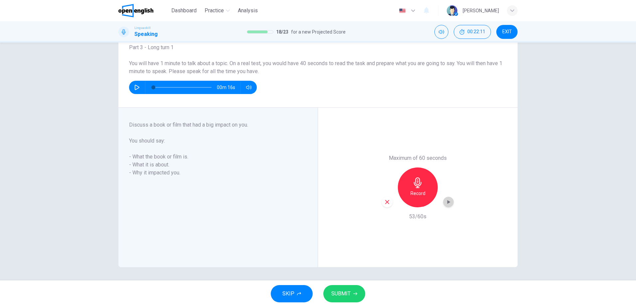
click at [447, 201] on icon "button" at bounding box center [448, 202] width 7 height 7
click at [344, 295] on span "SUBMIT" at bounding box center [340, 294] width 19 height 9
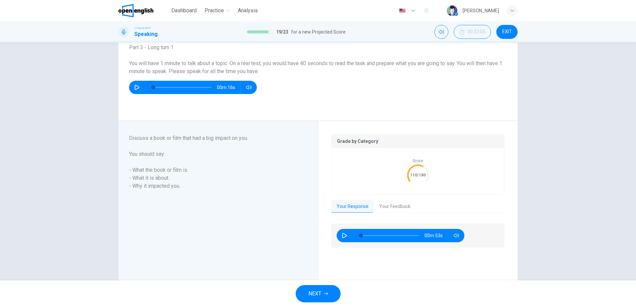
click at [385, 207] on button "Your Feedback" at bounding box center [395, 207] width 42 height 14
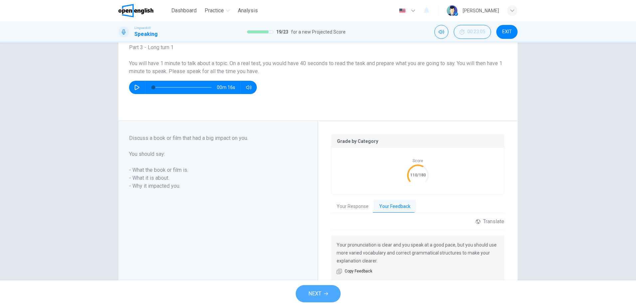
click at [326, 292] on button "NEXT" at bounding box center [318, 294] width 45 height 17
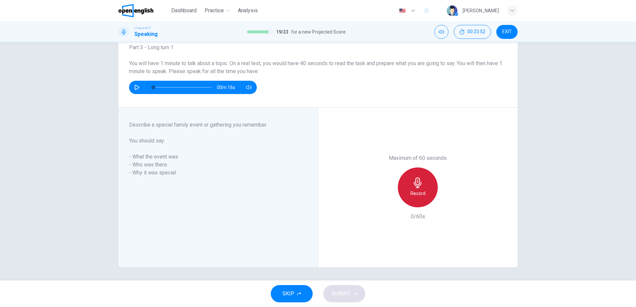
click at [413, 195] on h6 "Record" at bounding box center [418, 194] width 15 height 8
click at [409, 189] on div "Stop" at bounding box center [418, 188] width 40 height 40
click at [387, 204] on icon "button" at bounding box center [387, 202] width 4 height 4
click at [408, 201] on div "Record" at bounding box center [418, 188] width 40 height 40
click at [415, 187] on icon "button" at bounding box center [418, 183] width 11 height 11
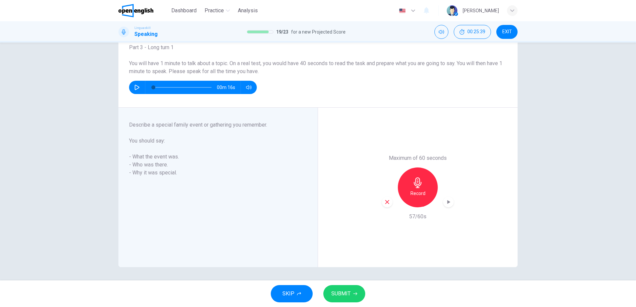
click at [449, 204] on icon "button" at bounding box center [448, 202] width 7 height 7
click at [333, 297] on span "SUBMIT" at bounding box center [340, 294] width 19 height 9
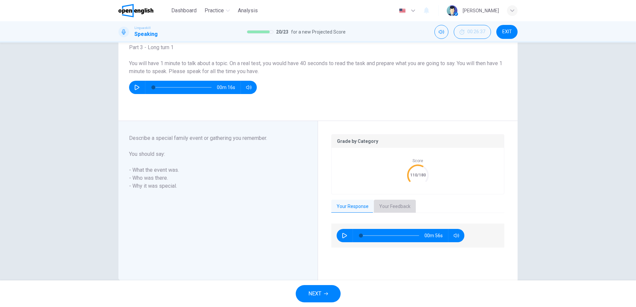
click at [388, 209] on button "Your Feedback" at bounding box center [395, 207] width 42 height 14
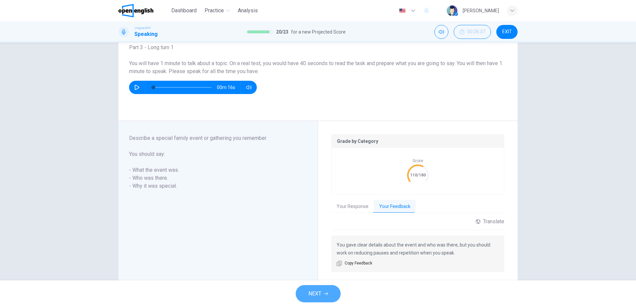
click at [322, 294] on button "NEXT" at bounding box center [318, 294] width 45 height 17
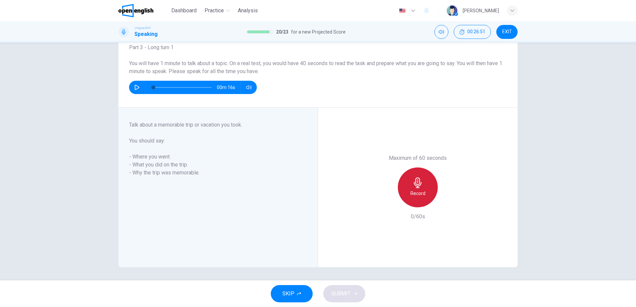
click at [409, 182] on div "Record" at bounding box center [418, 188] width 40 height 40
click at [409, 182] on div "Stop" at bounding box center [418, 188] width 40 height 40
click at [449, 199] on icon "button" at bounding box center [448, 202] width 7 height 7
click at [346, 297] on span "SUBMIT" at bounding box center [340, 294] width 19 height 9
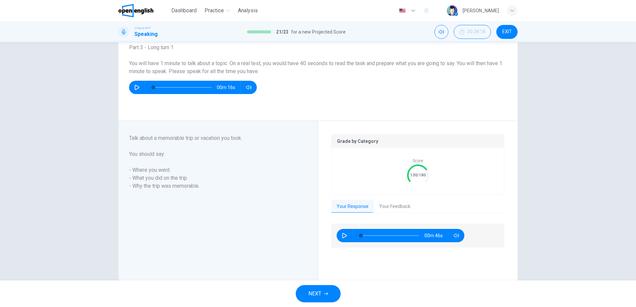
click at [383, 206] on button "Your Feedback" at bounding box center [395, 207] width 42 height 14
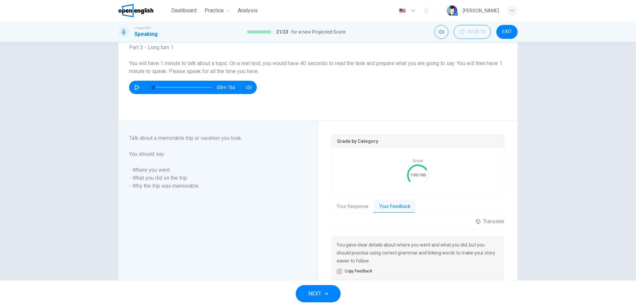
scroll to position [71, 0]
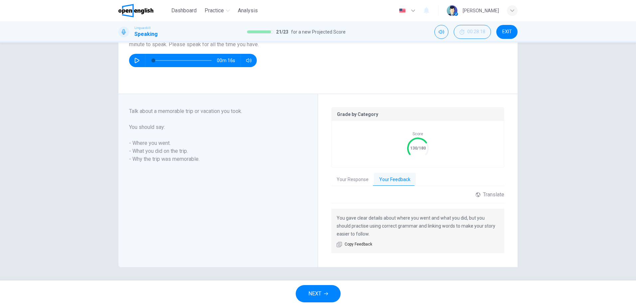
click at [327, 292] on button "NEXT" at bounding box center [318, 294] width 45 height 17
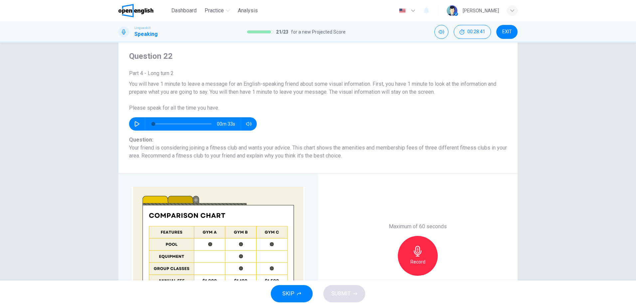
scroll to position [33, 0]
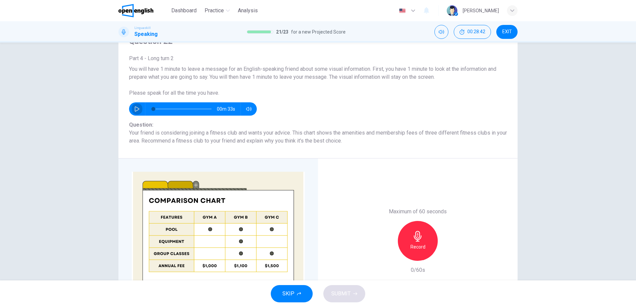
click at [137, 109] on icon "button" at bounding box center [136, 108] width 5 height 5
click at [135, 108] on icon "button" at bounding box center [136, 108] width 5 height 5
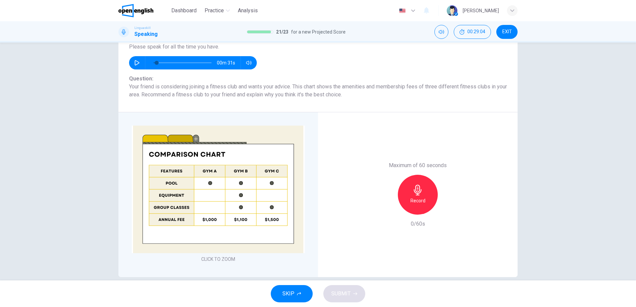
scroll to position [90, 0]
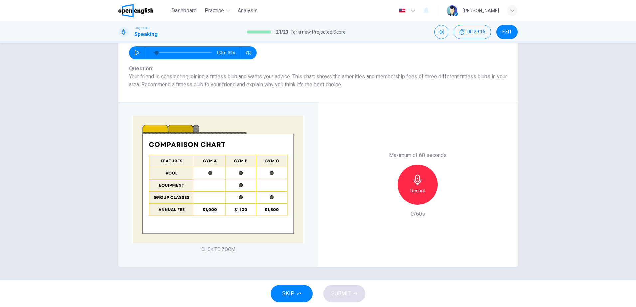
click at [418, 178] on icon "button" at bounding box center [418, 180] width 11 height 11
click at [422, 189] on div "Stop" at bounding box center [418, 185] width 40 height 40
click at [385, 200] on icon "button" at bounding box center [387, 200] width 4 height 4
click at [420, 196] on div "Record" at bounding box center [418, 185] width 40 height 40
click at [420, 196] on div "Stop" at bounding box center [418, 185] width 40 height 40
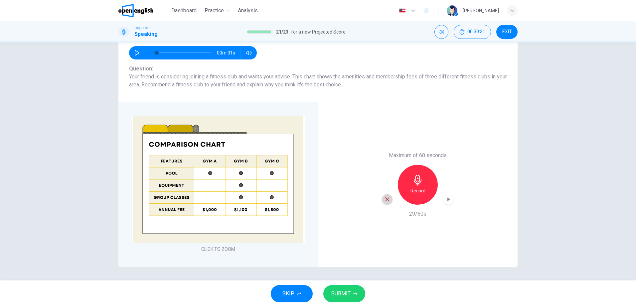
click at [385, 201] on icon "button" at bounding box center [387, 200] width 6 height 6
click at [415, 190] on h6 "Record" at bounding box center [418, 191] width 15 height 8
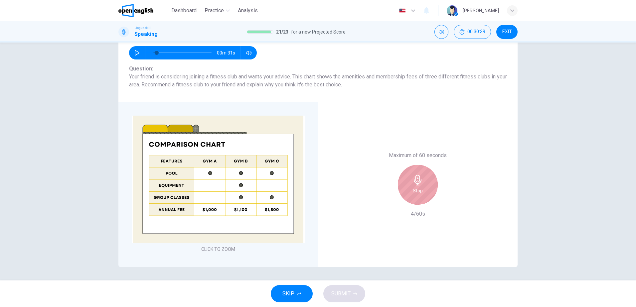
click at [415, 190] on div "Maximum of 60 seconds Stop 4/60s" at bounding box center [418, 185] width 72 height 67
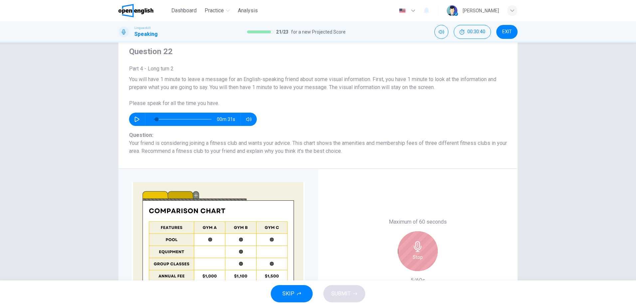
click at [409, 256] on div "Stop" at bounding box center [418, 252] width 40 height 40
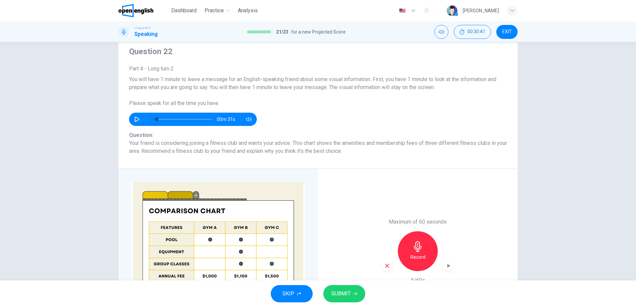
click at [388, 264] on icon "button" at bounding box center [387, 266] width 6 height 6
click at [410, 253] on div "Record" at bounding box center [418, 252] width 40 height 40
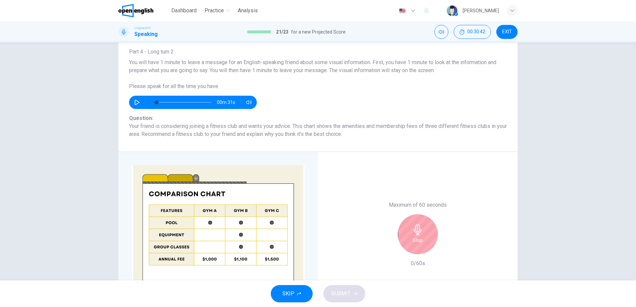
scroll to position [56, 0]
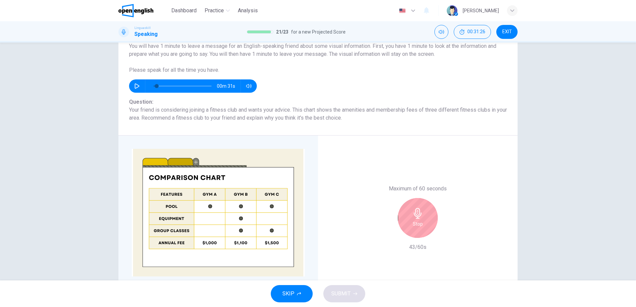
click at [435, 216] on div "Stop" at bounding box center [418, 218] width 40 height 40
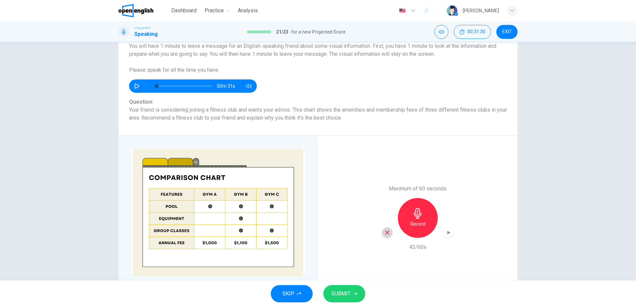
click at [384, 235] on icon "button" at bounding box center [387, 233] width 6 height 6
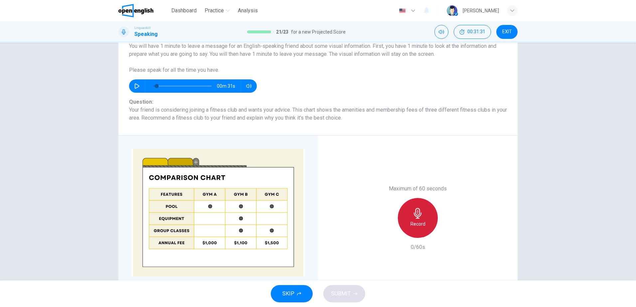
click at [419, 220] on div "Record" at bounding box center [418, 218] width 40 height 40
click at [419, 220] on div "Stop" at bounding box center [418, 218] width 40 height 40
click at [387, 236] on icon "button" at bounding box center [387, 233] width 6 height 6
click at [421, 229] on div "Record" at bounding box center [418, 218] width 40 height 40
click at [421, 229] on div "Stop" at bounding box center [418, 218] width 40 height 40
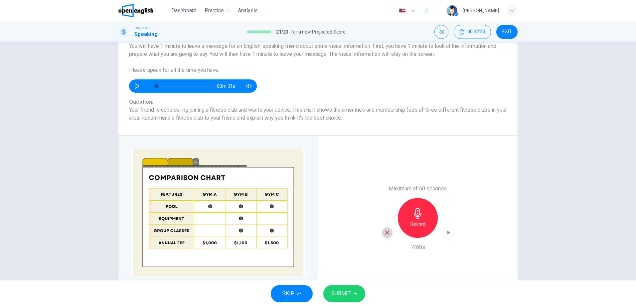
click at [387, 237] on div "button" at bounding box center [387, 233] width 11 height 11
click at [432, 216] on div "Record" at bounding box center [418, 218] width 40 height 40
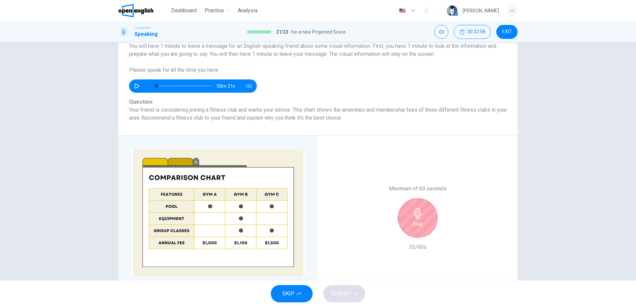
click at [434, 216] on div "Stop" at bounding box center [418, 218] width 40 height 40
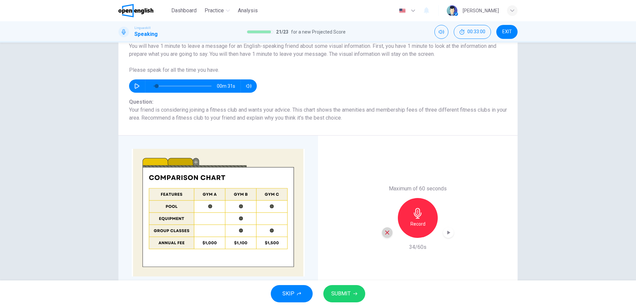
click at [385, 235] on icon "button" at bounding box center [387, 233] width 6 height 6
click at [423, 229] on div "Record" at bounding box center [418, 218] width 40 height 40
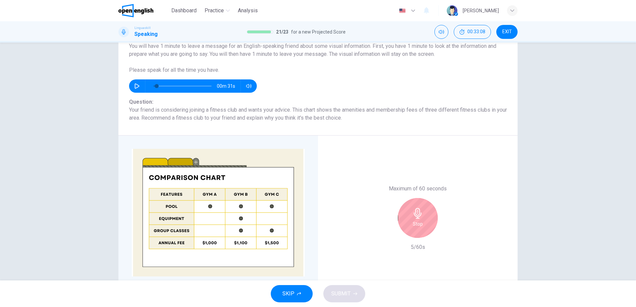
click at [423, 229] on div "Stop" at bounding box center [418, 218] width 40 height 40
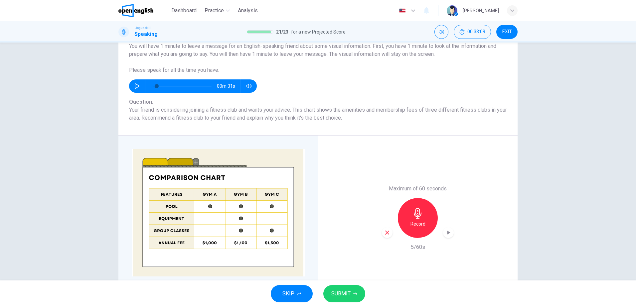
click at [389, 231] on div "button" at bounding box center [387, 233] width 11 height 11
click at [418, 219] on div "Record" at bounding box center [418, 218] width 40 height 40
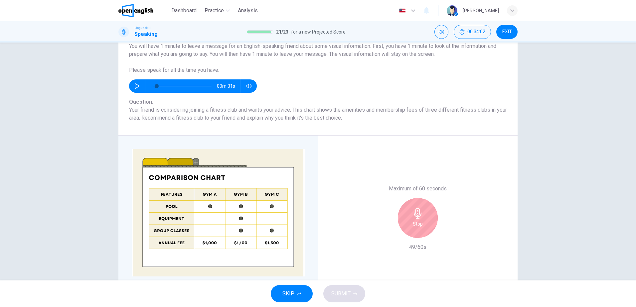
click at [418, 219] on div "Stop" at bounding box center [418, 218] width 40 height 40
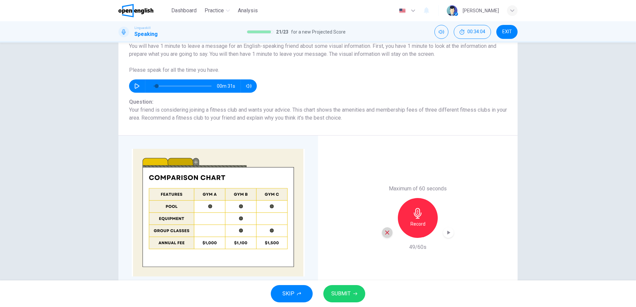
click at [384, 236] on icon "button" at bounding box center [387, 233] width 6 height 6
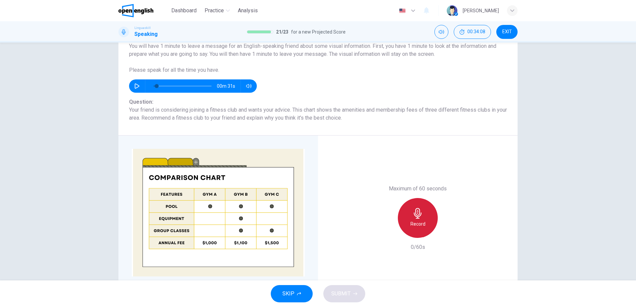
click at [419, 218] on icon "button" at bounding box center [418, 213] width 11 height 11
click at [424, 217] on div "Stop" at bounding box center [418, 218] width 40 height 40
click at [386, 237] on div "button" at bounding box center [387, 233] width 11 height 11
click at [413, 225] on h6 "Record" at bounding box center [418, 224] width 15 height 8
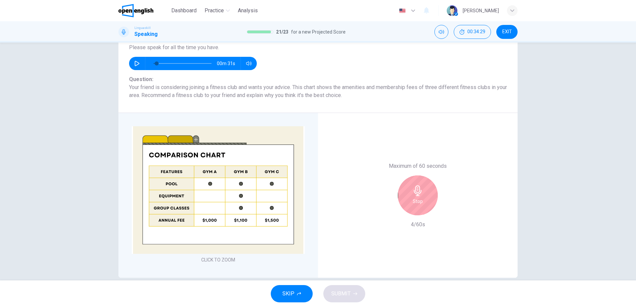
click at [413, 225] on div "Maximum of 60 seconds Stop 4/60s" at bounding box center [418, 195] width 72 height 67
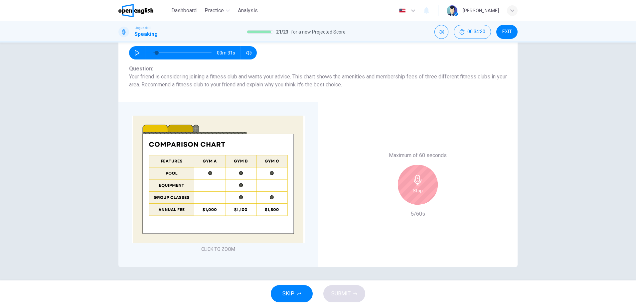
click at [418, 190] on h6 "Stop" at bounding box center [418, 191] width 10 height 8
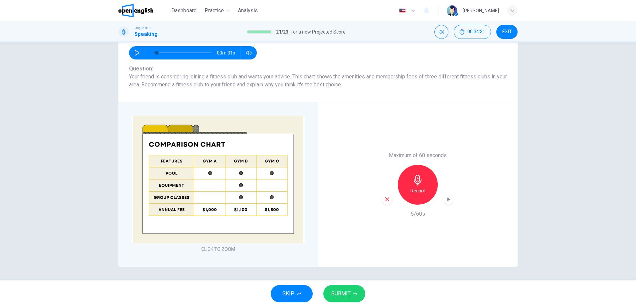
click at [386, 195] on div "button" at bounding box center [387, 199] width 11 height 11
click at [422, 180] on div "Record" at bounding box center [418, 185] width 40 height 40
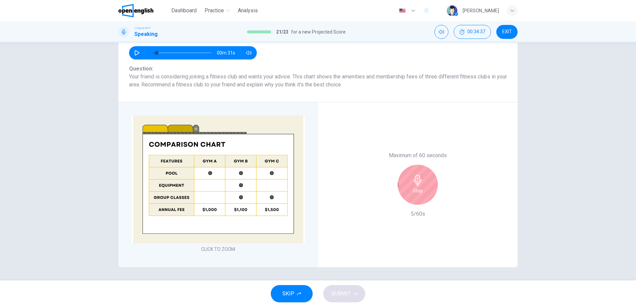
click at [422, 180] on div "Stop" at bounding box center [418, 185] width 40 height 40
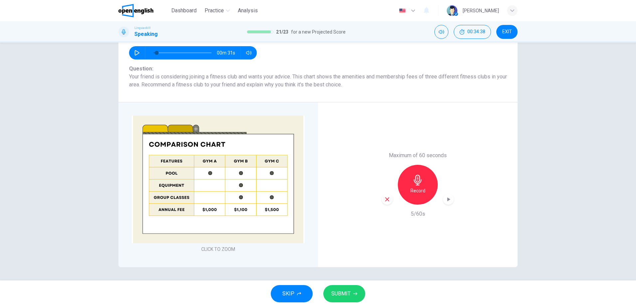
click at [384, 203] on div "button" at bounding box center [387, 199] width 11 height 11
click at [417, 185] on icon "button" at bounding box center [418, 180] width 8 height 11
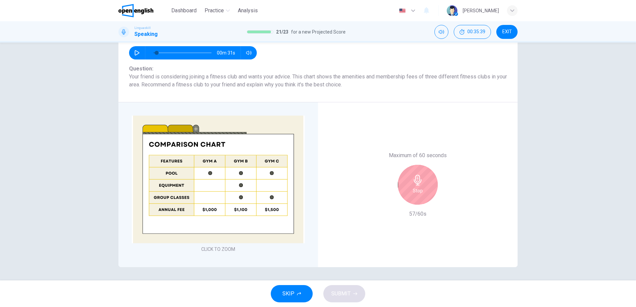
click at [417, 185] on icon "button" at bounding box center [418, 180] width 8 height 11
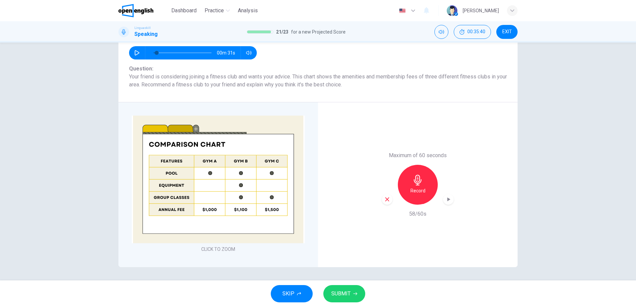
click at [332, 303] on div "SKIP SUBMIT" at bounding box center [318, 294] width 636 height 27
click at [329, 296] on button "SUBMIT" at bounding box center [344, 294] width 42 height 17
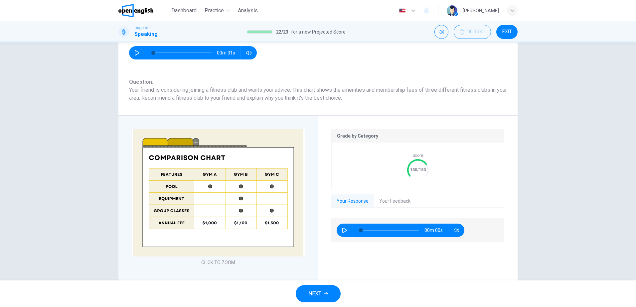
type input "*"
click at [396, 200] on button "Your Feedback" at bounding box center [395, 202] width 42 height 14
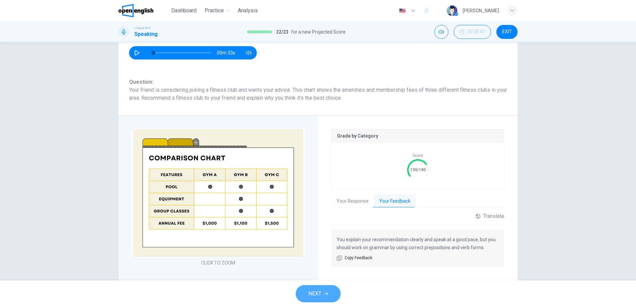
click at [308, 300] on button "NEXT" at bounding box center [318, 294] width 45 height 17
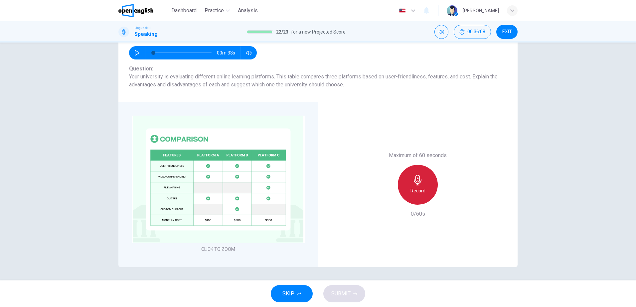
click at [414, 184] on icon "button" at bounding box center [418, 180] width 11 height 11
click at [340, 288] on button "SUBMIT" at bounding box center [344, 294] width 42 height 17
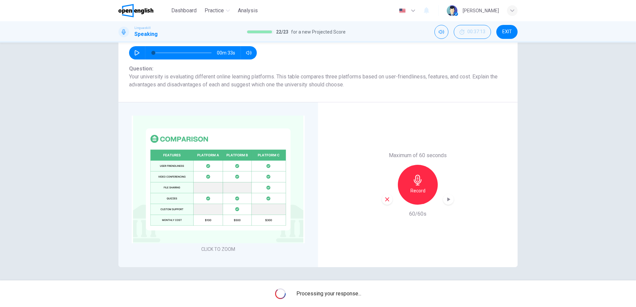
click at [219, 231] on img at bounding box center [218, 180] width 173 height 128
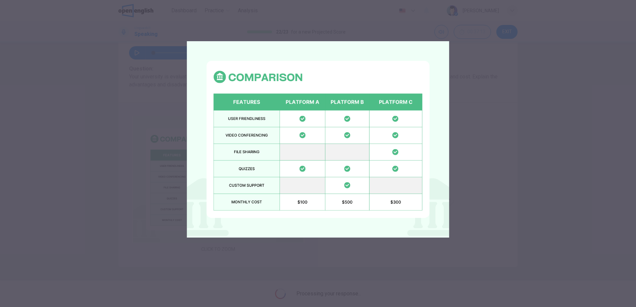
click at [272, 176] on img at bounding box center [318, 139] width 263 height 263
click at [259, 243] on img at bounding box center [318, 139] width 263 height 263
click at [264, 261] on img at bounding box center [318, 139] width 263 height 263
click at [571, 74] on div at bounding box center [318, 153] width 636 height 307
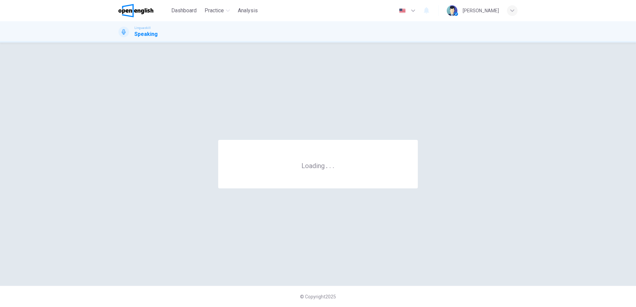
scroll to position [0, 0]
